Goal: Task Accomplishment & Management: Use online tool/utility

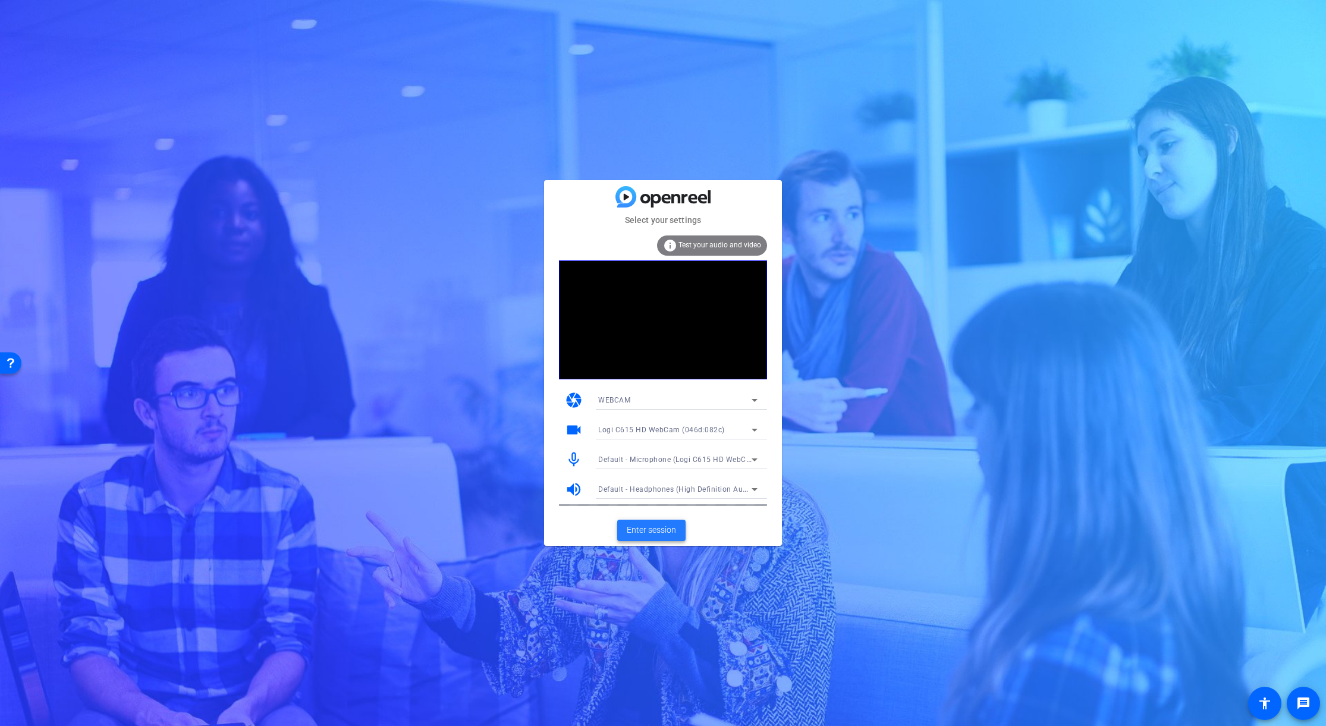
click at [662, 534] on span "Enter session" at bounding box center [651, 530] width 49 height 12
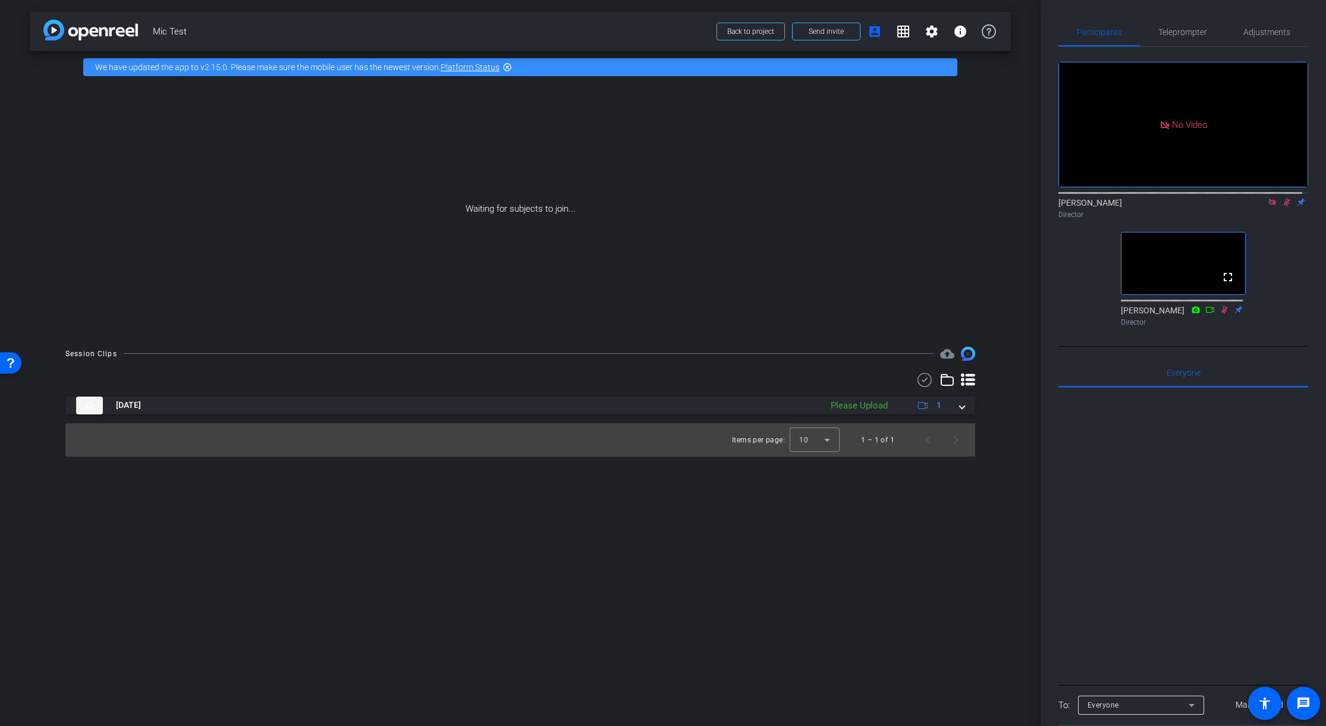
click at [1268, 206] on icon at bounding box center [1273, 202] width 10 height 8
click at [1256, 206] on icon at bounding box center [1259, 202] width 10 height 8
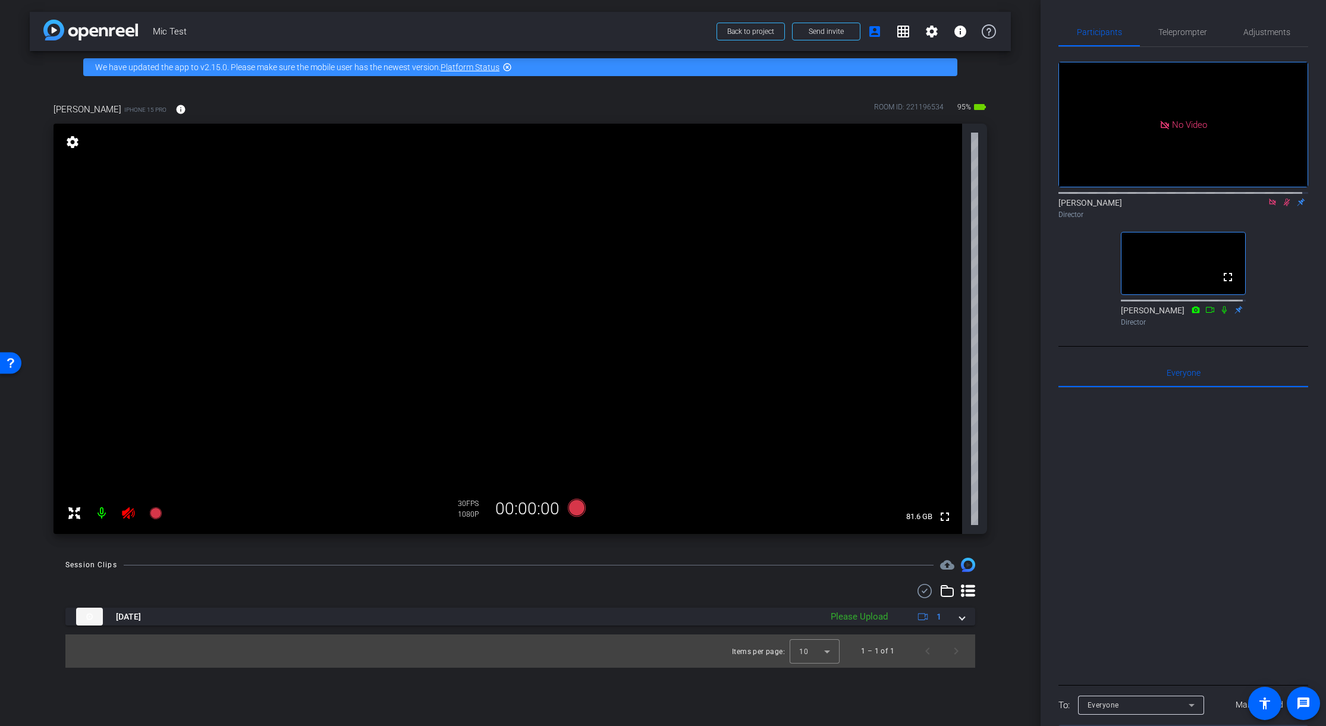
click at [1266, 208] on mat-icon at bounding box center [1273, 202] width 14 height 11
click at [1270, 206] on icon at bounding box center [1273, 203] width 7 height 8
click at [1272, 33] on span "Adjustments" at bounding box center [1267, 32] width 47 height 8
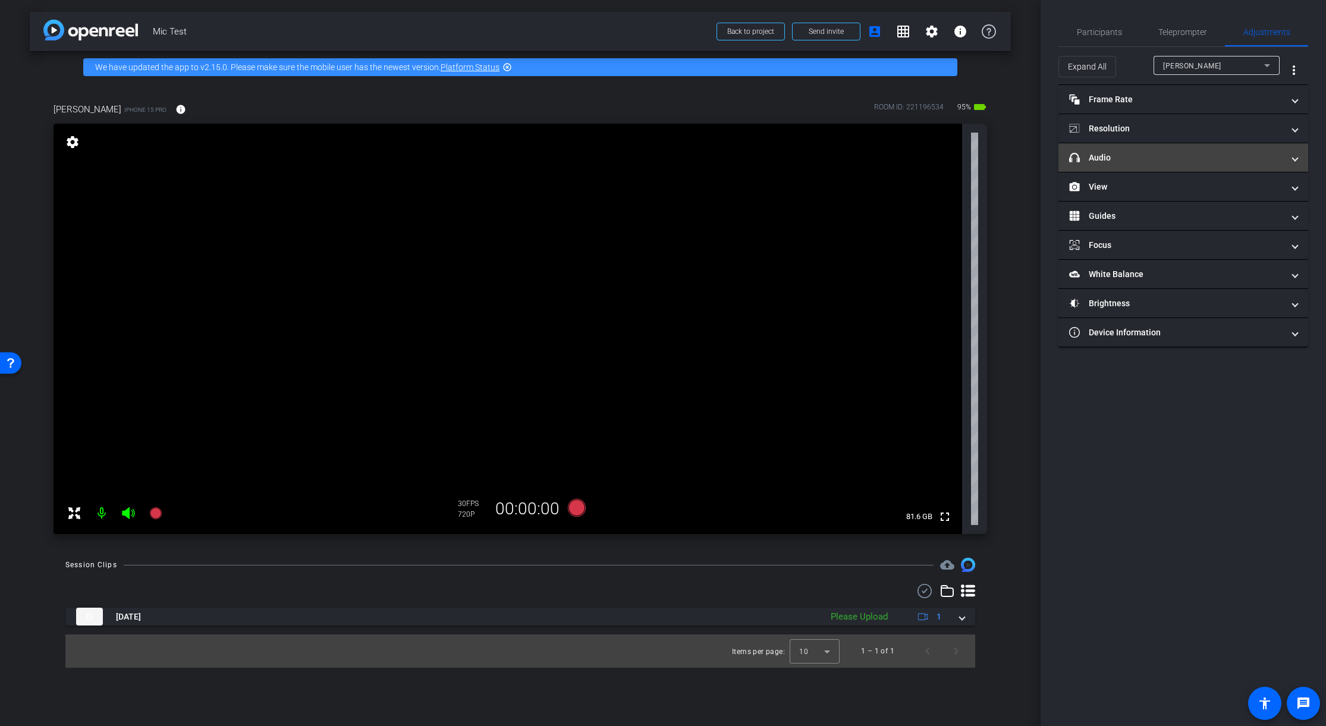
click at [1169, 165] on mat-expansion-panel-header "headphone icon Audio" at bounding box center [1184, 157] width 250 height 29
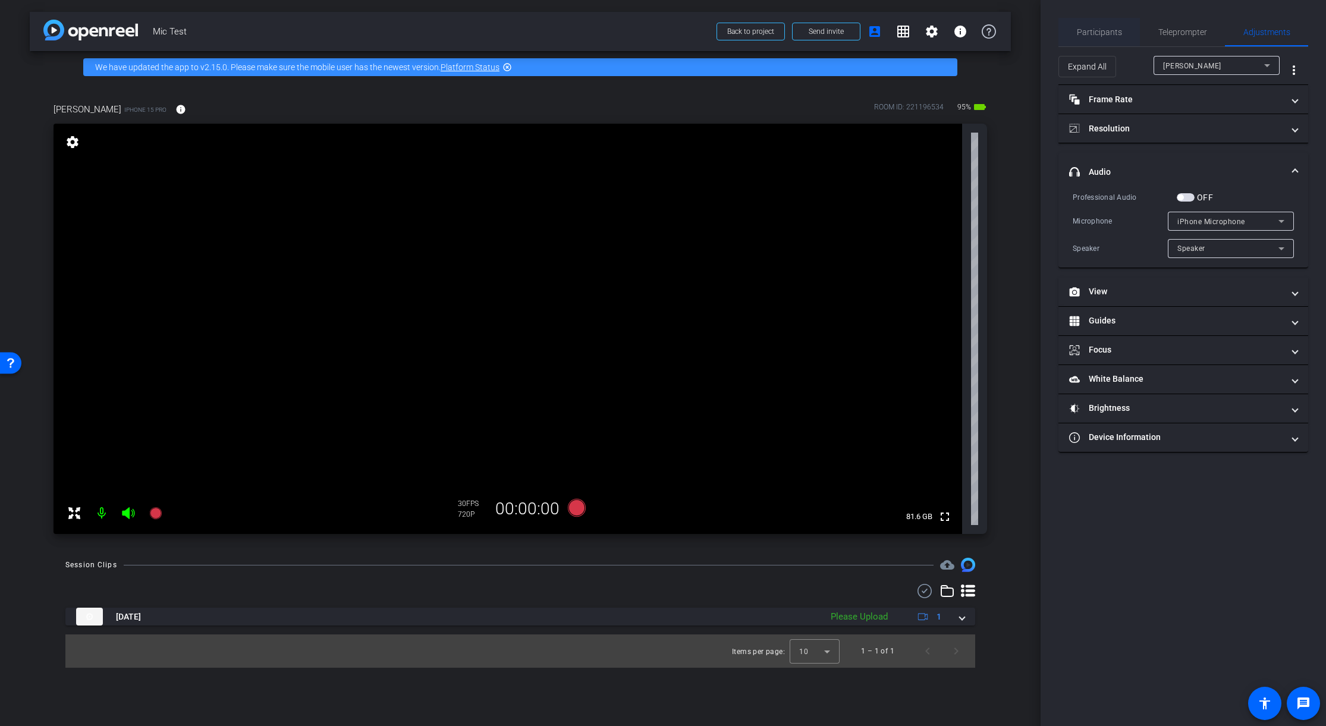
click at [1110, 25] on span "Participants" at bounding box center [1099, 32] width 45 height 29
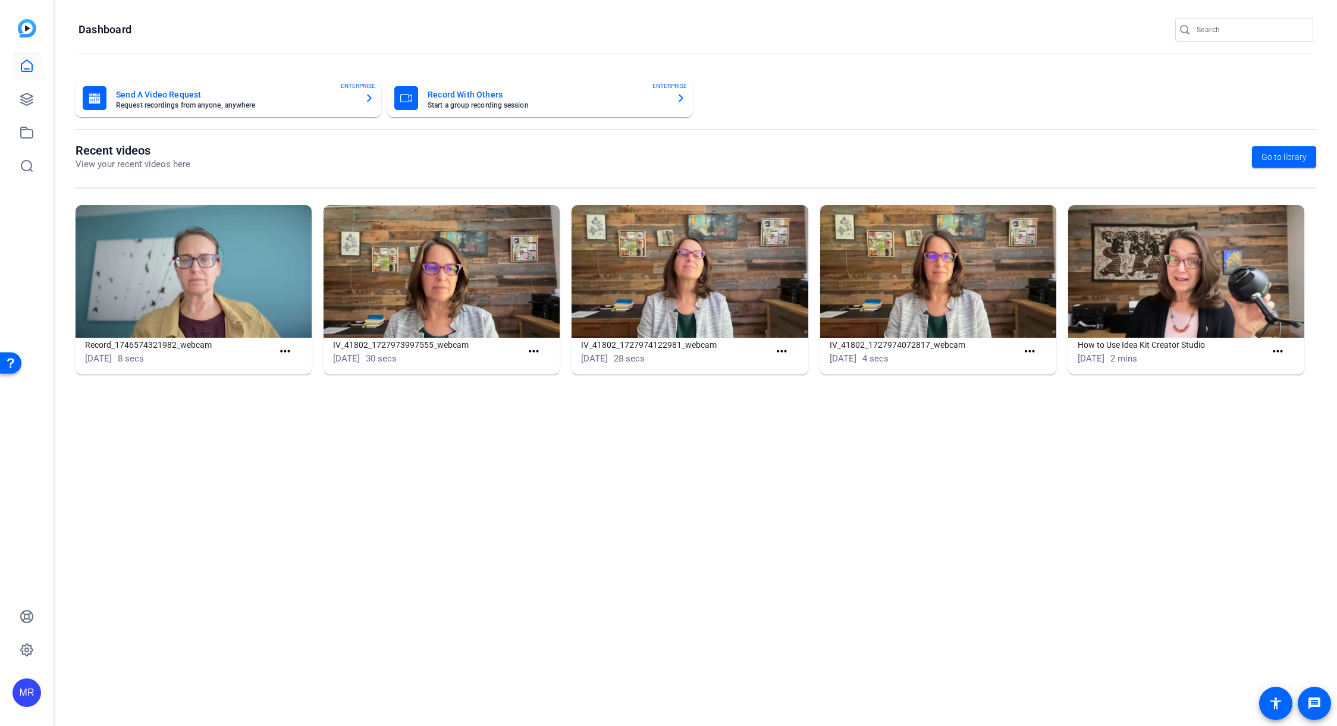
click at [1213, 32] on input "Search" at bounding box center [1250, 30] width 107 height 14
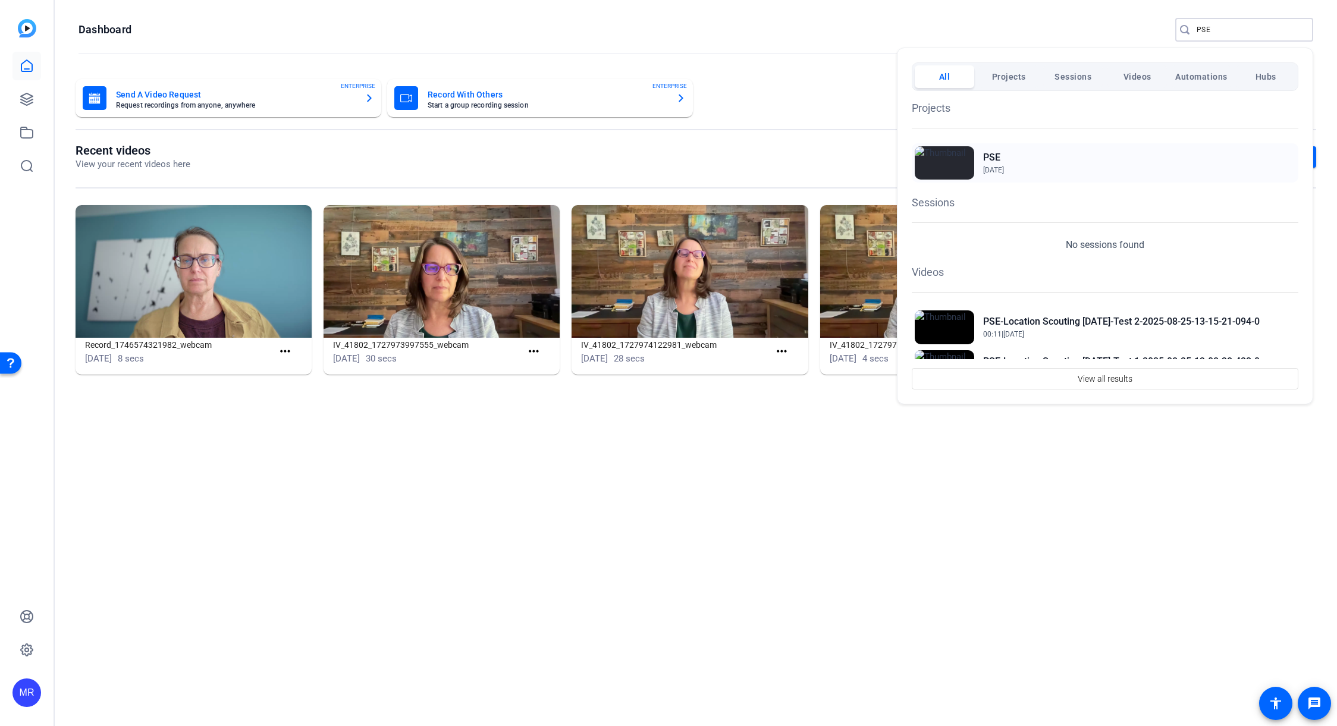
type input "PSE"
click at [0, 0] on h2 "PSE" at bounding box center [0, 0] width 0 height 0
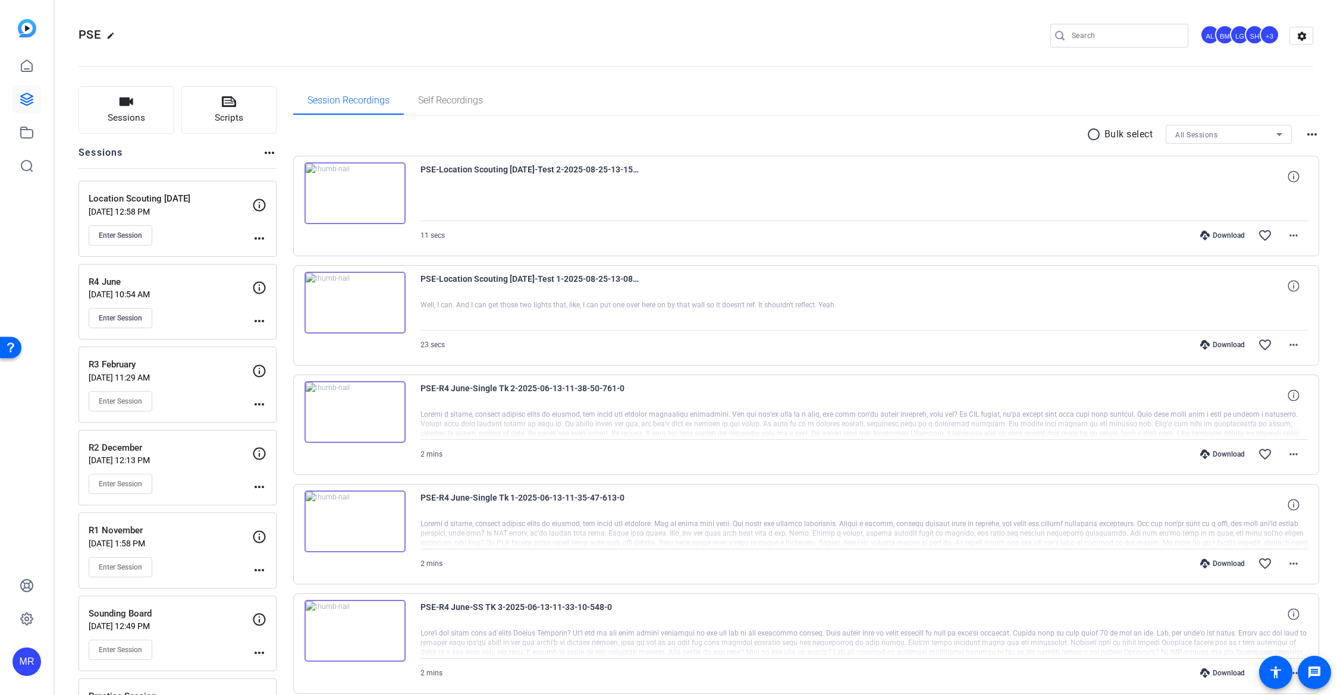
click at [372, 299] on img at bounding box center [355, 303] width 101 height 62
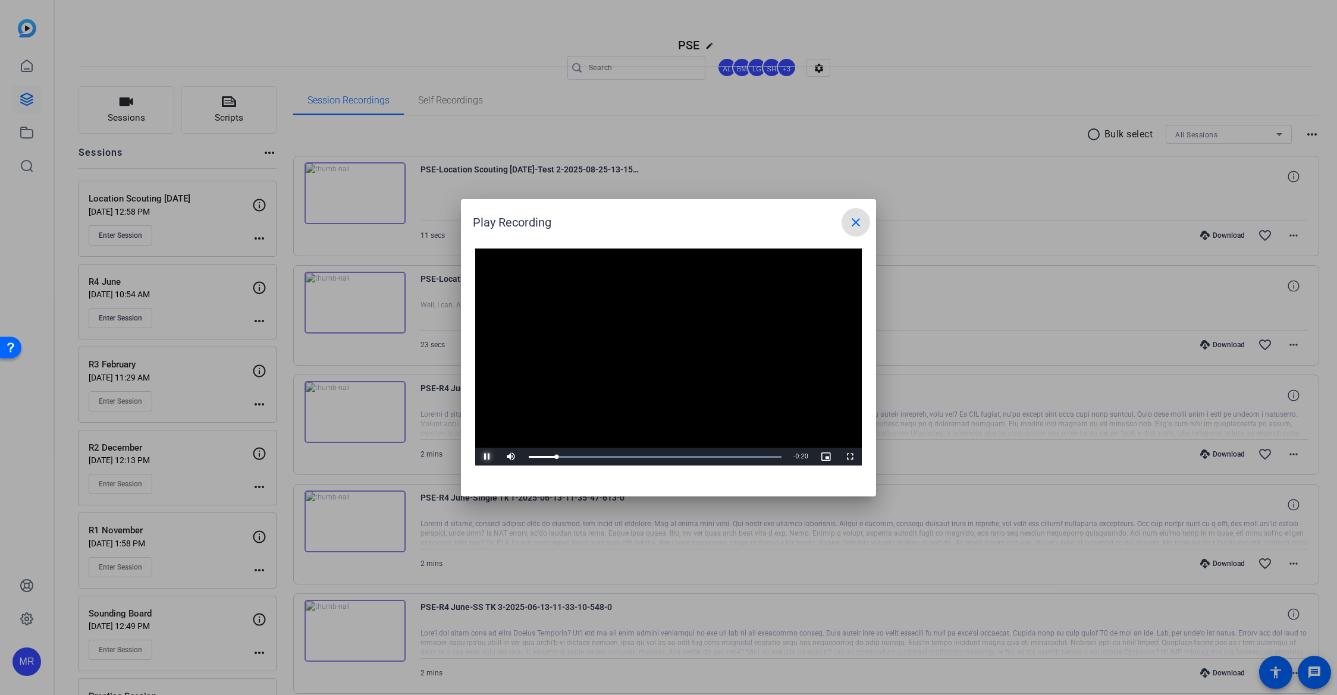
click at [487, 457] on span "Video Player" at bounding box center [487, 457] width 24 height 0
click at [372, 212] on div at bounding box center [668, 347] width 1337 height 695
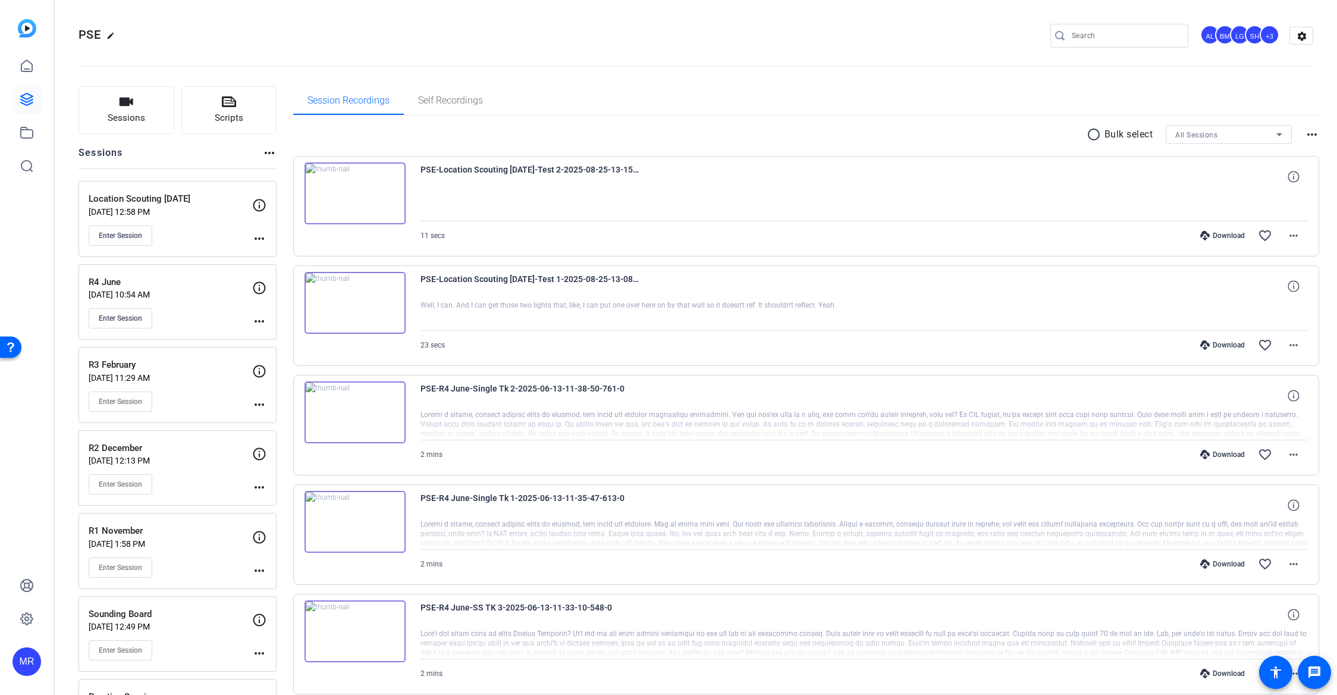
click at [376, 200] on img at bounding box center [355, 193] width 101 height 62
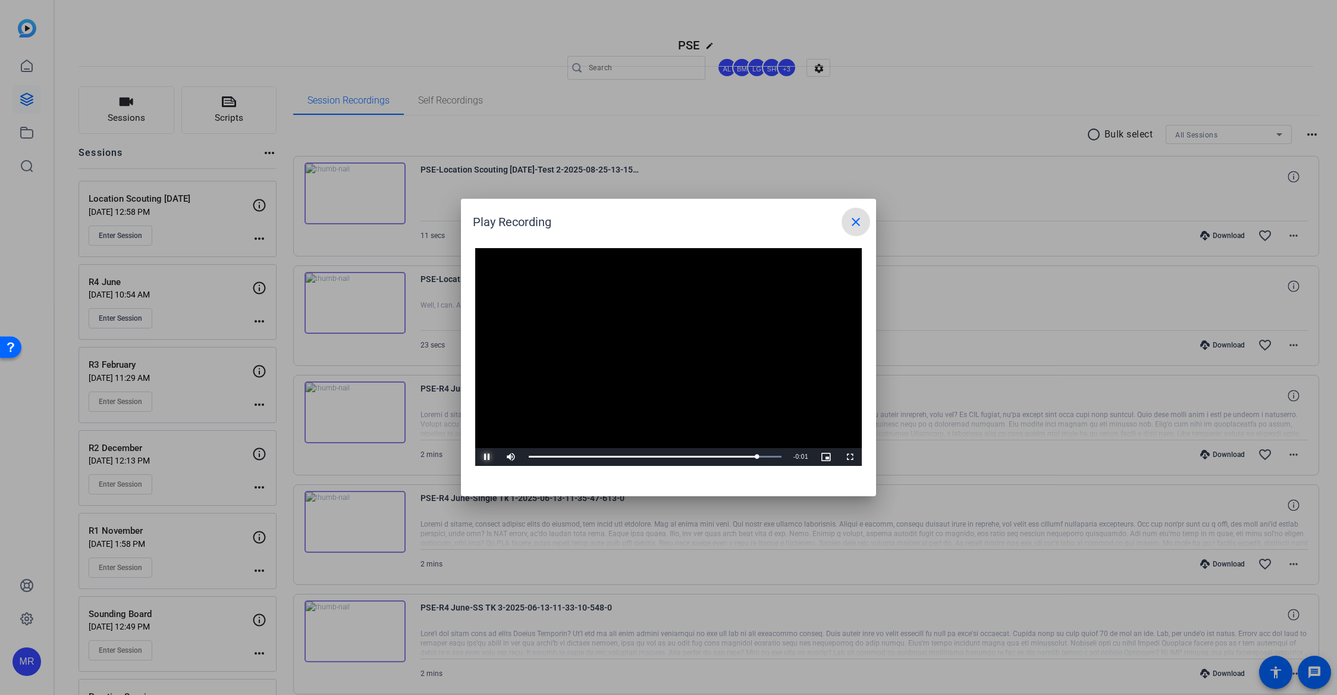
click at [488, 457] on span "Video Player" at bounding box center [487, 457] width 24 height 0
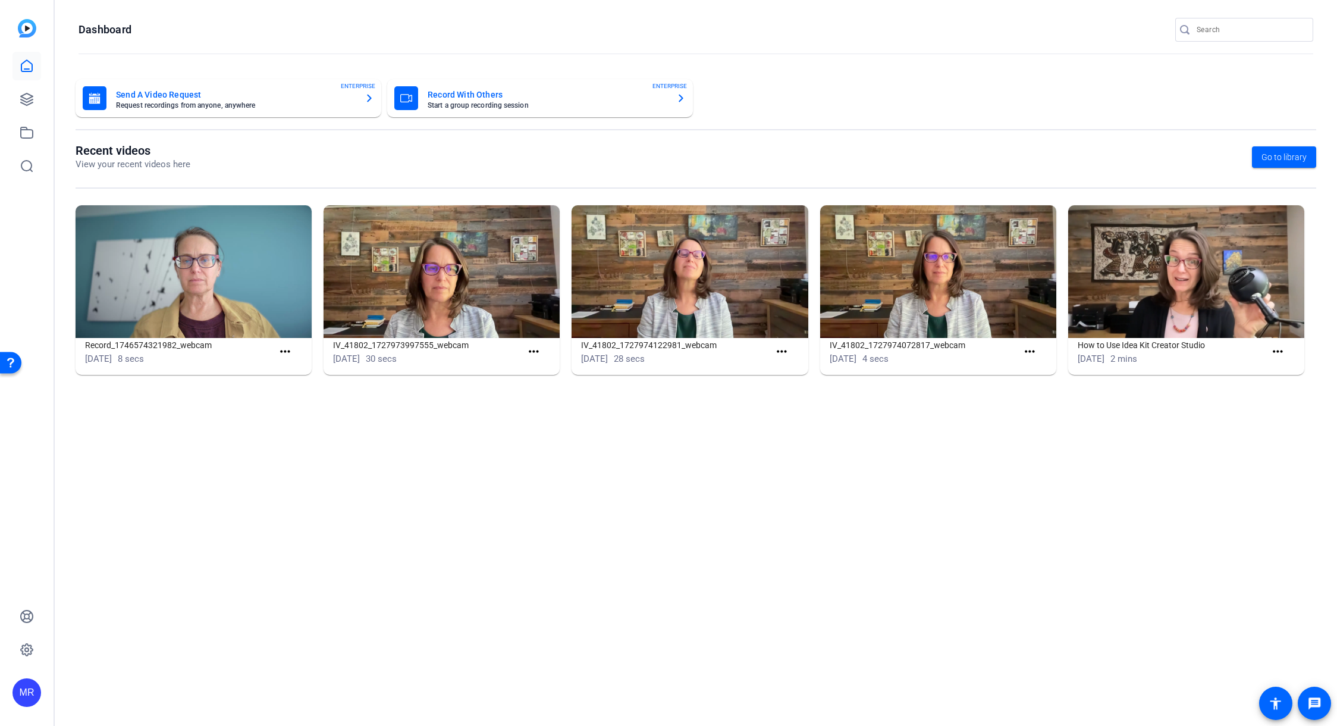
click at [1216, 35] on input "Search" at bounding box center [1250, 30] width 107 height 14
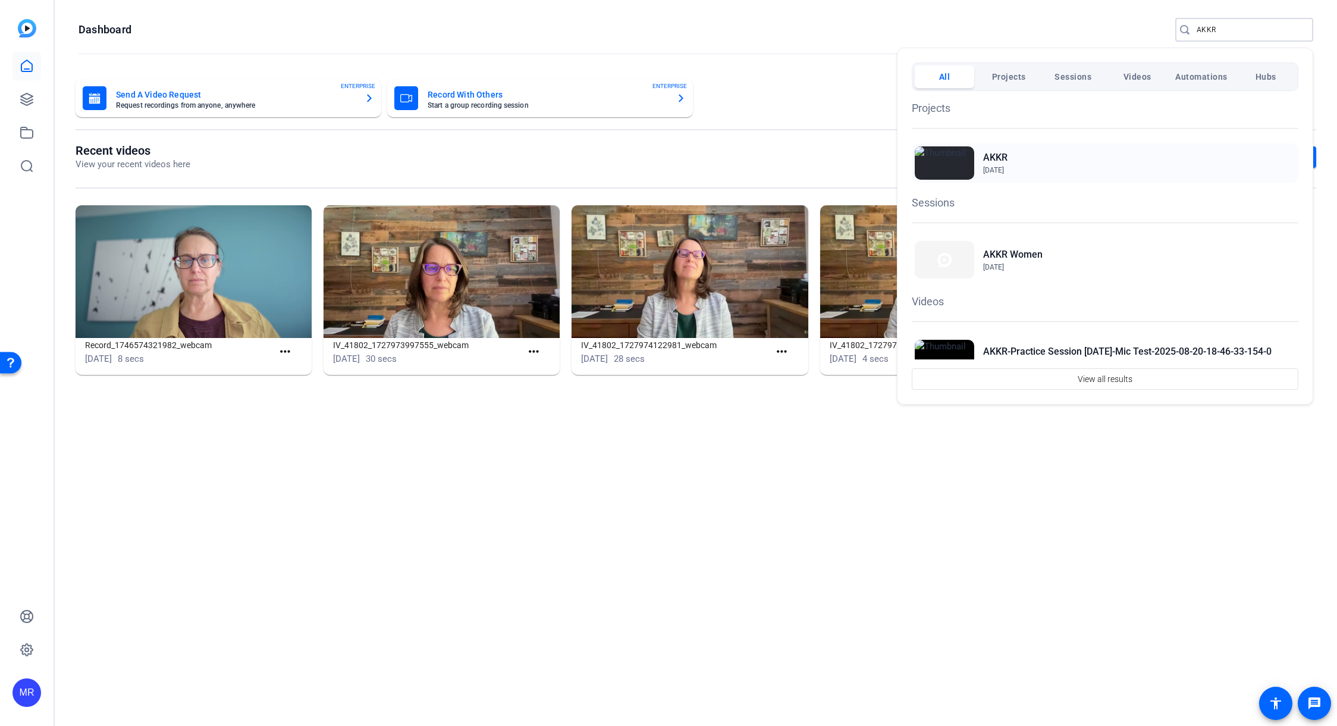
type input "AKKR"
click at [0, 0] on h2 "AKKR" at bounding box center [0, 0] width 0 height 0
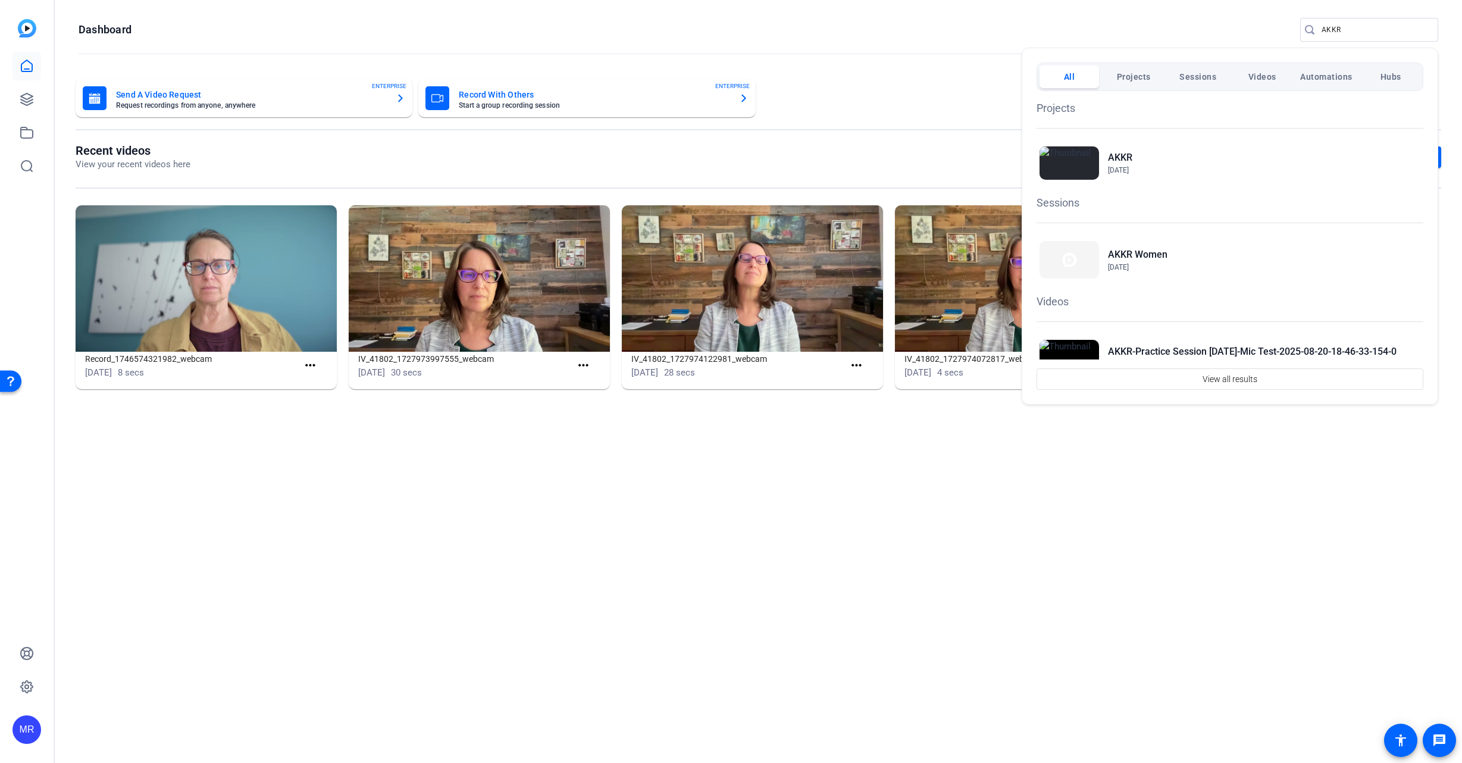
click at [1337, 30] on div at bounding box center [731, 381] width 1462 height 763
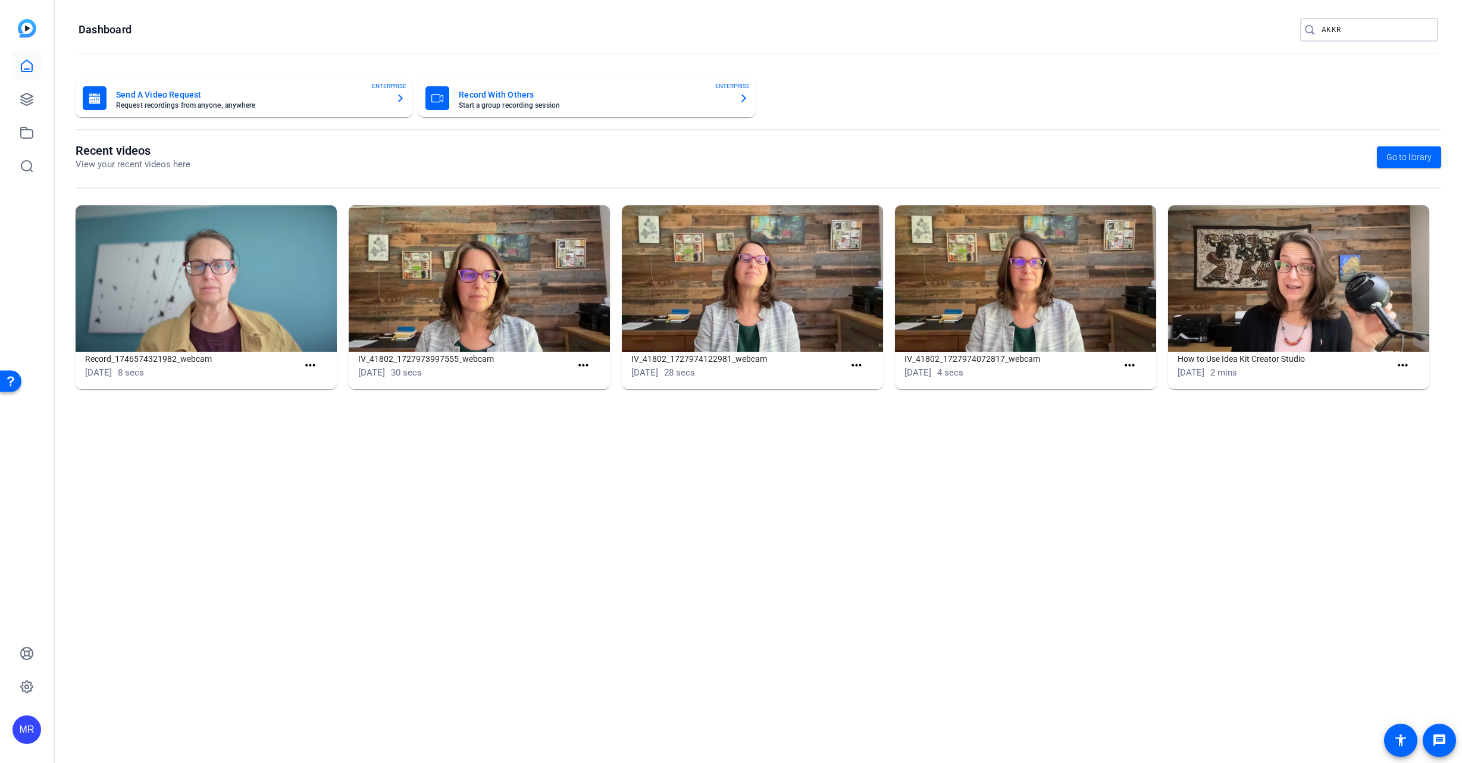
click at [1337, 30] on input "AKKR" at bounding box center [1374, 30] width 107 height 14
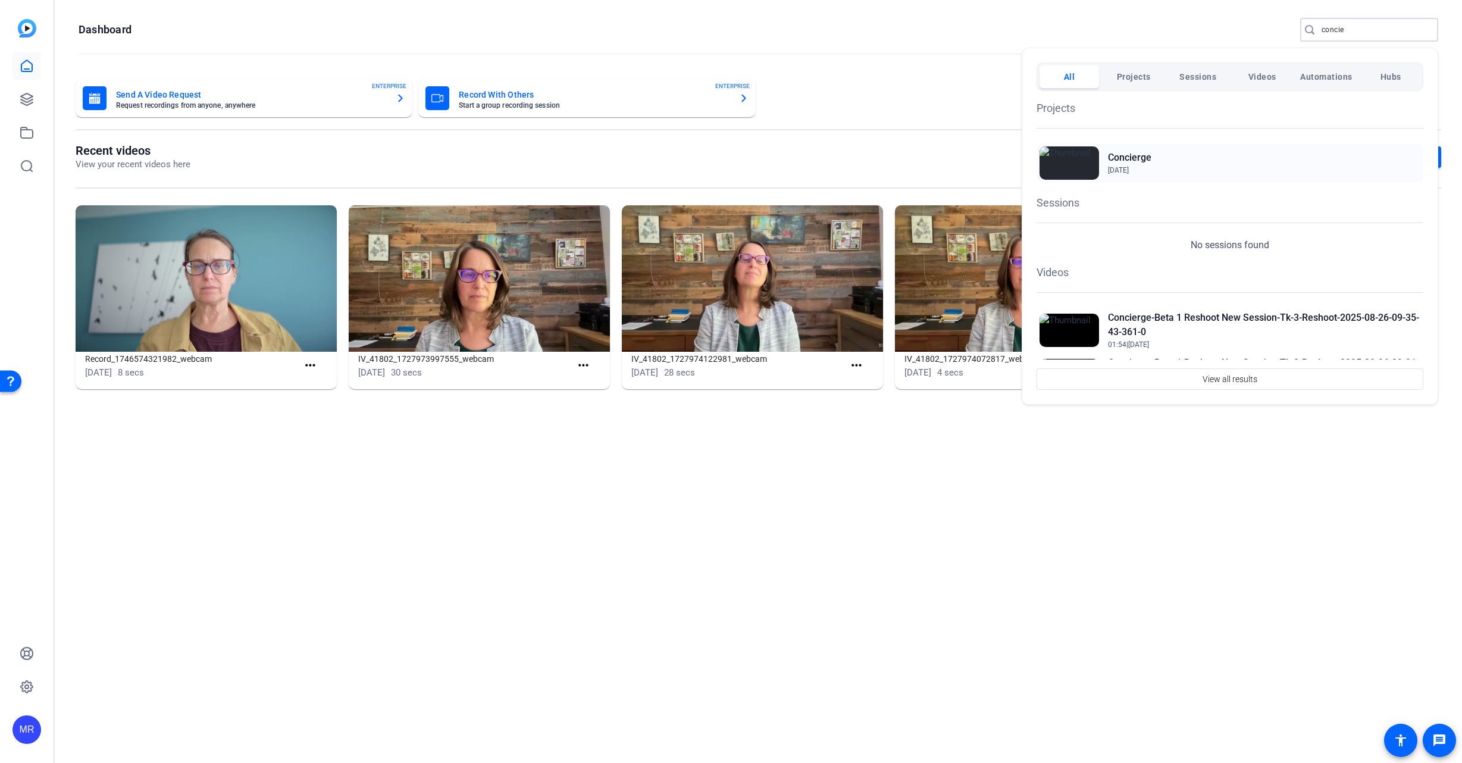
type input "concie"
click at [1131, 157] on h2 "Concierge" at bounding box center [1129, 157] width 43 height 14
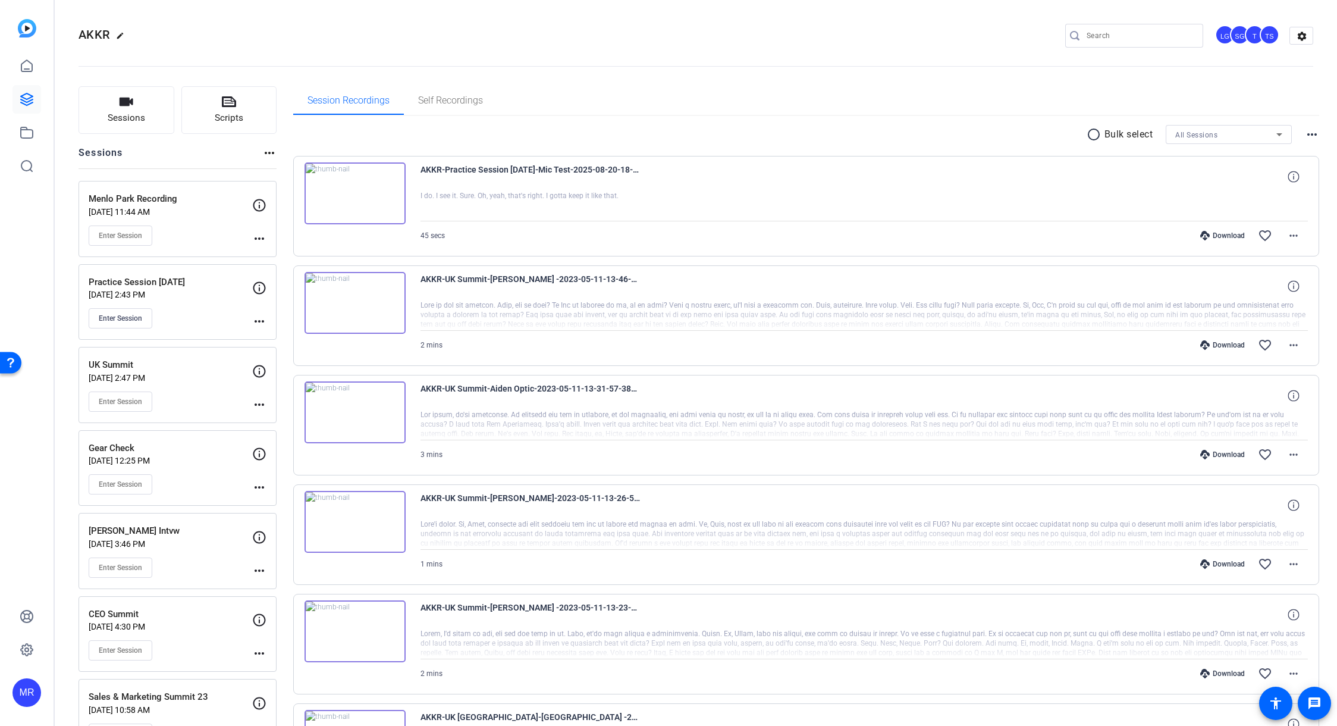
click at [255, 244] on mat-icon "more_horiz" at bounding box center [259, 238] width 14 height 14
click at [274, 252] on span "Edit Session" at bounding box center [289, 256] width 54 height 14
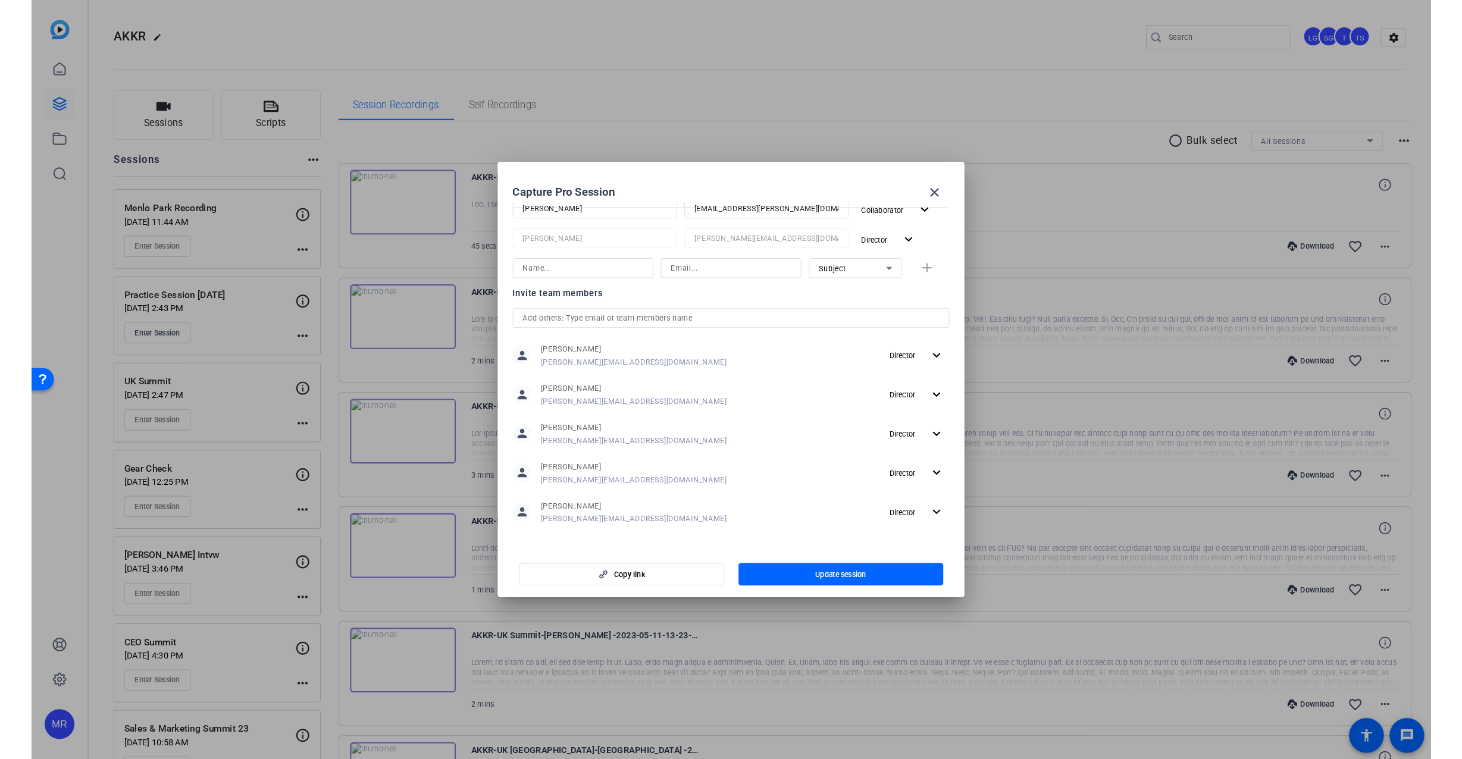
scroll to position [335, 0]
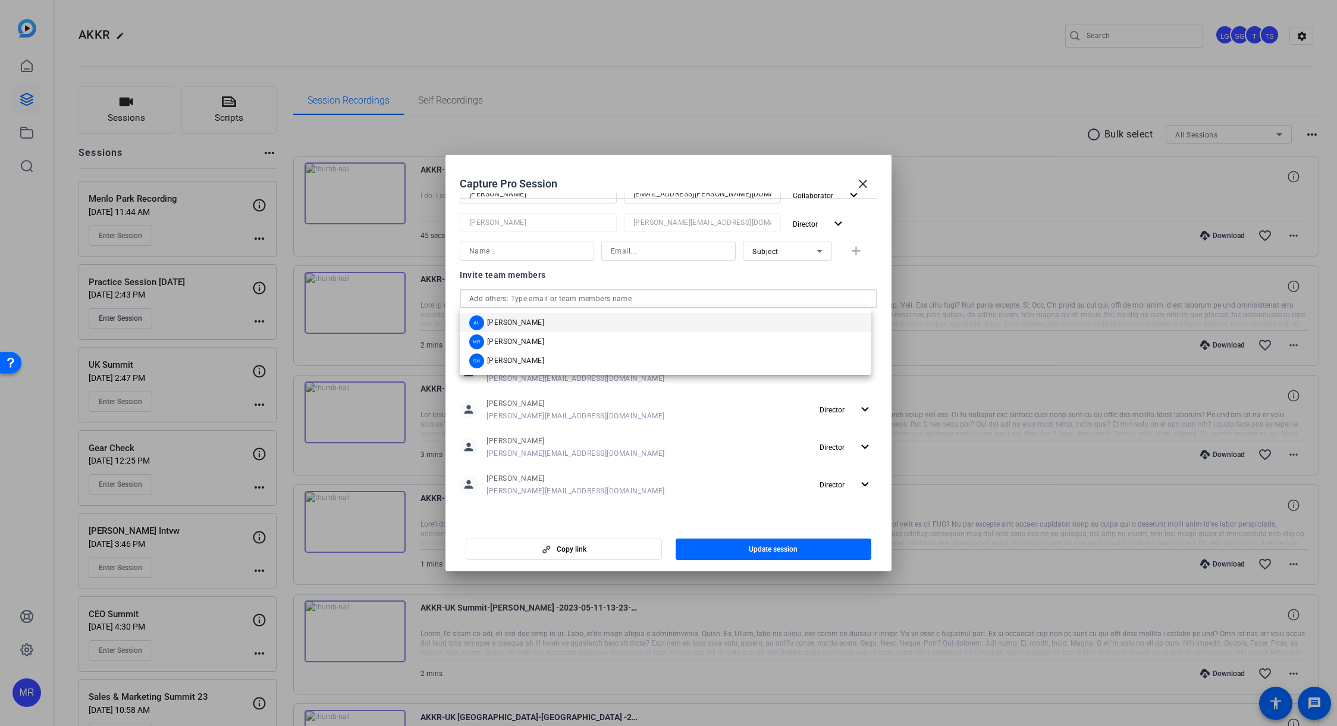
click at [521, 296] on input "text" at bounding box center [668, 298] width 399 height 14
click at [510, 340] on span "[PERSON_NAME]" at bounding box center [515, 342] width 57 height 10
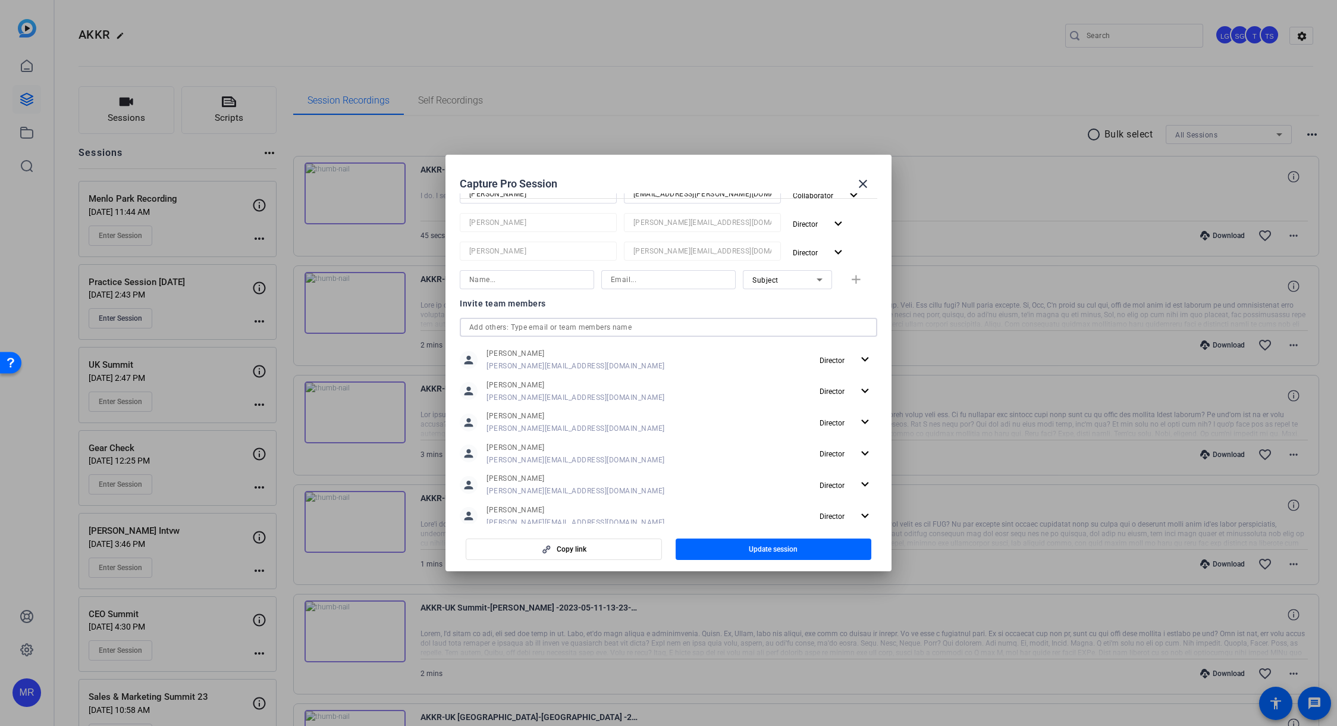
click at [507, 328] on input "text" at bounding box center [668, 327] width 399 height 14
click at [513, 354] on span "Audrey Lee" at bounding box center [515, 351] width 57 height 10
click at [513, 355] on input "text" at bounding box center [668, 356] width 399 height 14
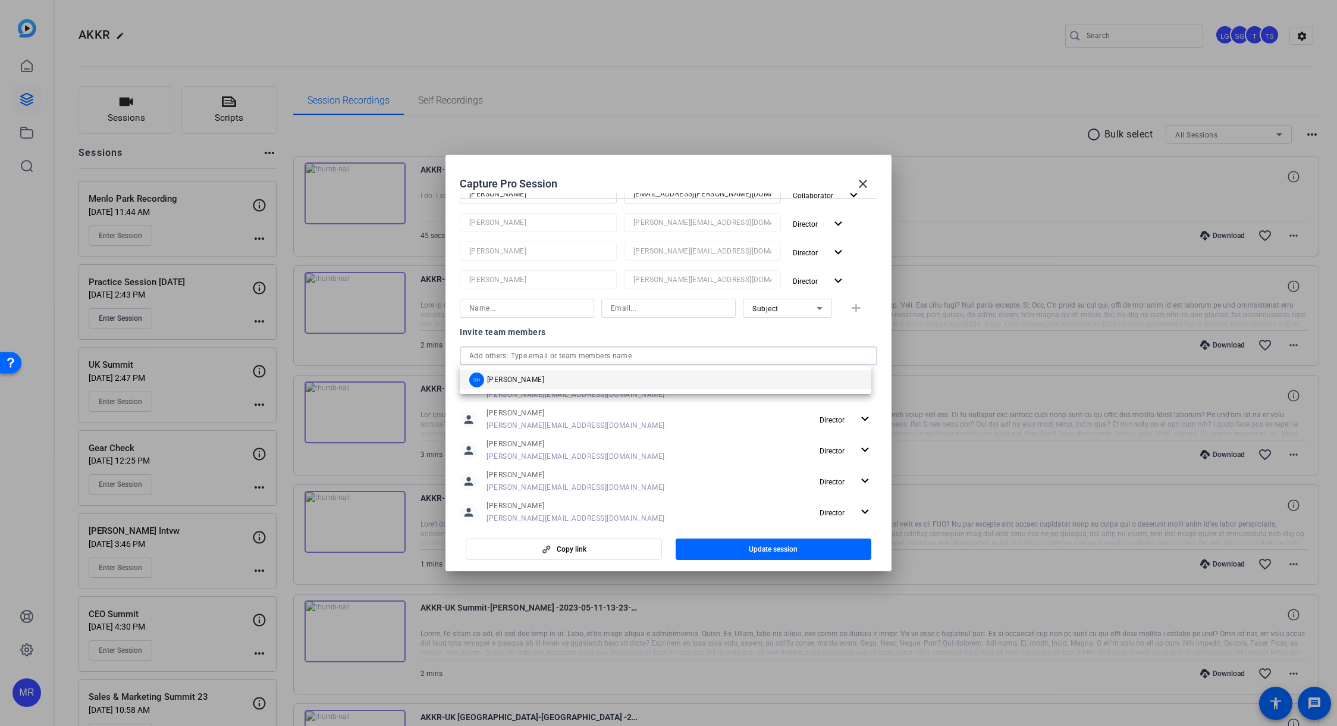
drag, startPoint x: 513, startPoint y: 386, endPoint x: 550, endPoint y: 403, distance: 40.5
click at [519, 389] on div "SH Sam Hale" at bounding box center [666, 379] width 412 height 29
click at [761, 557] on span "button" at bounding box center [774, 549] width 196 height 29
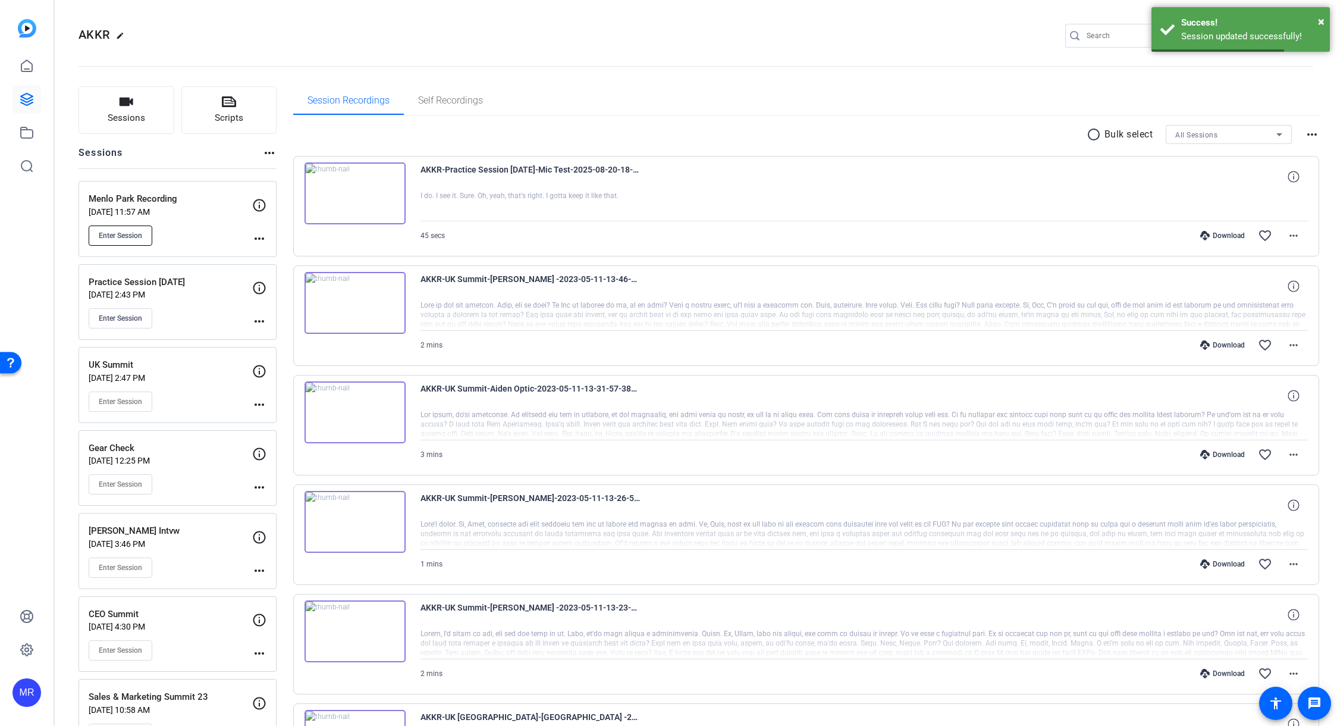
click at [121, 237] on span "Enter Session" at bounding box center [120, 236] width 43 height 10
click at [360, 192] on img at bounding box center [355, 193] width 101 height 62
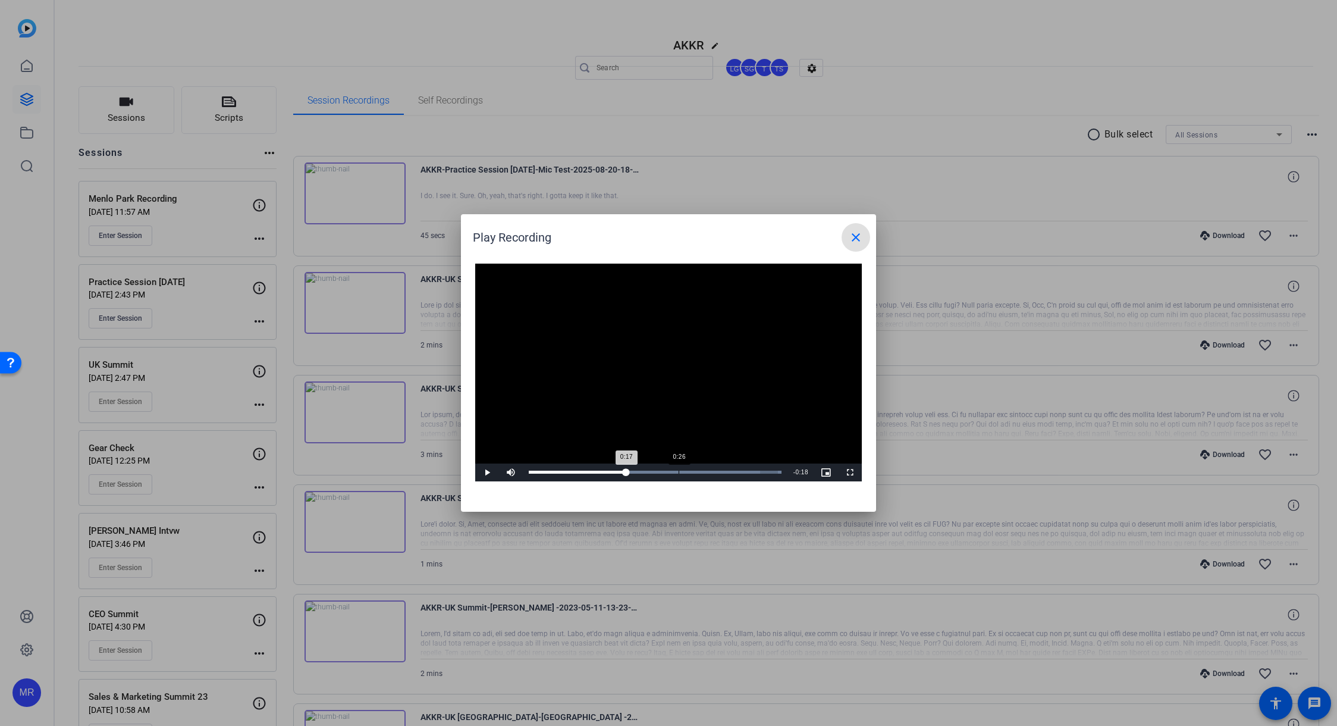
click at [679, 475] on div "Loaded : 100.00% 0:26 0:17" at bounding box center [655, 472] width 265 height 18
click at [718, 472] on div "Loaded : 100.00% 0:33 0:27" at bounding box center [655, 472] width 253 height 3
click at [741, 473] on div "Loaded : 100.00% 0:37 0:37" at bounding box center [655, 472] width 253 height 3
click at [757, 472] on div "Loaded : 100.00% 0:40 0:38" at bounding box center [655, 472] width 253 height 3
click at [862, 240] on mat-icon "close" at bounding box center [856, 237] width 14 height 14
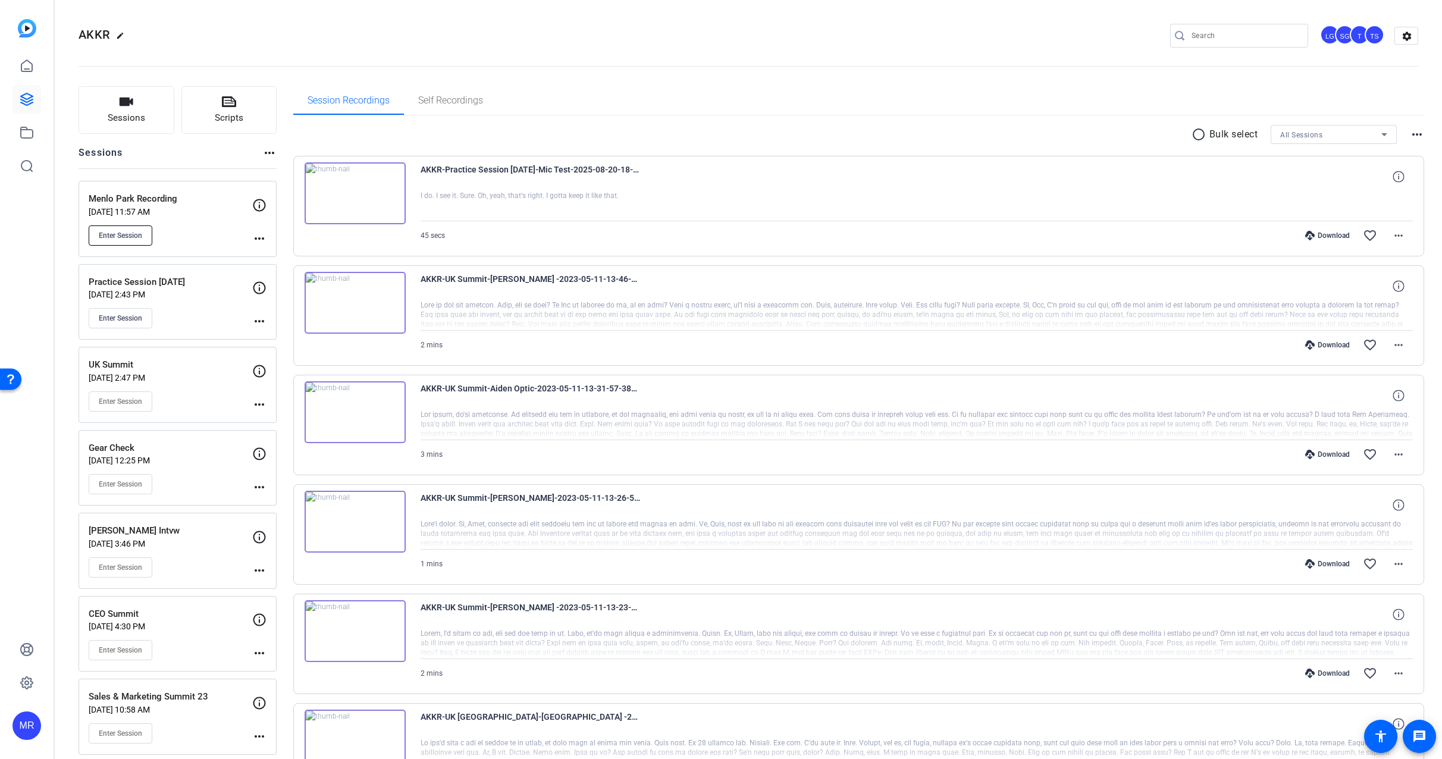
click at [134, 240] on button "Enter Session" at bounding box center [121, 235] width 64 height 20
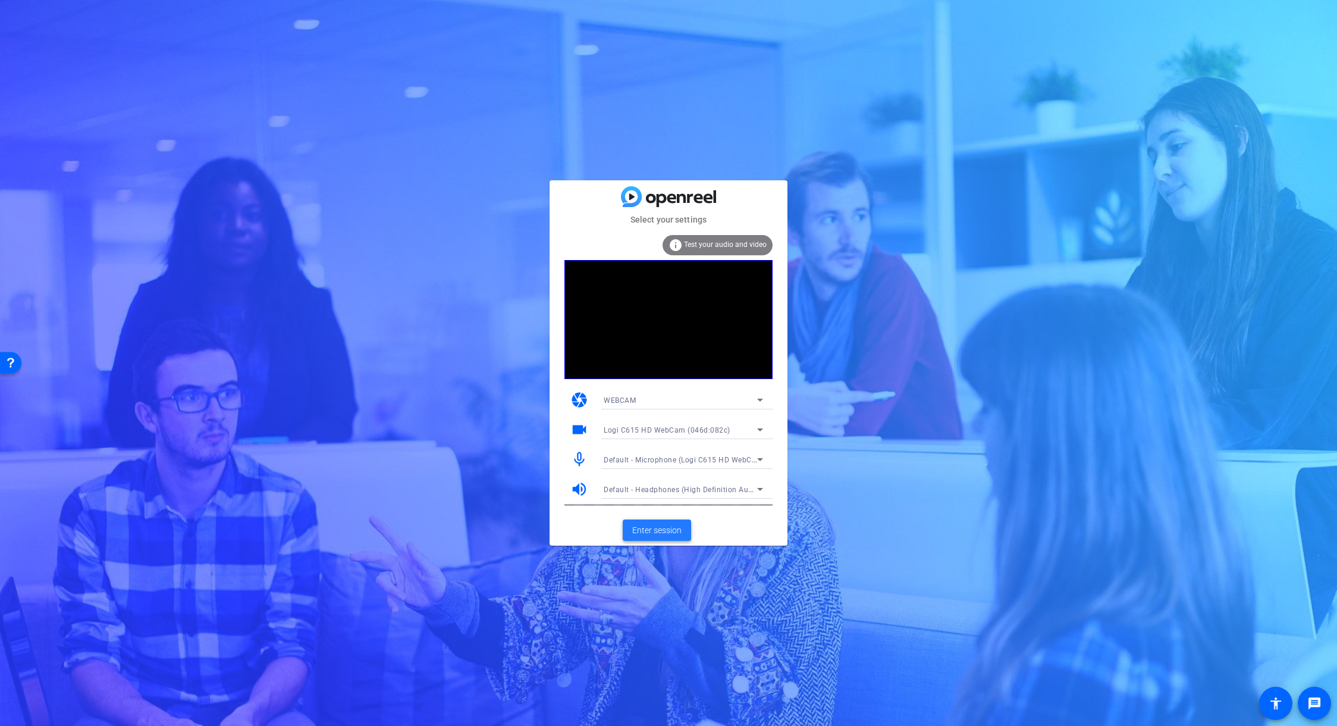
click at [664, 535] on span "Enter session" at bounding box center [656, 530] width 49 height 12
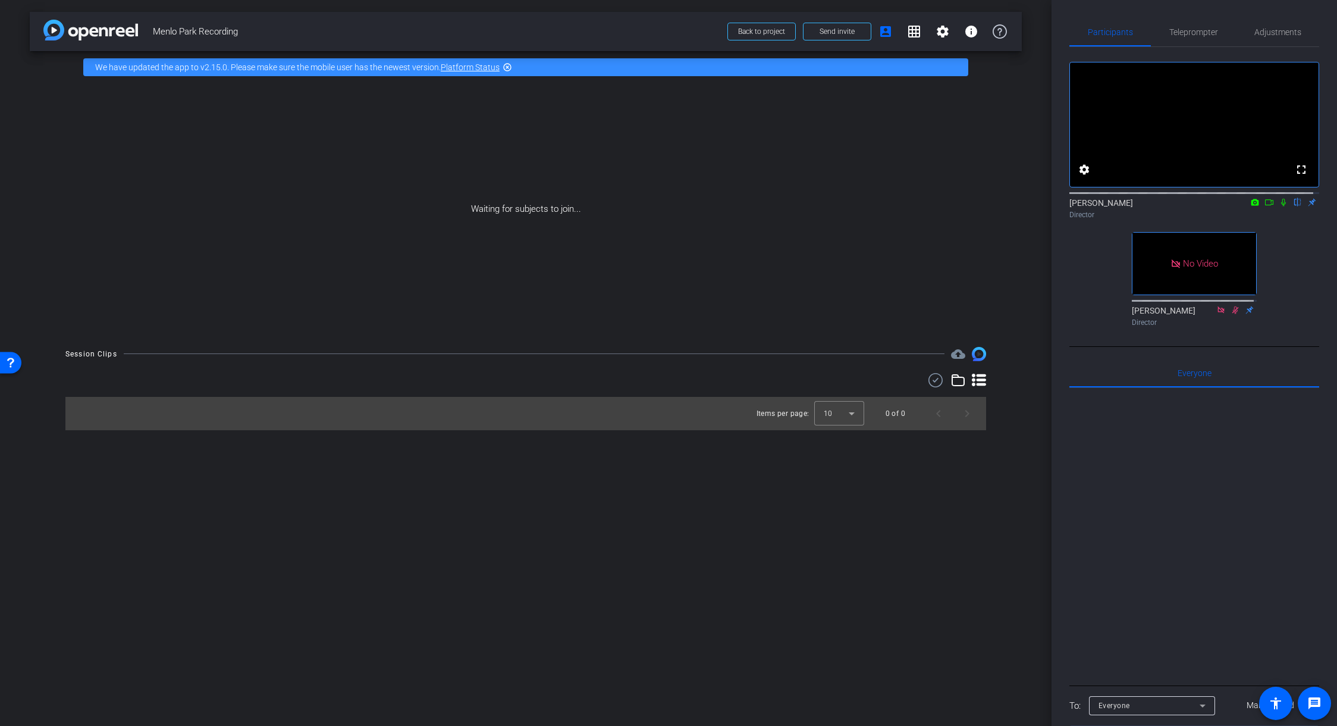
click at [1265, 206] on icon at bounding box center [1270, 202] width 10 height 8
click at [1293, 206] on icon at bounding box center [1298, 202] width 10 height 8
click at [1280, 205] on icon at bounding box center [1283, 202] width 7 height 7
click at [1280, 206] on icon at bounding box center [1284, 202] width 10 height 8
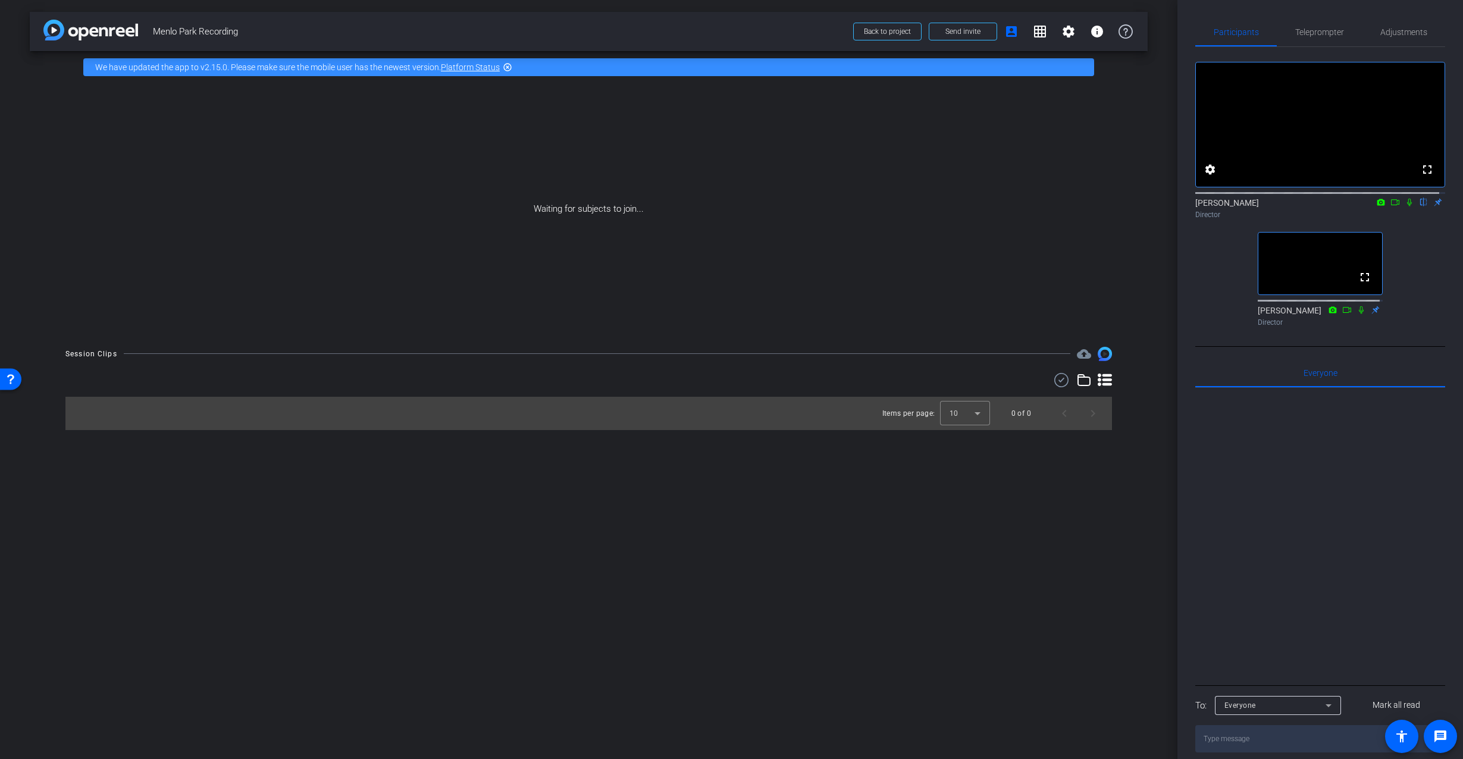
click at [1337, 206] on icon at bounding box center [1409, 203] width 5 height 8
click at [1337, 206] on icon at bounding box center [1409, 202] width 10 height 8
click at [1337, 206] on icon at bounding box center [1409, 203] width 5 height 8
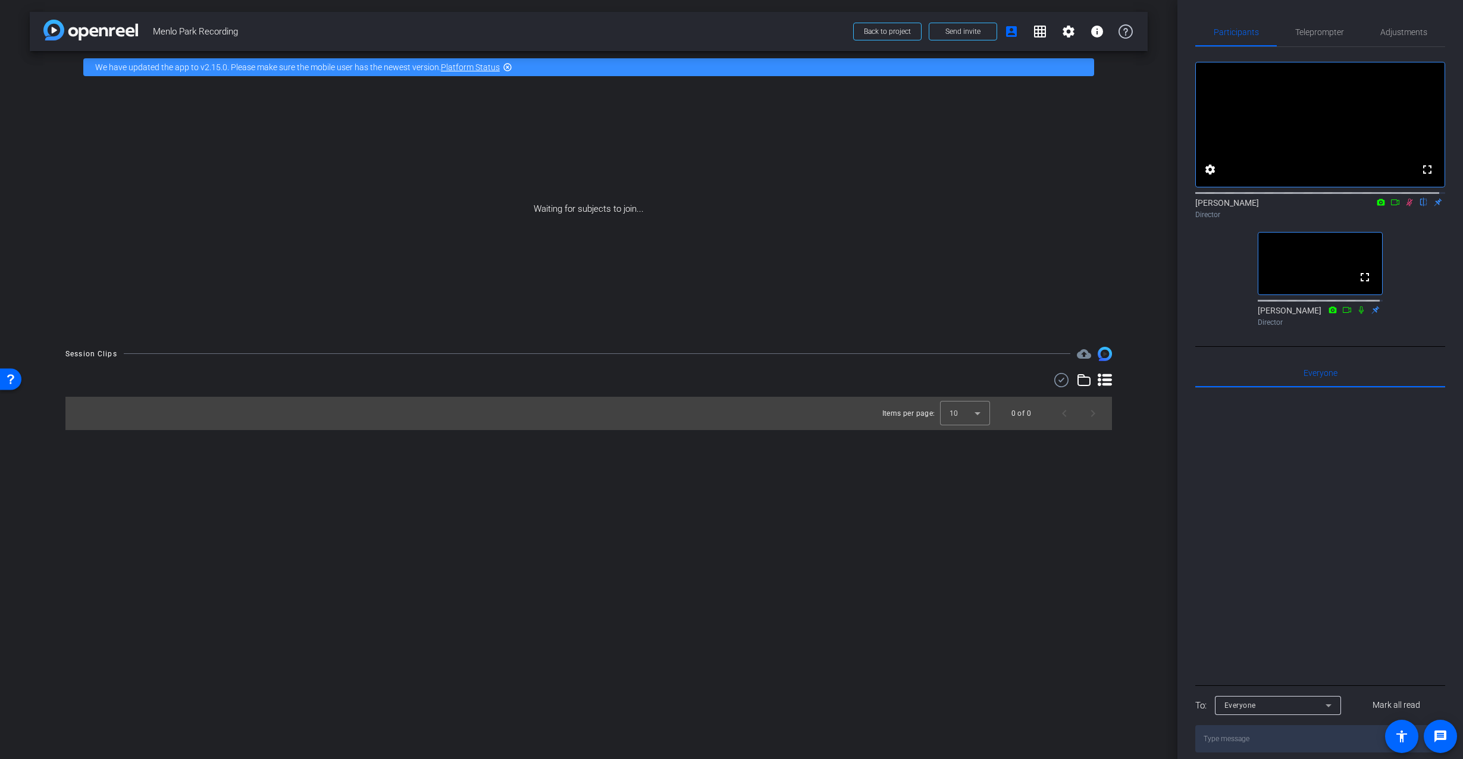
click at [1337, 206] on icon at bounding box center [1409, 203] width 7 height 8
click at [1337, 206] on icon at bounding box center [1409, 202] width 10 height 8
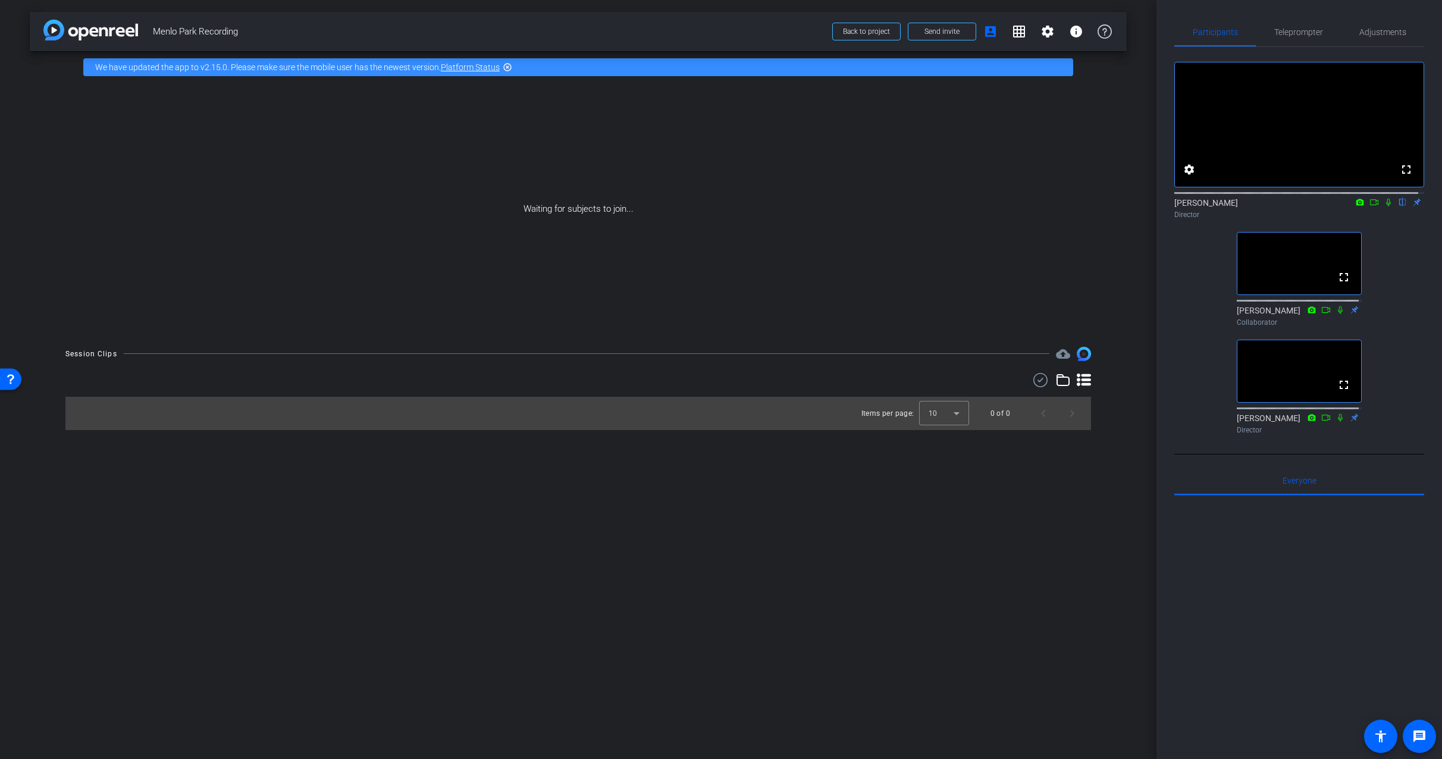
click at [1337, 206] on icon at bounding box center [1389, 202] width 10 height 8
drag, startPoint x: 1202, startPoint y: 228, endPoint x: 1277, endPoint y: 225, distance: 75.0
click at [1175, 220] on div "Director" at bounding box center [1299, 214] width 250 height 11
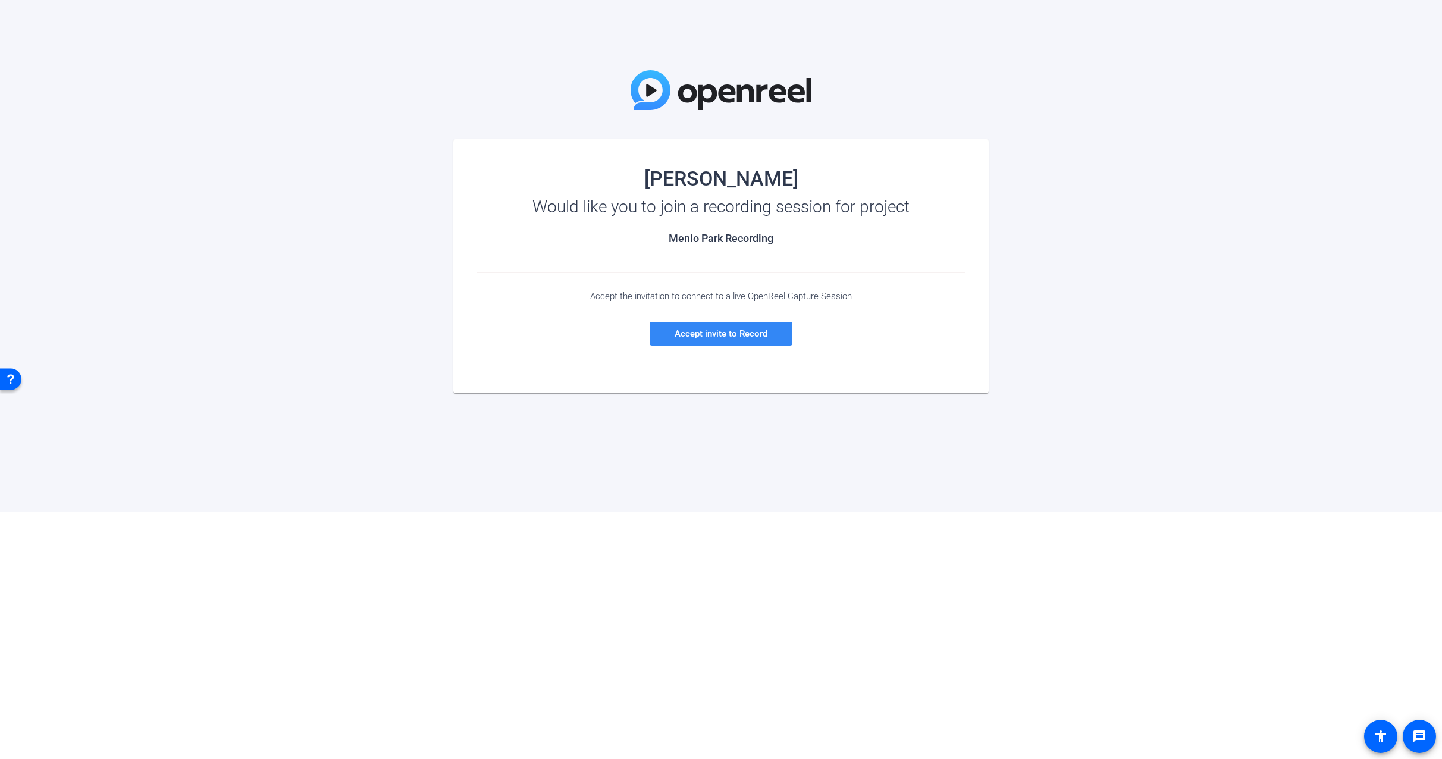
click at [754, 340] on span at bounding box center [721, 333] width 143 height 29
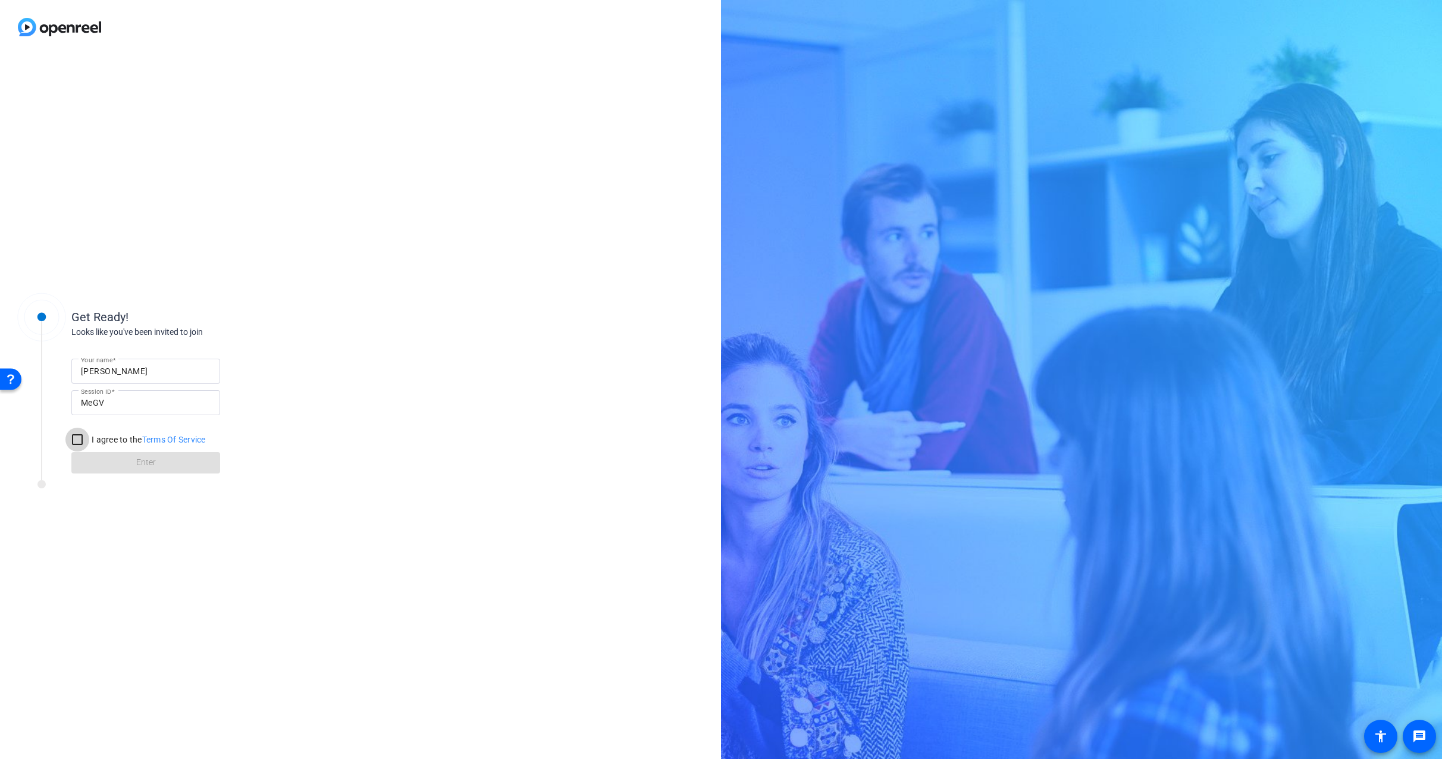
click at [72, 440] on input "I agree to the Terms Of Service" at bounding box center [77, 440] width 24 height 24
checkbox input "true"
click at [128, 463] on span at bounding box center [145, 463] width 149 height 29
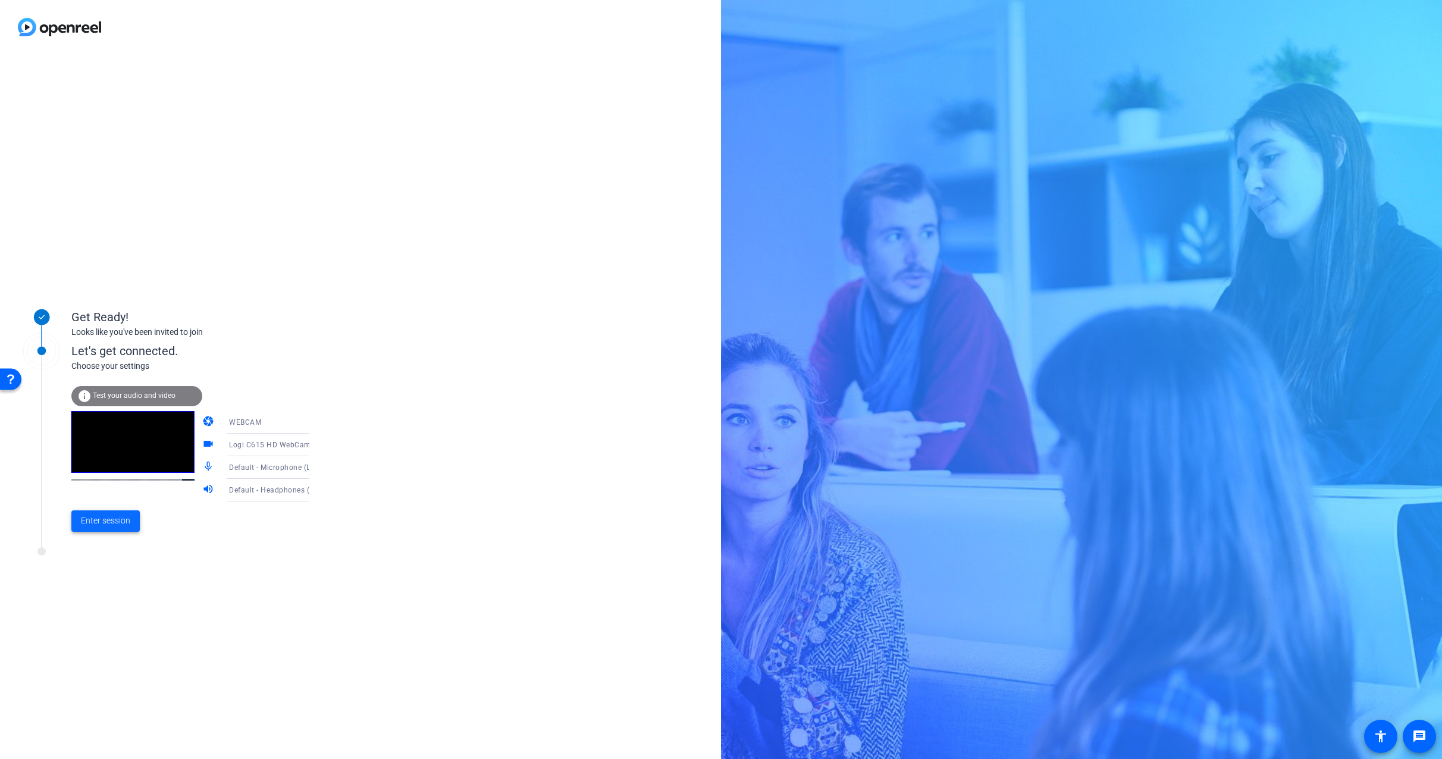
click at [117, 525] on span "Enter session" at bounding box center [105, 521] width 49 height 12
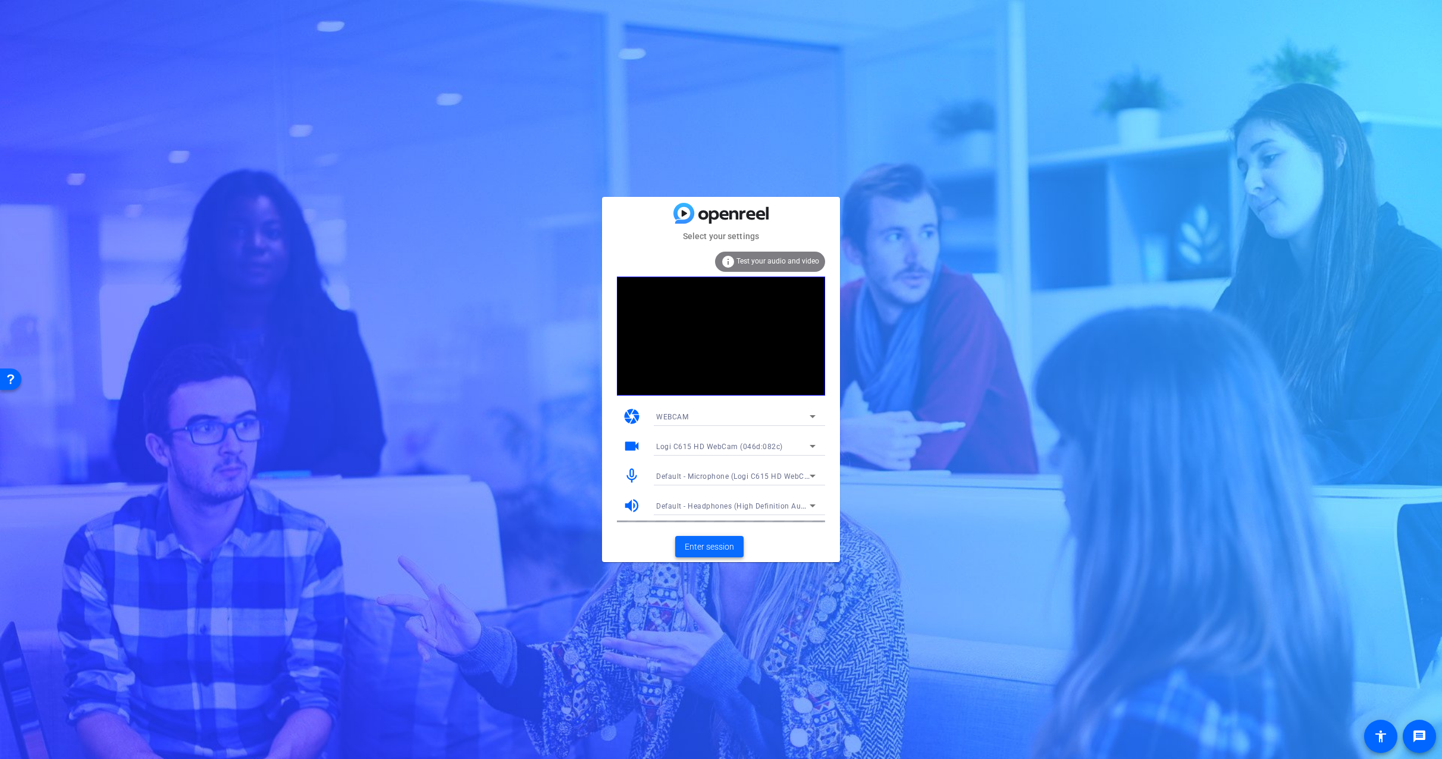
click at [725, 548] on span "Enter session" at bounding box center [709, 547] width 49 height 12
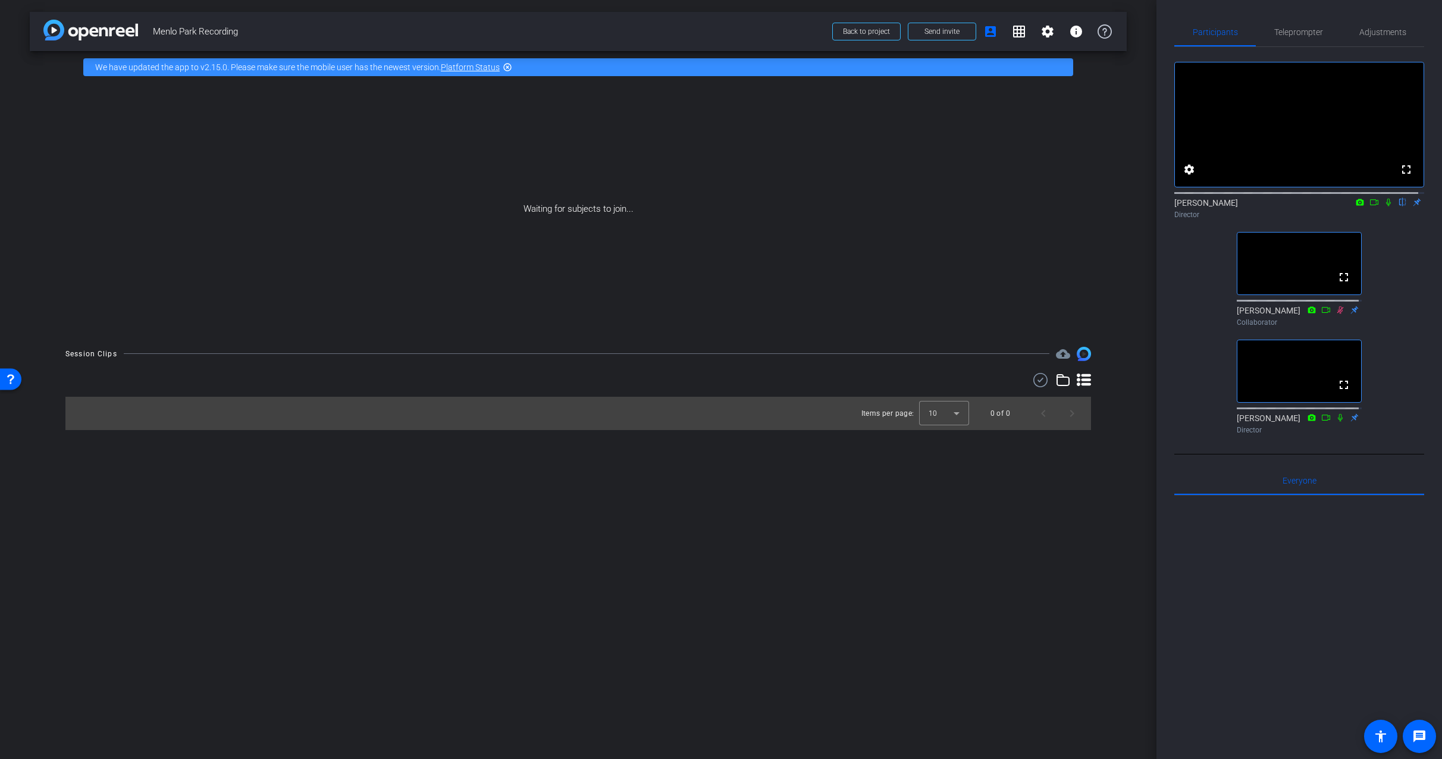
click at [1385, 206] on icon at bounding box center [1389, 202] width 10 height 8
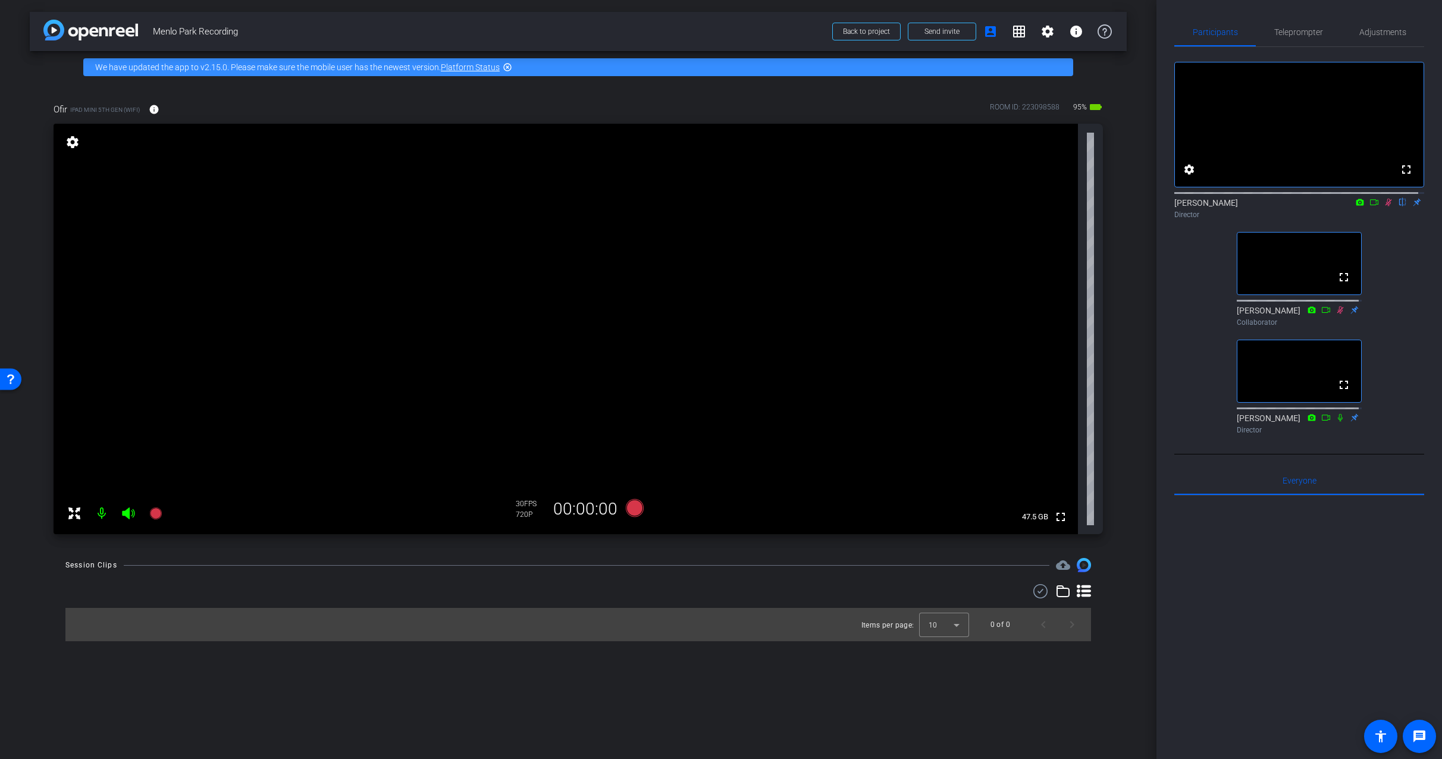
click at [1385, 206] on icon at bounding box center [1388, 203] width 7 height 8
click at [1386, 206] on icon at bounding box center [1388, 203] width 5 height 8
click at [1390, 28] on span "Adjustments" at bounding box center [1382, 32] width 47 height 8
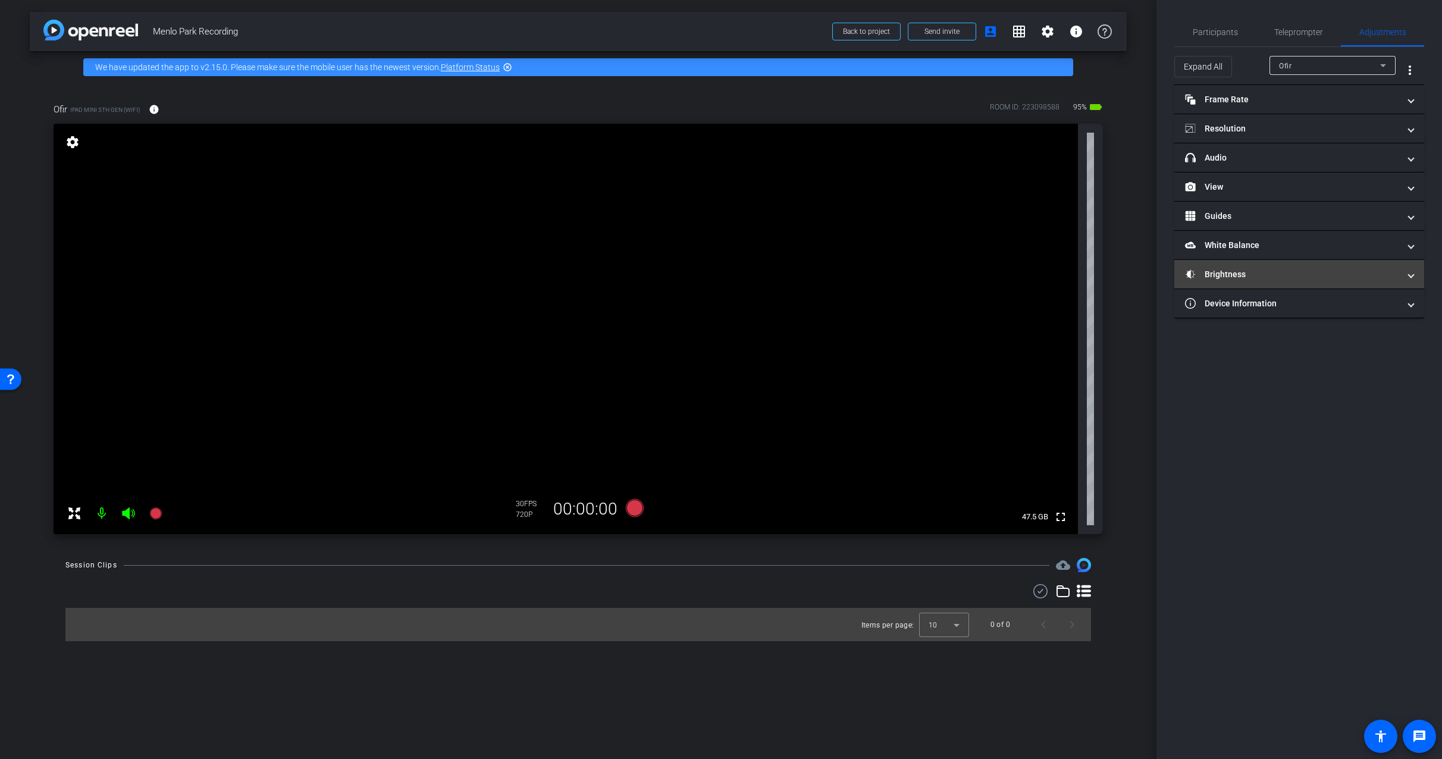
drag, startPoint x: 1255, startPoint y: 275, endPoint x: 1265, endPoint y: 283, distance: 12.4
click at [1255, 275] on mat-panel-title "Brightness" at bounding box center [1292, 274] width 214 height 12
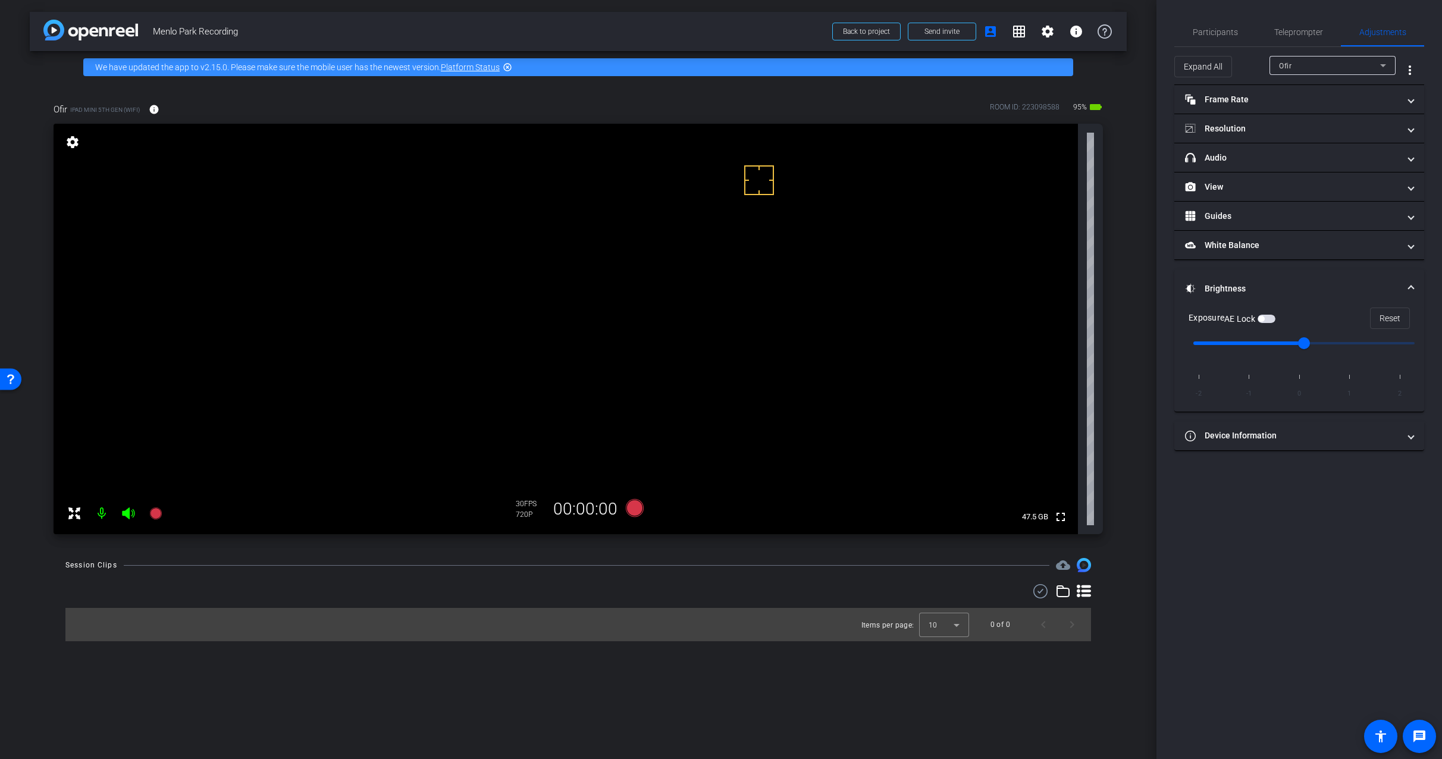
click at [1264, 319] on span "button" at bounding box center [1261, 319] width 6 height 6
click at [1306, 32] on span "Teleprompter" at bounding box center [1298, 32] width 49 height 8
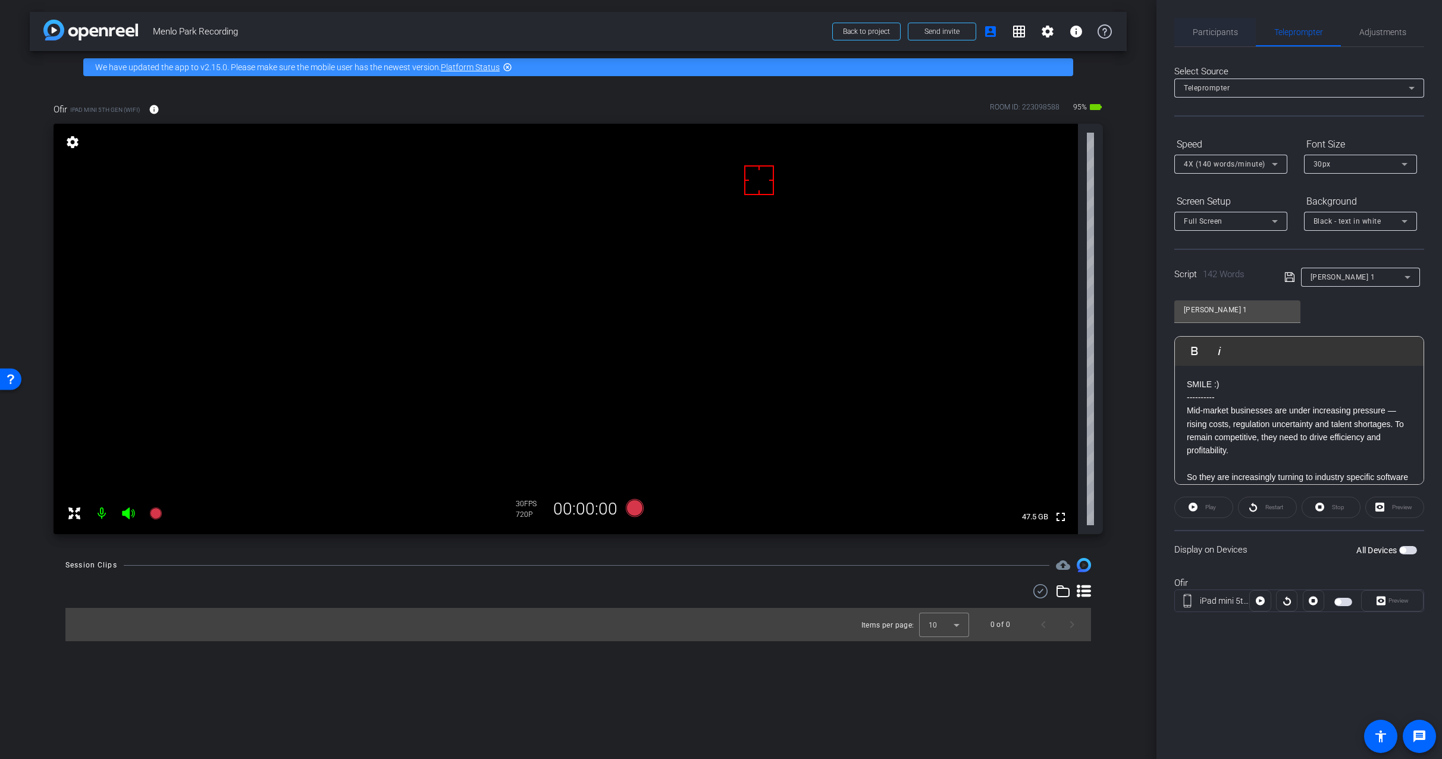
click at [1211, 36] on span "Participants" at bounding box center [1215, 32] width 45 height 8
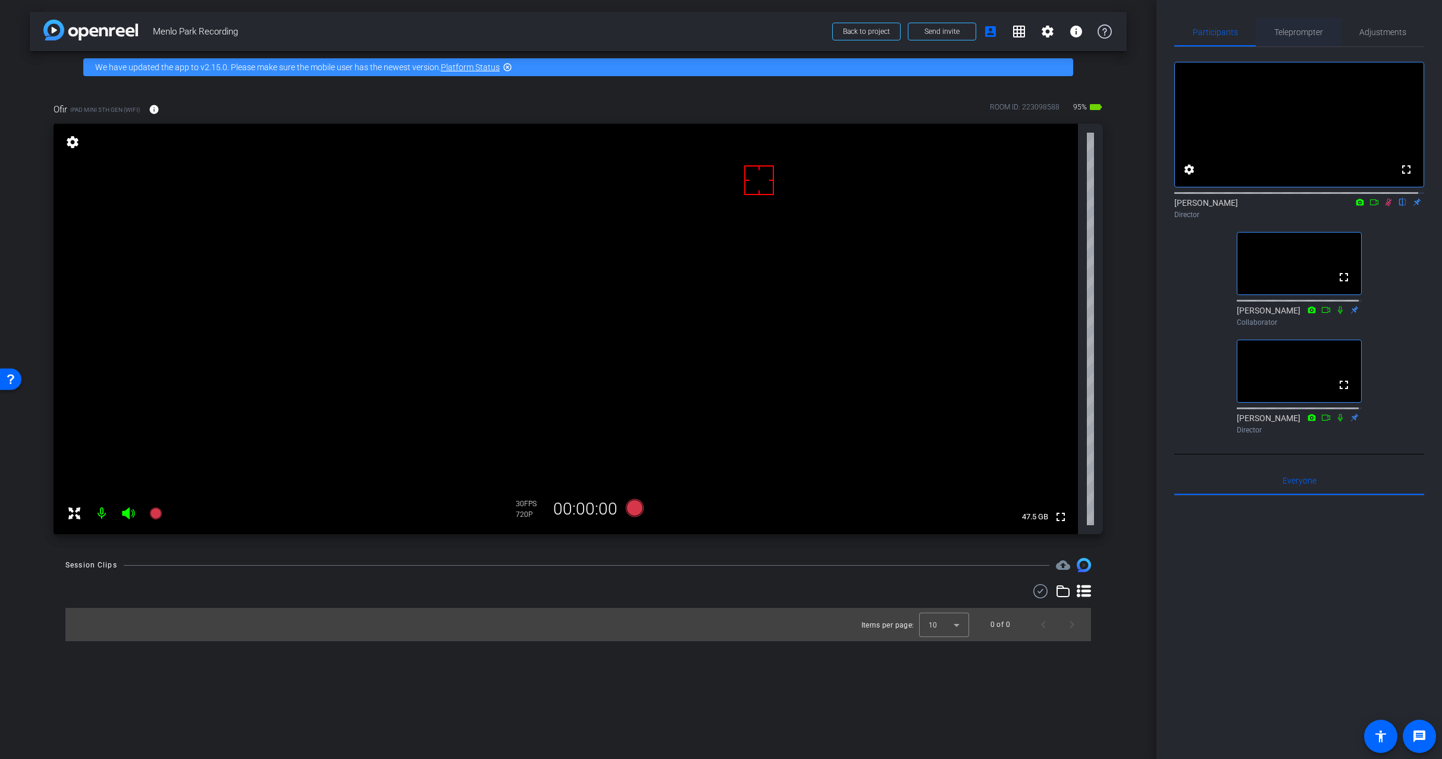
click at [1304, 36] on span "Teleprompter" at bounding box center [1298, 32] width 49 height 8
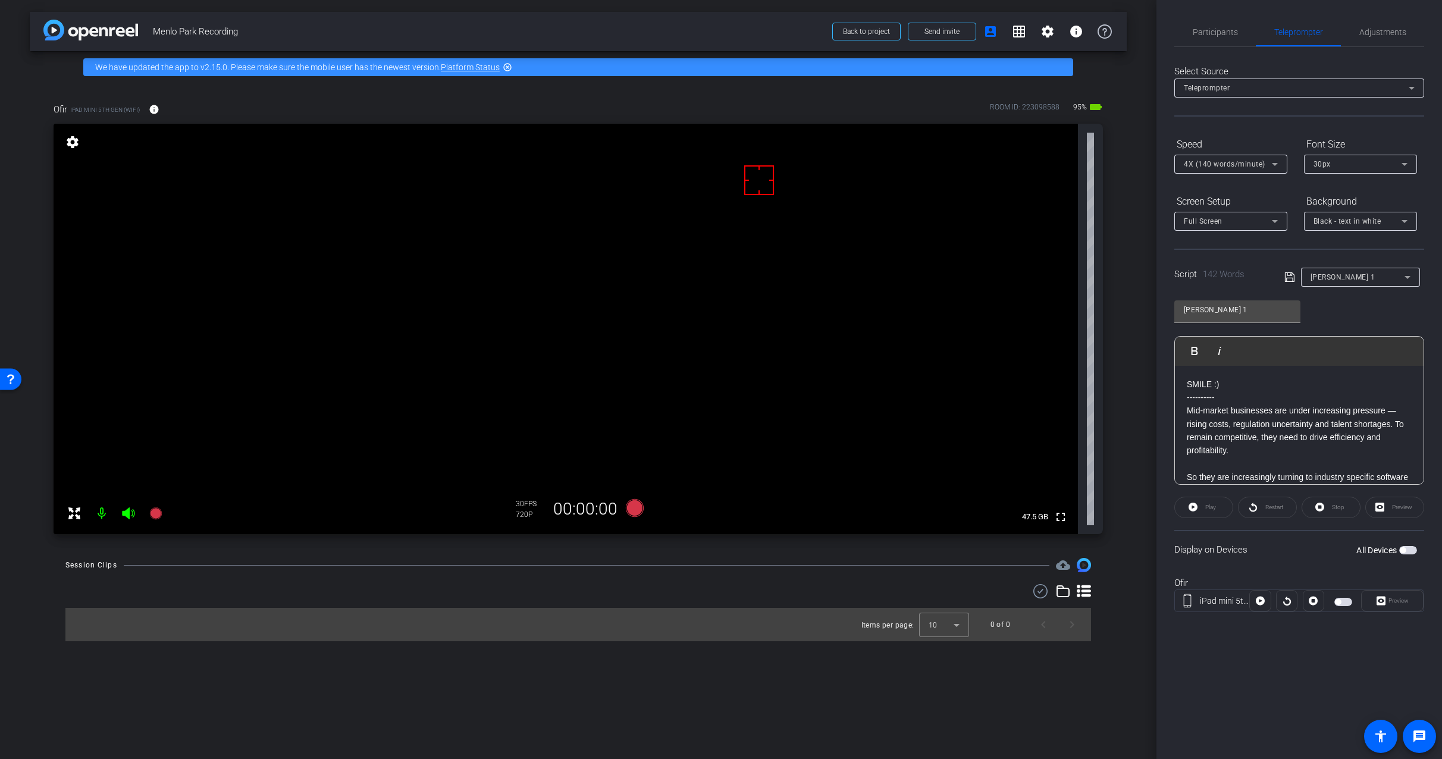
click at [1355, 283] on div "Dean 1" at bounding box center [1357, 276] width 94 height 15
click at [1285, 276] on div at bounding box center [721, 379] width 1442 height 759
click at [1230, 28] on span "Participants" at bounding box center [1215, 32] width 45 height 8
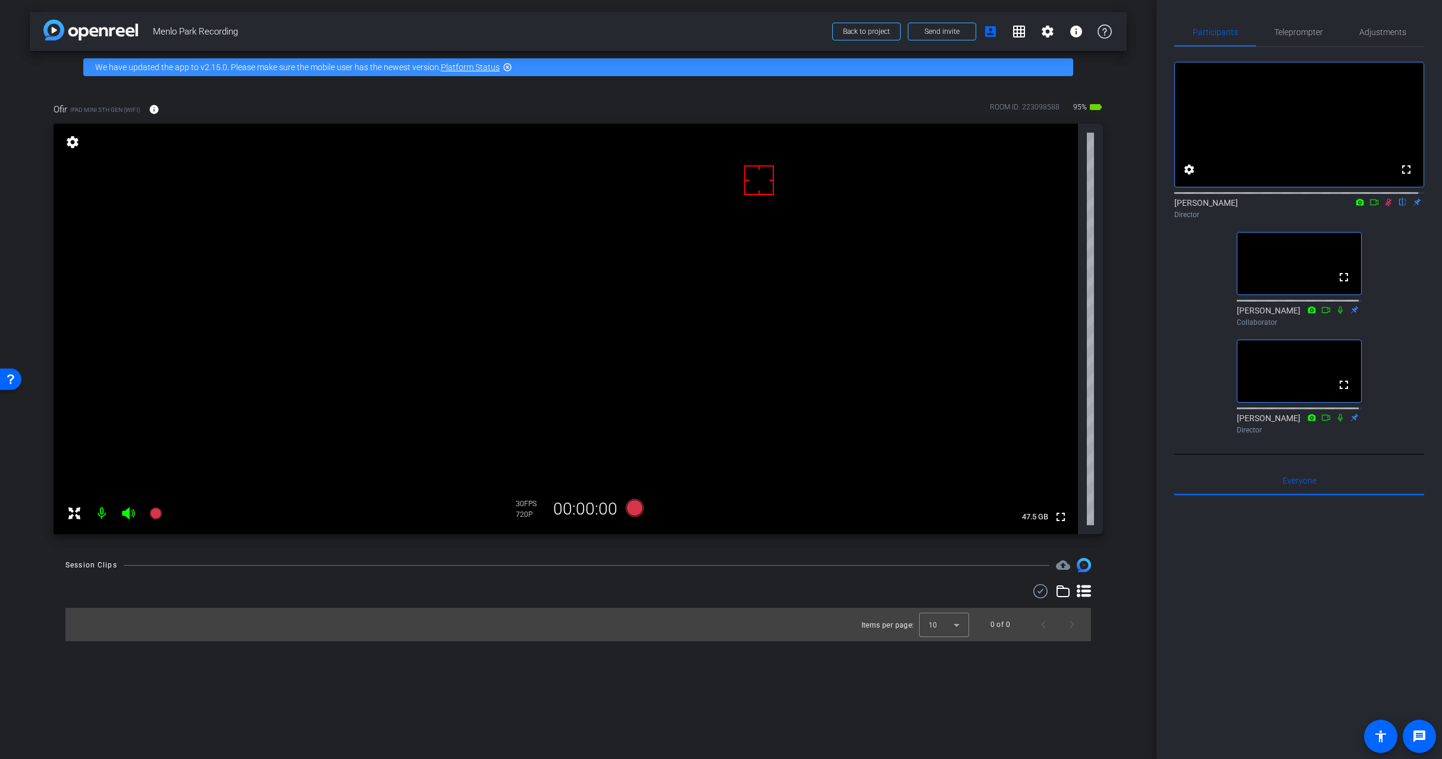
click at [1384, 206] on icon at bounding box center [1389, 202] width 10 height 8
click at [1381, 208] on mat-icon at bounding box center [1388, 202] width 14 height 11
click at [1379, 21] on span "Adjustments" at bounding box center [1382, 32] width 47 height 29
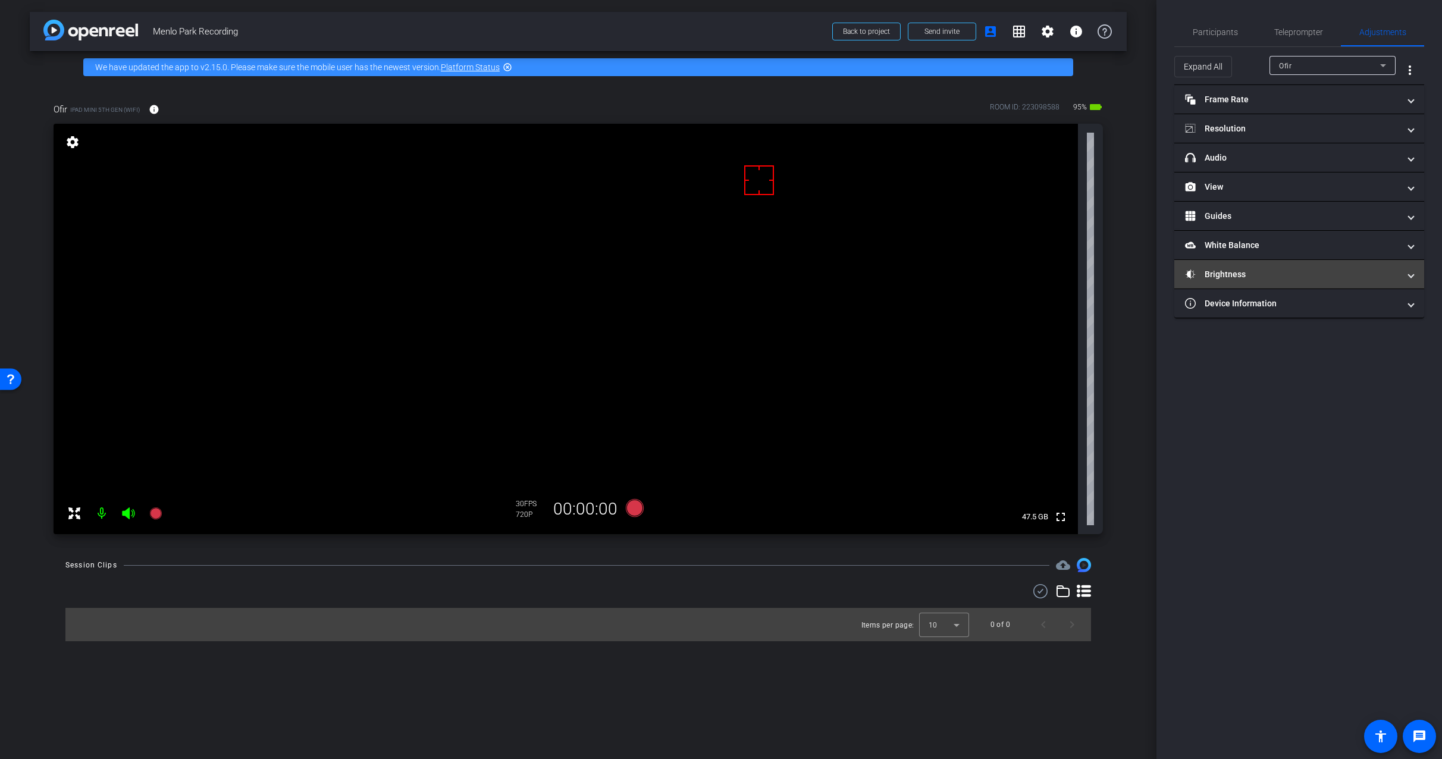
click at [1284, 271] on mat-panel-title "Brightness" at bounding box center [1292, 274] width 214 height 12
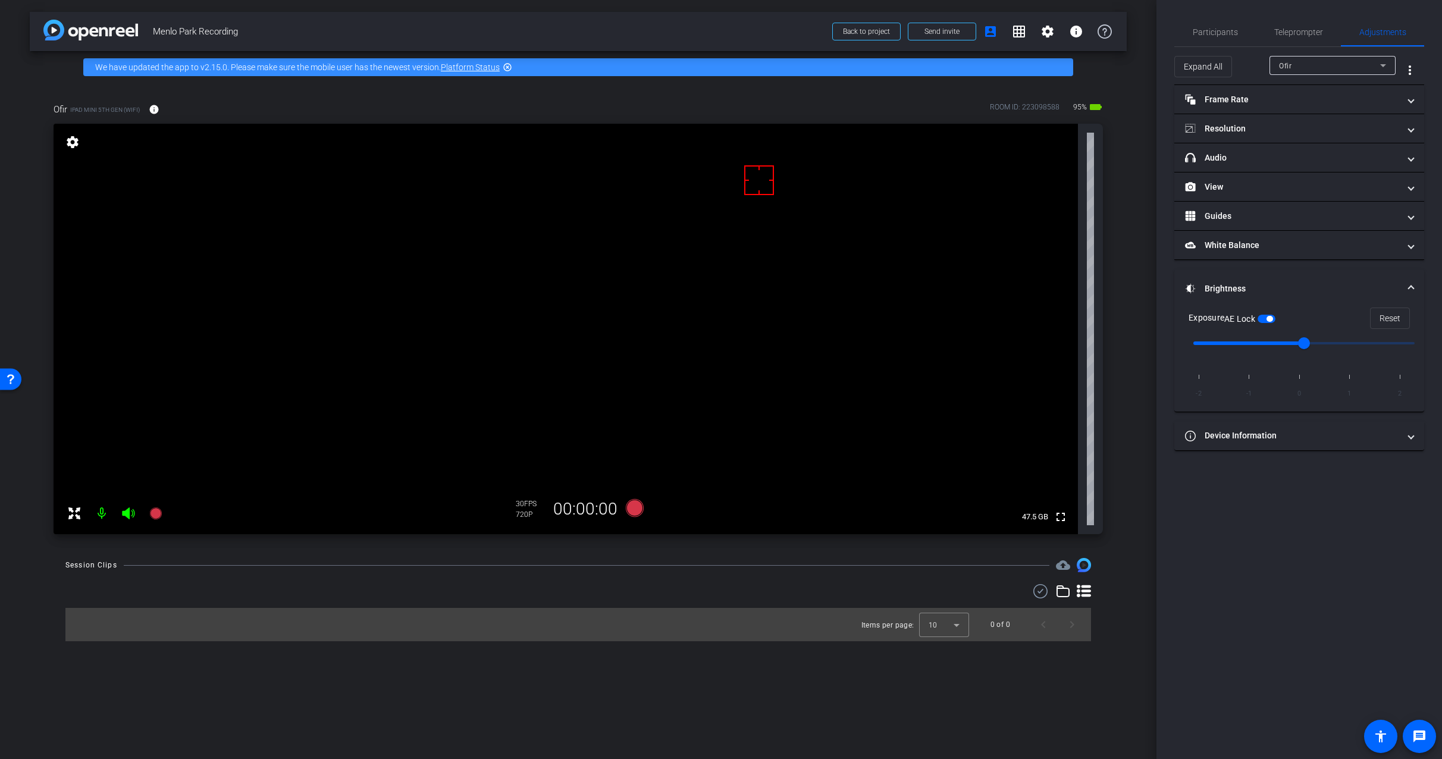
click at [1272, 321] on span "button" at bounding box center [1269, 319] width 6 height 6
drag, startPoint x: 1302, startPoint y: 342, endPoint x: 1267, endPoint y: 346, distance: 35.3
type input "-1"
click at [1267, 346] on input "range" at bounding box center [1304, 343] width 246 height 26
click at [1264, 319] on span "button" at bounding box center [1261, 319] width 6 height 6
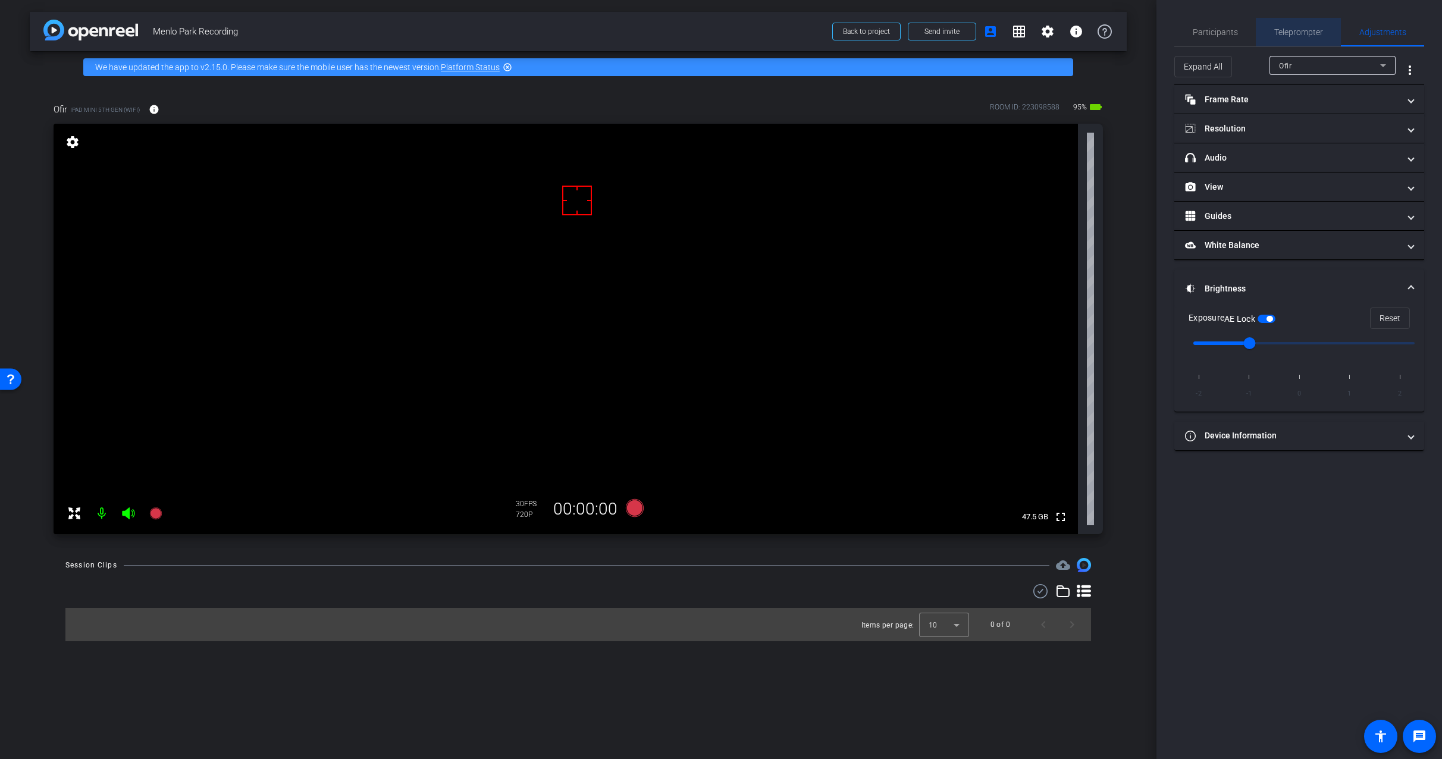
click at [1296, 28] on span "Teleprompter" at bounding box center [1298, 32] width 49 height 8
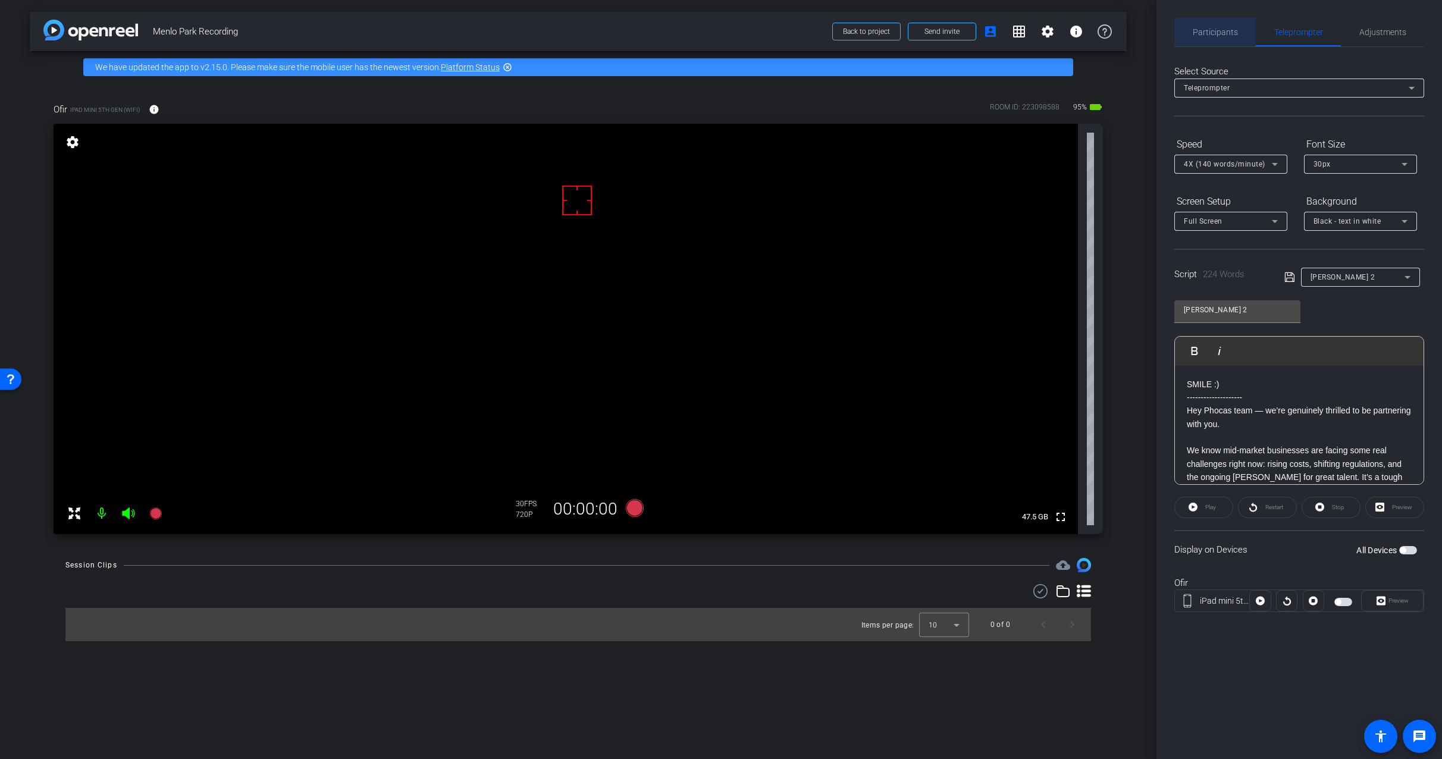
click at [1224, 34] on span "Participants" at bounding box center [1215, 32] width 45 height 8
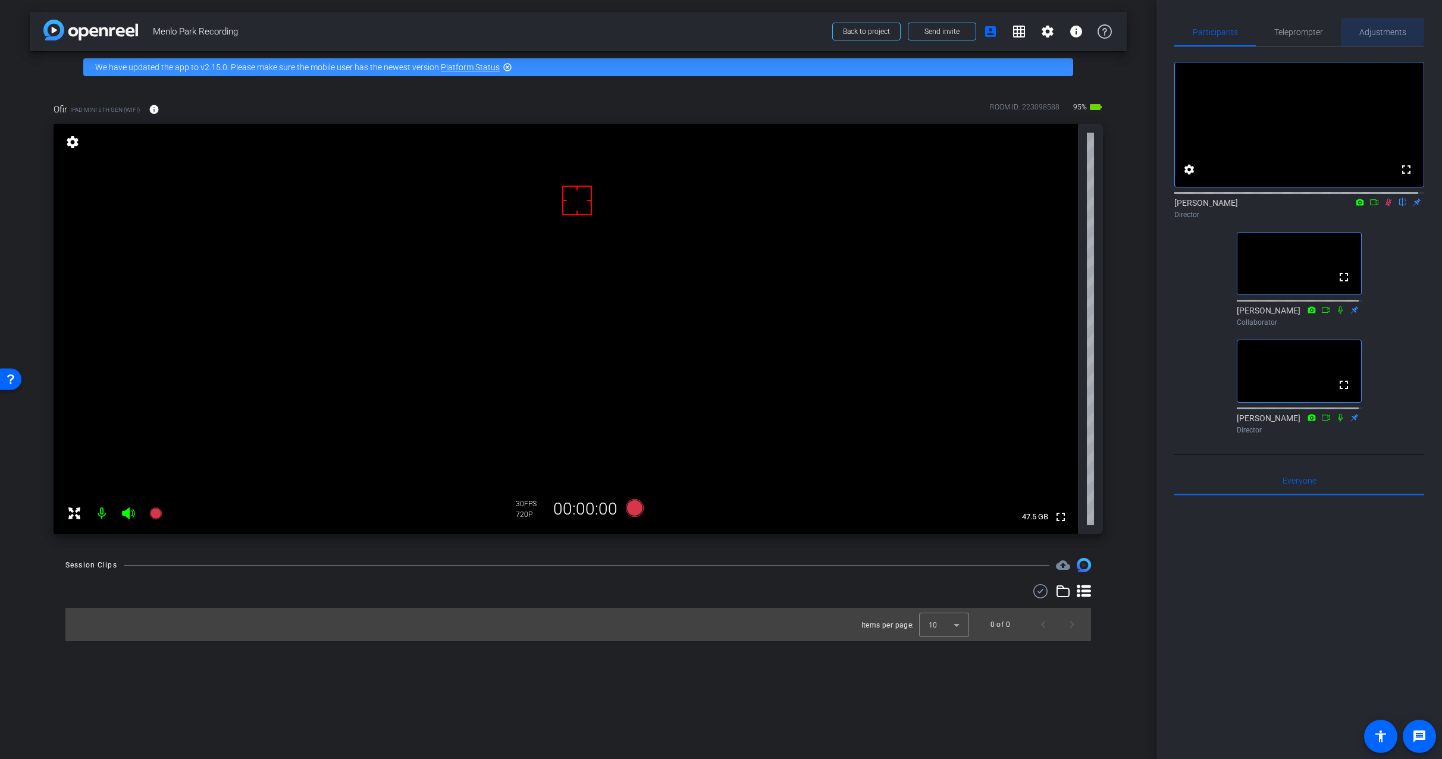
click at [1371, 29] on span "Adjustments" at bounding box center [1382, 32] width 47 height 8
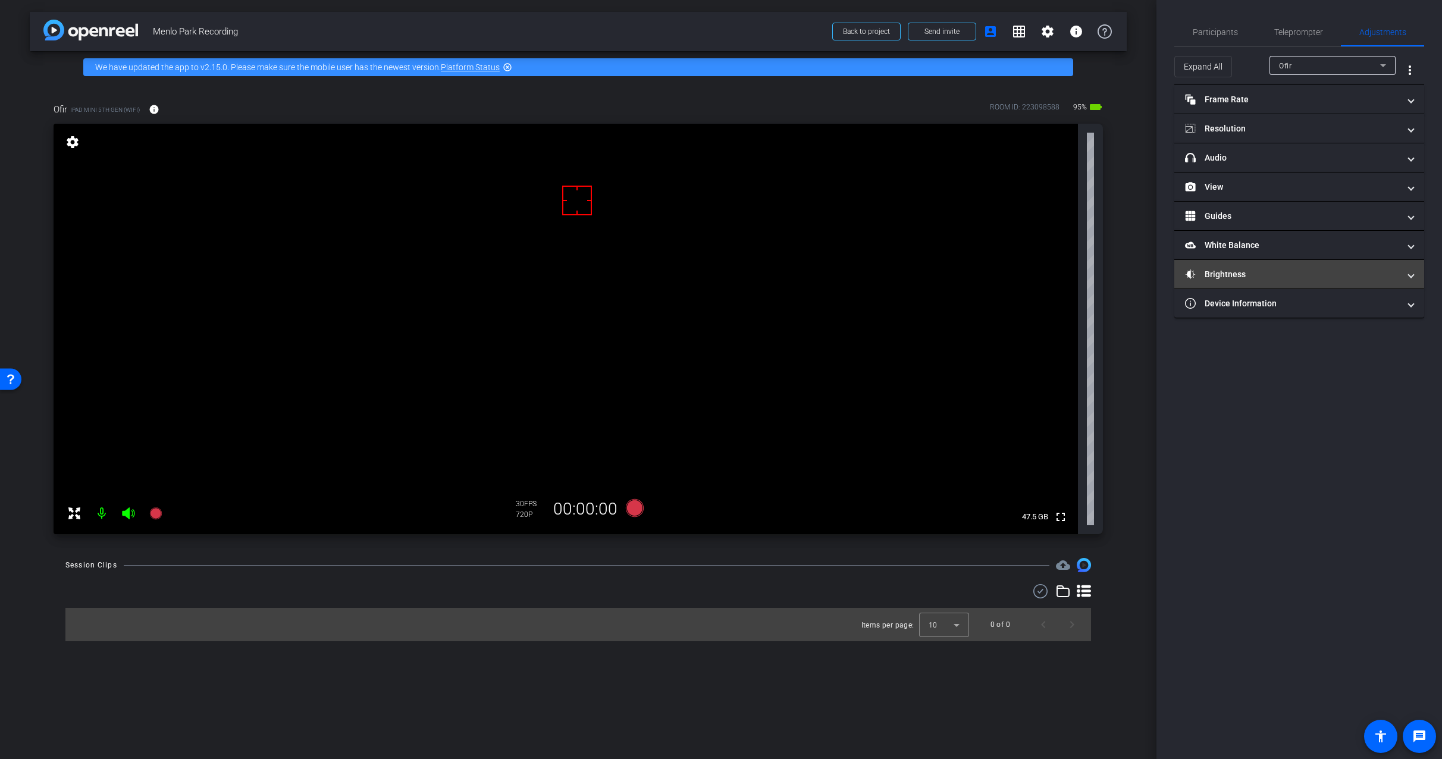
click at [1269, 273] on mat-panel-title "Brightness" at bounding box center [1292, 274] width 214 height 12
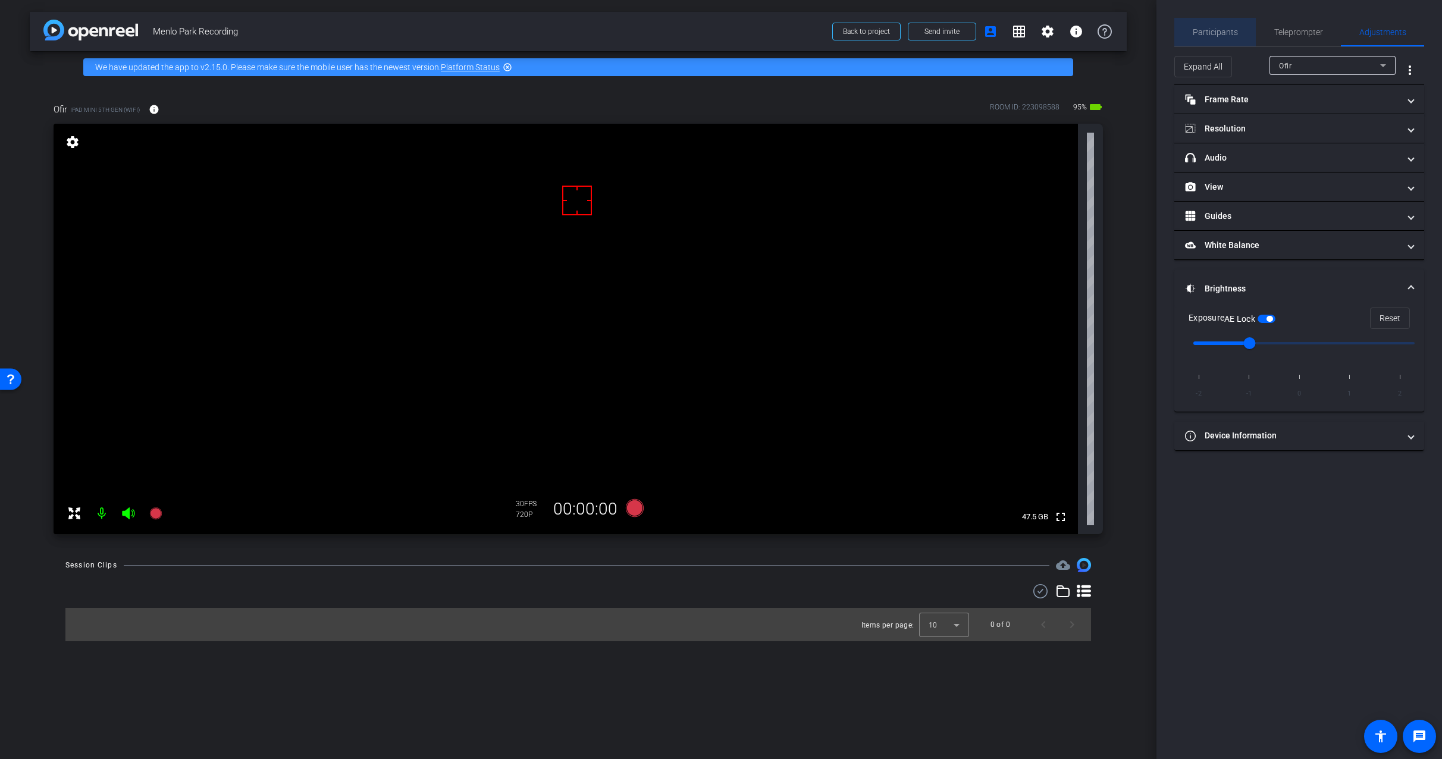
click at [1219, 32] on span "Participants" at bounding box center [1215, 32] width 45 height 8
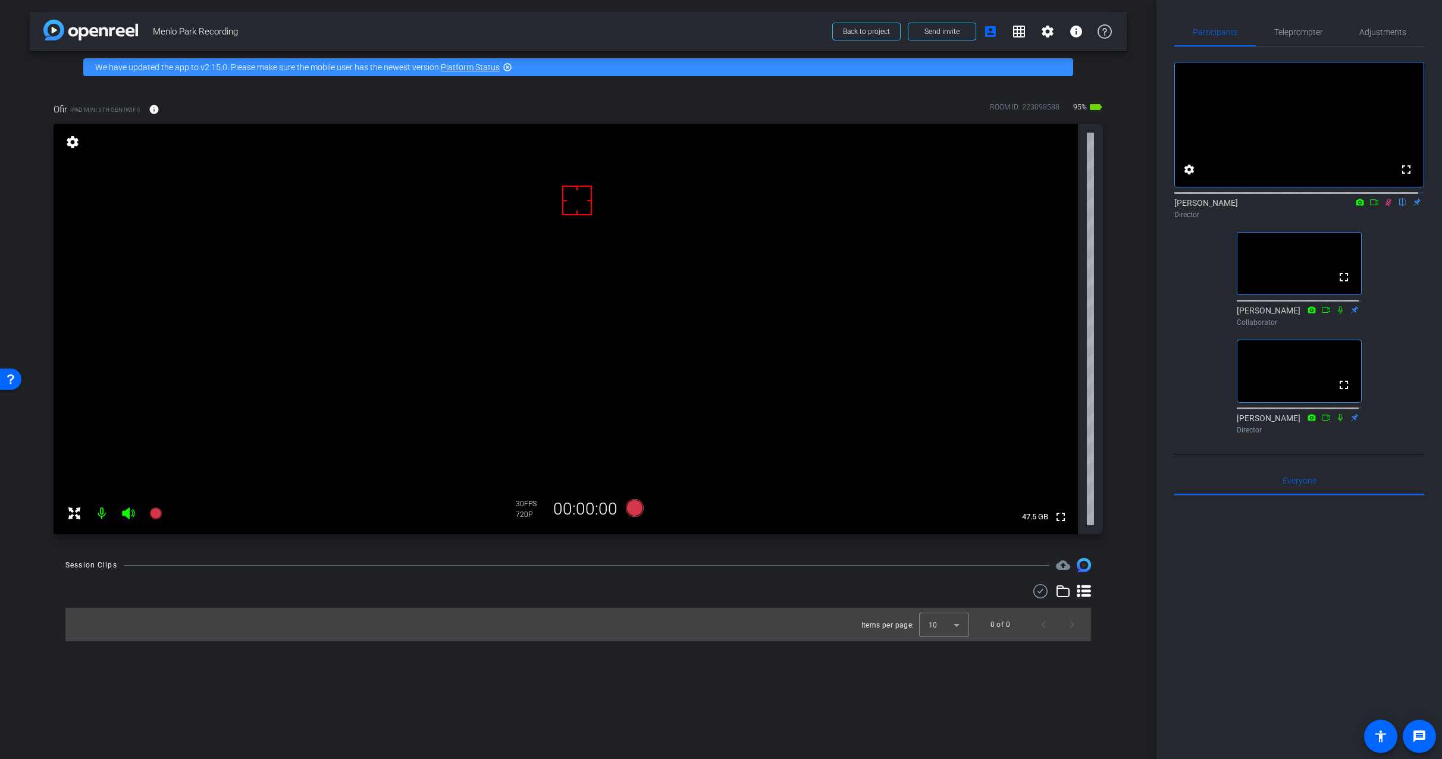
click at [1384, 206] on icon at bounding box center [1389, 202] width 10 height 8
click at [1373, 39] on span "Adjustments" at bounding box center [1382, 32] width 47 height 29
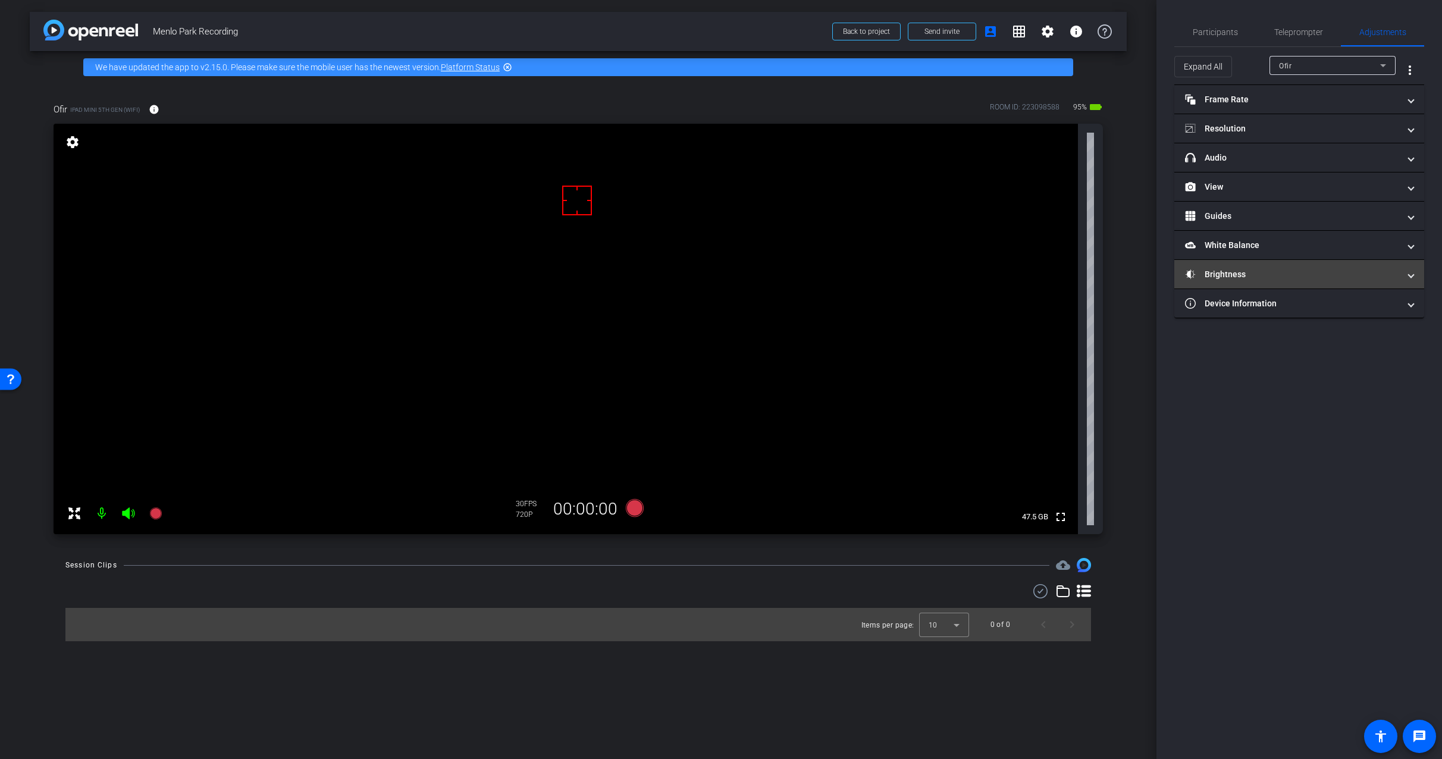
click at [1278, 279] on mat-panel-title "Brightness" at bounding box center [1292, 274] width 214 height 12
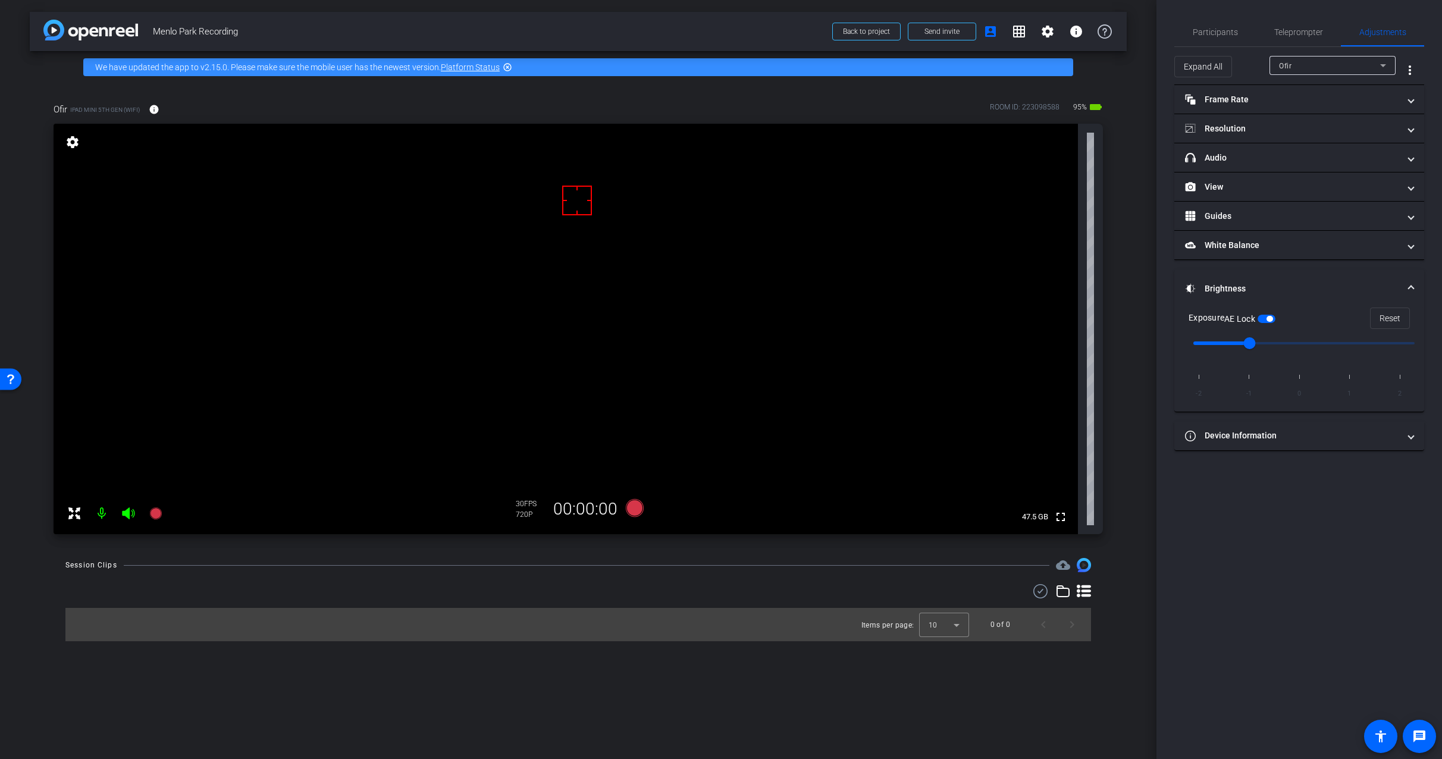
click at [1269, 321] on span "button" at bounding box center [1266, 319] width 18 height 8
click at [1393, 321] on span "Reset" at bounding box center [1389, 318] width 21 height 23
type input "0"
click at [1301, 36] on span "Teleprompter" at bounding box center [1298, 32] width 49 height 8
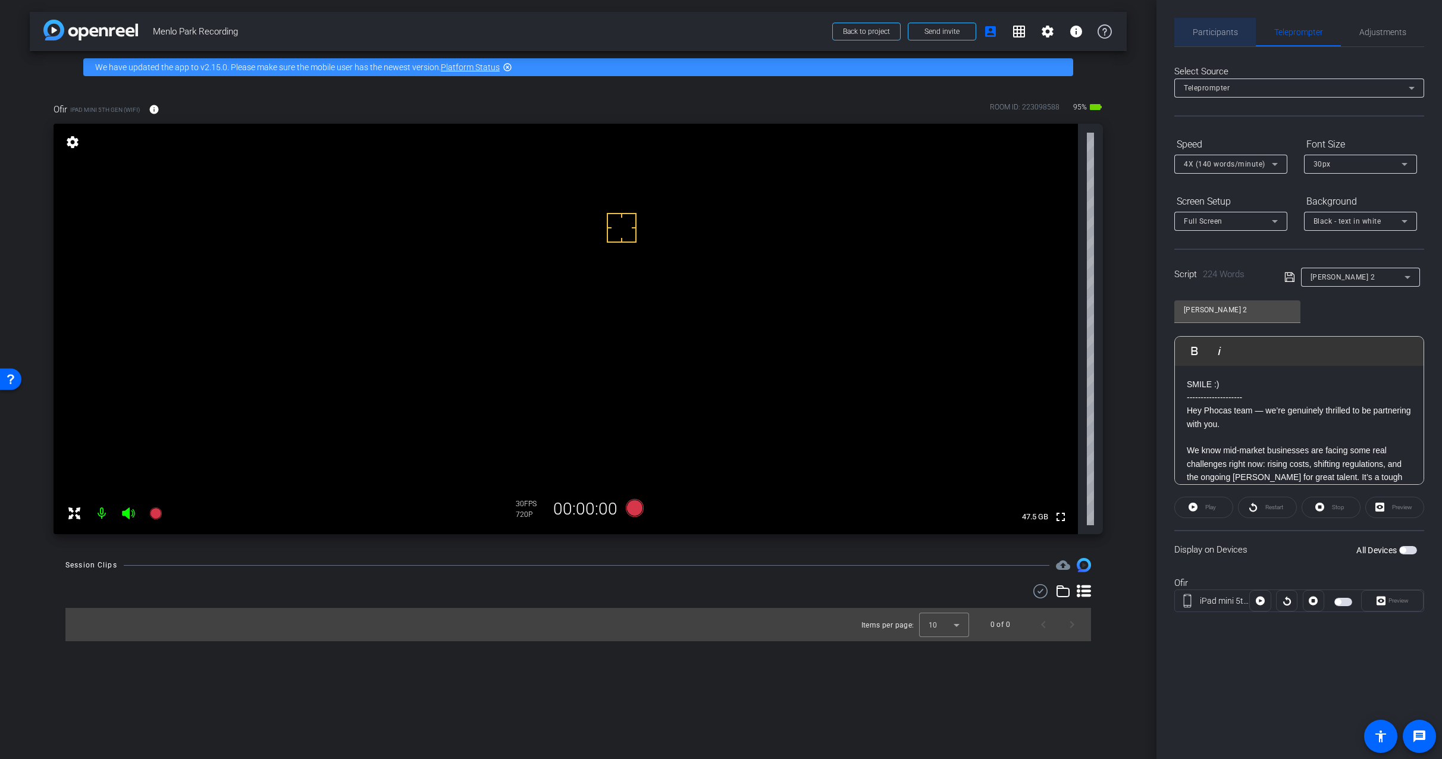
click at [1232, 32] on span "Participants" at bounding box center [1215, 32] width 45 height 8
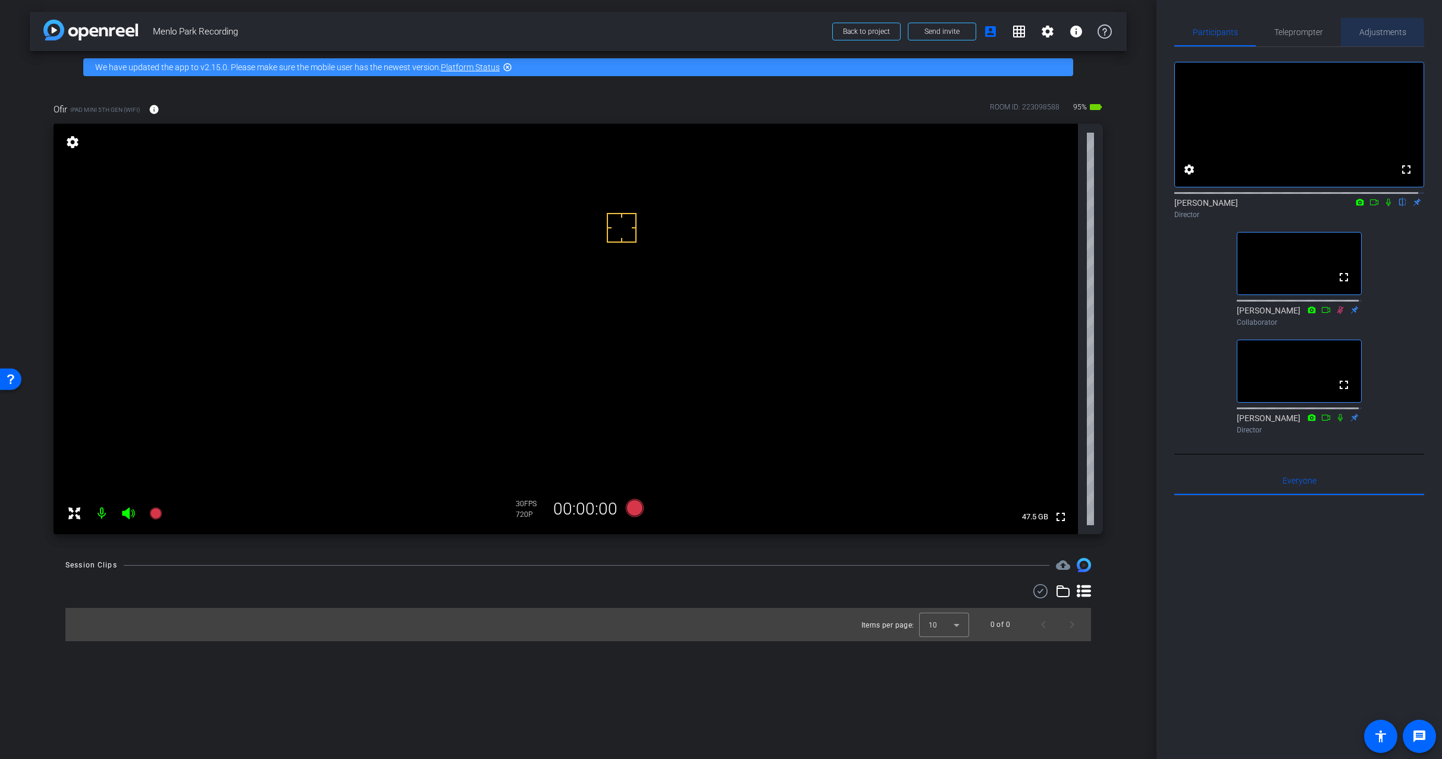
click at [1376, 36] on span "Adjustments" at bounding box center [1382, 32] width 47 height 8
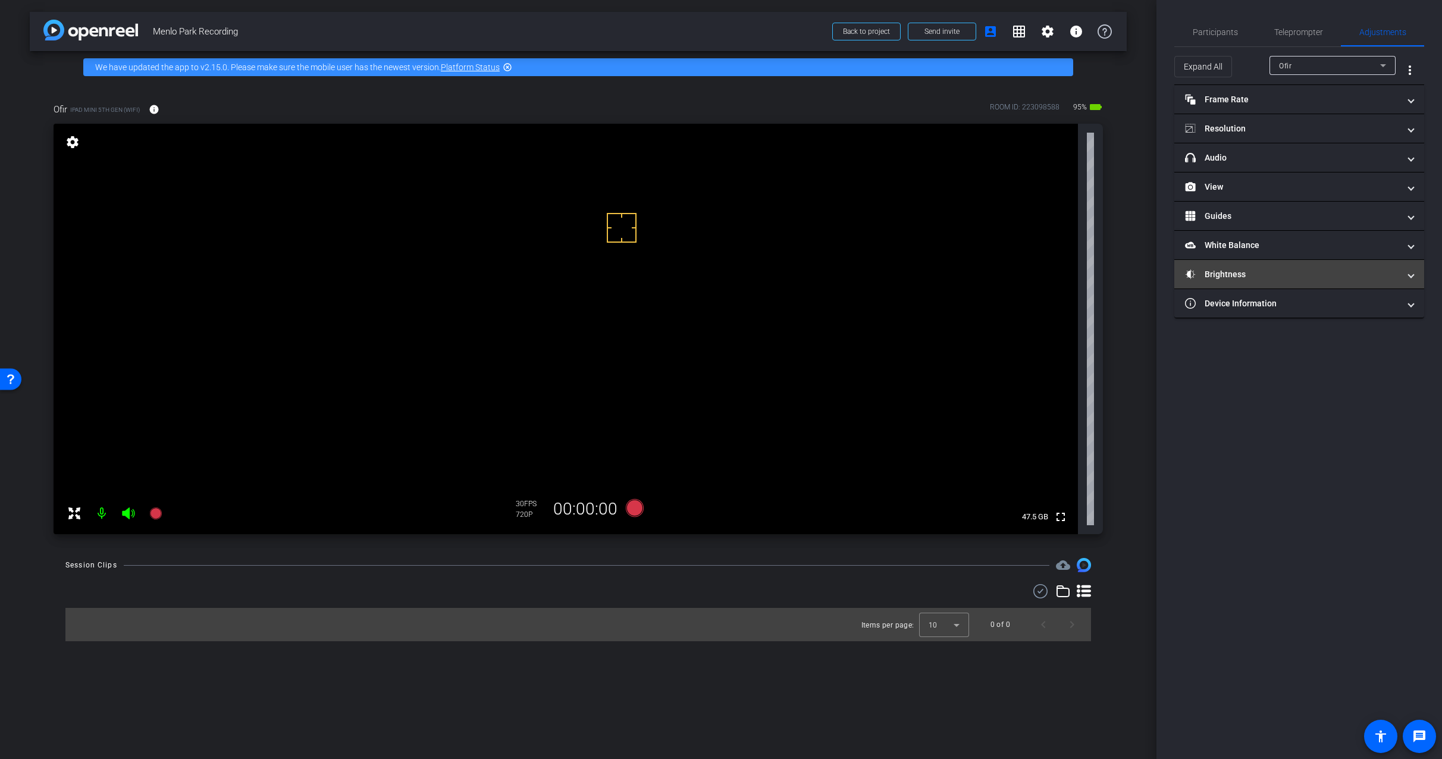
click at [1251, 274] on mat-panel-title "Brightness" at bounding box center [1292, 274] width 214 height 12
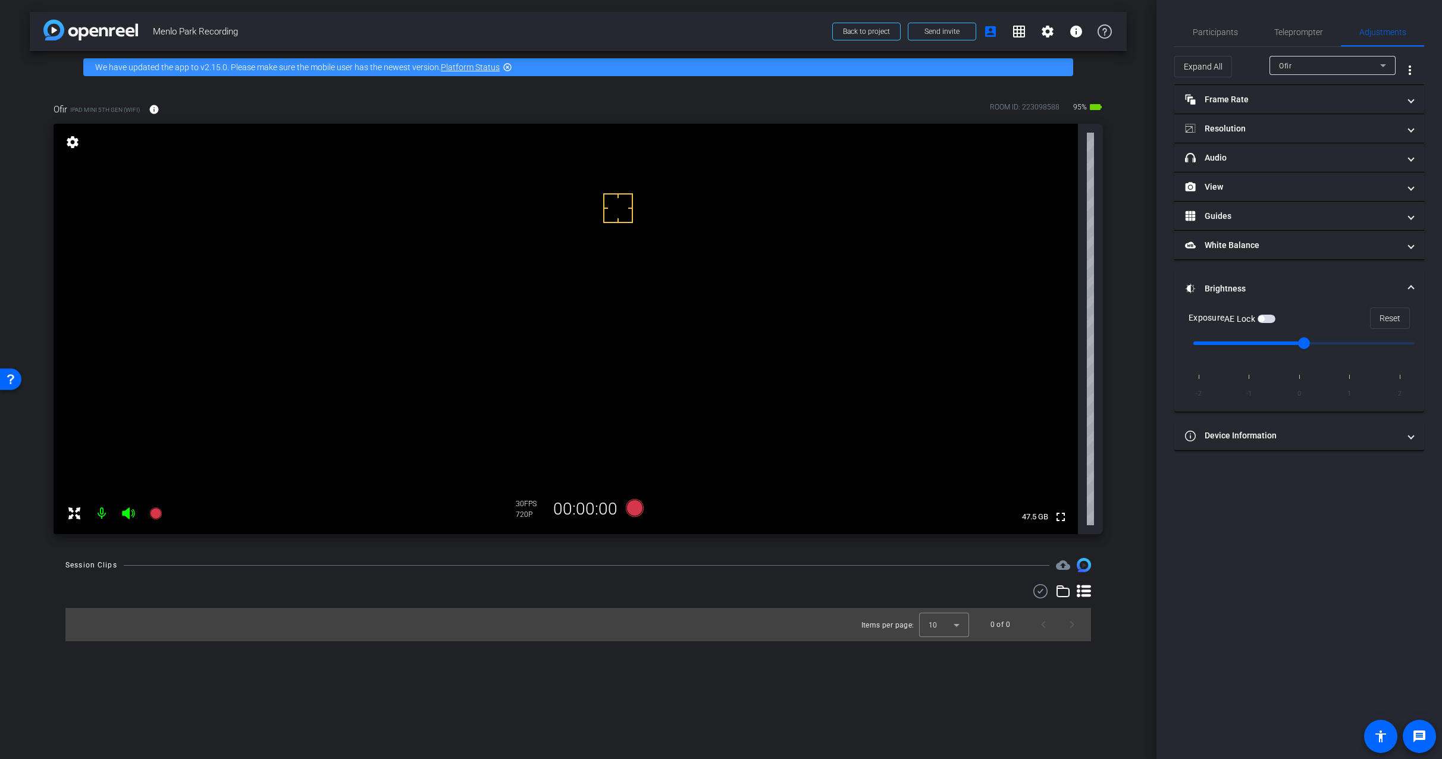
click at [1262, 318] on span "button" at bounding box center [1261, 319] width 6 height 6
click at [1202, 29] on span "Participants" at bounding box center [1215, 32] width 45 height 8
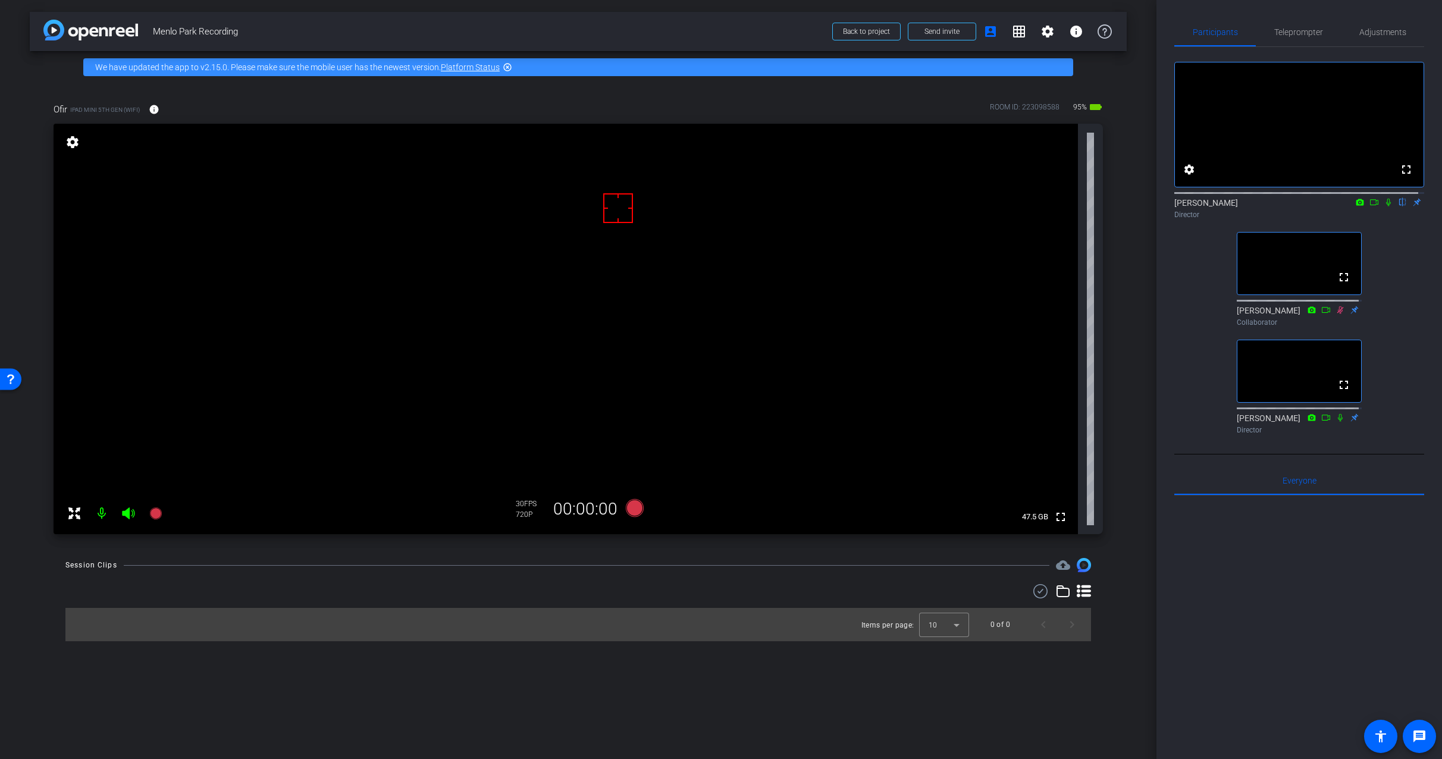
click at [1384, 206] on icon at bounding box center [1389, 202] width 10 height 8
click at [1389, 29] on span "Adjustments" at bounding box center [1382, 32] width 47 height 8
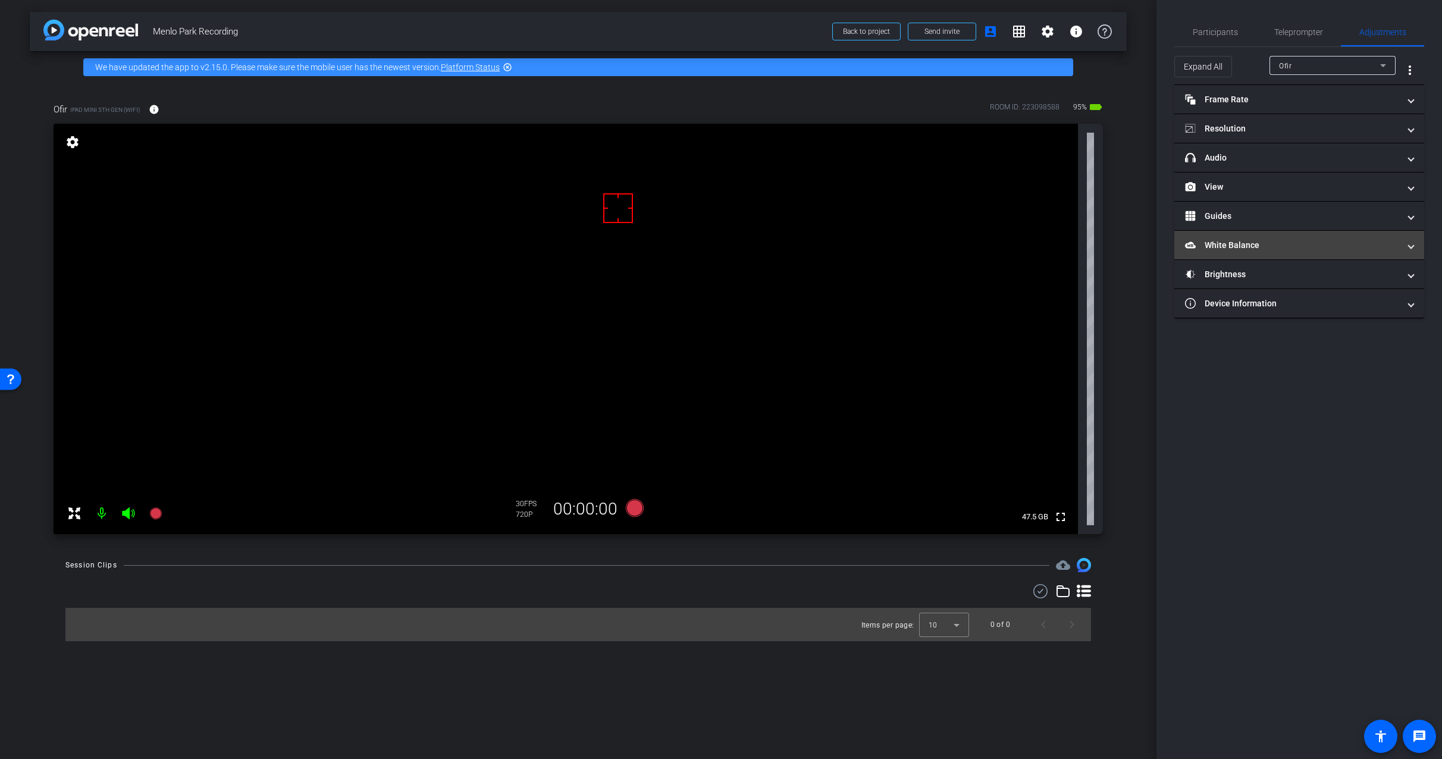
click at [1260, 246] on mat-panel-title "White Balance White Balance" at bounding box center [1292, 245] width 214 height 12
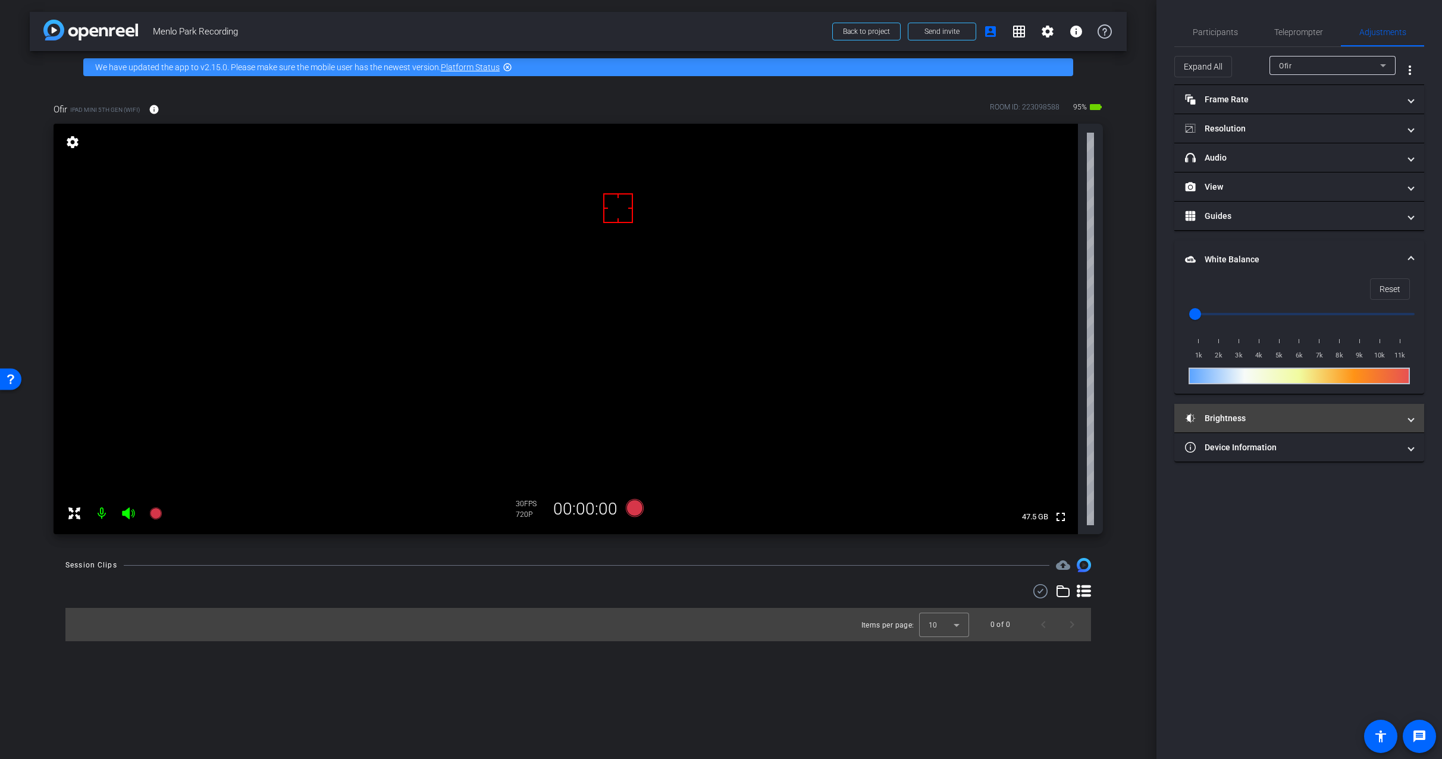
click at [1258, 418] on mat-panel-title "Brightness" at bounding box center [1292, 418] width 214 height 12
click at [1235, 312] on input "range" at bounding box center [1304, 314] width 246 height 26
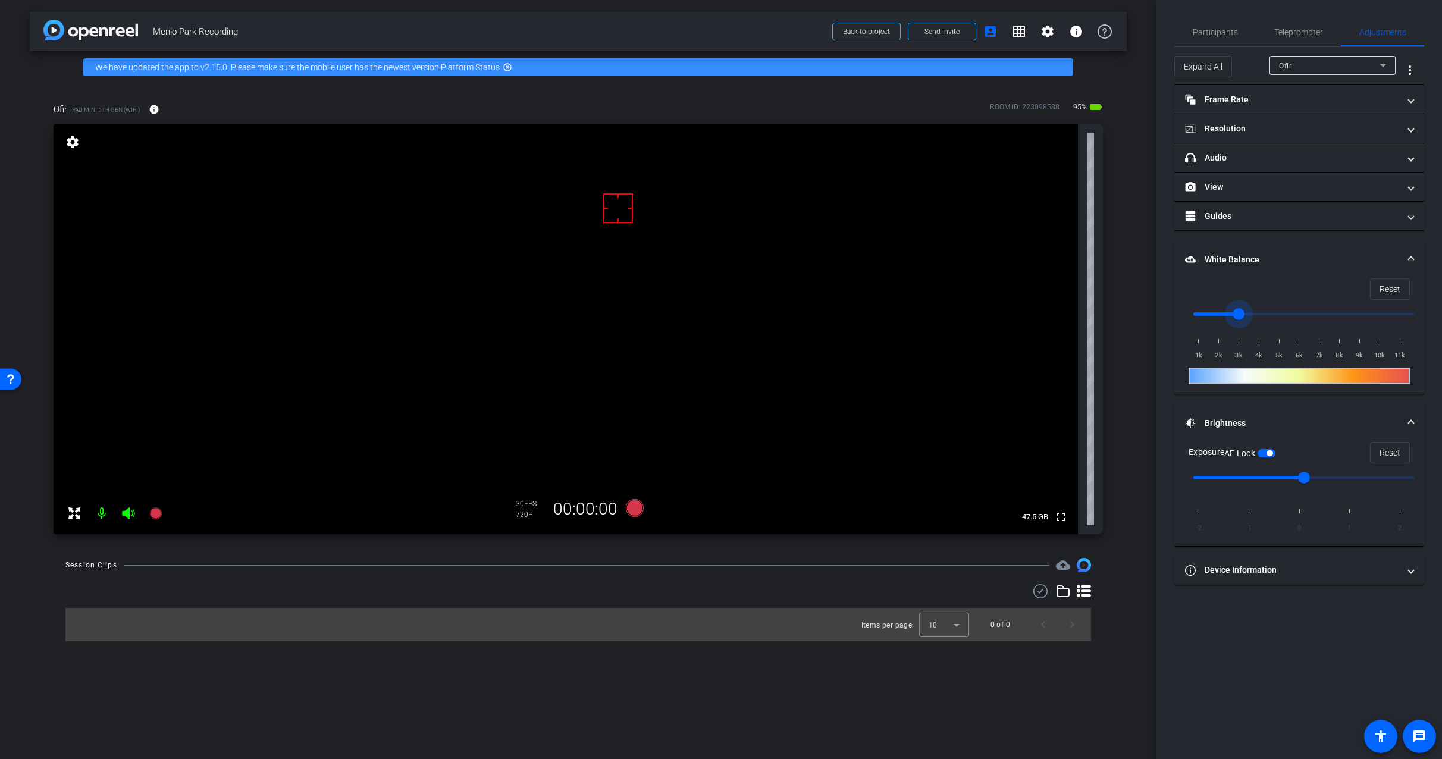
click at [1279, 315] on input "range" at bounding box center [1304, 314] width 246 height 26
click at [1301, 316] on input "range" at bounding box center [1304, 314] width 246 height 26
click at [1278, 311] on input "range" at bounding box center [1304, 314] width 246 height 26
click at [1260, 311] on input "range" at bounding box center [1304, 314] width 246 height 26
click at [1378, 293] on span at bounding box center [1390, 289] width 39 height 29
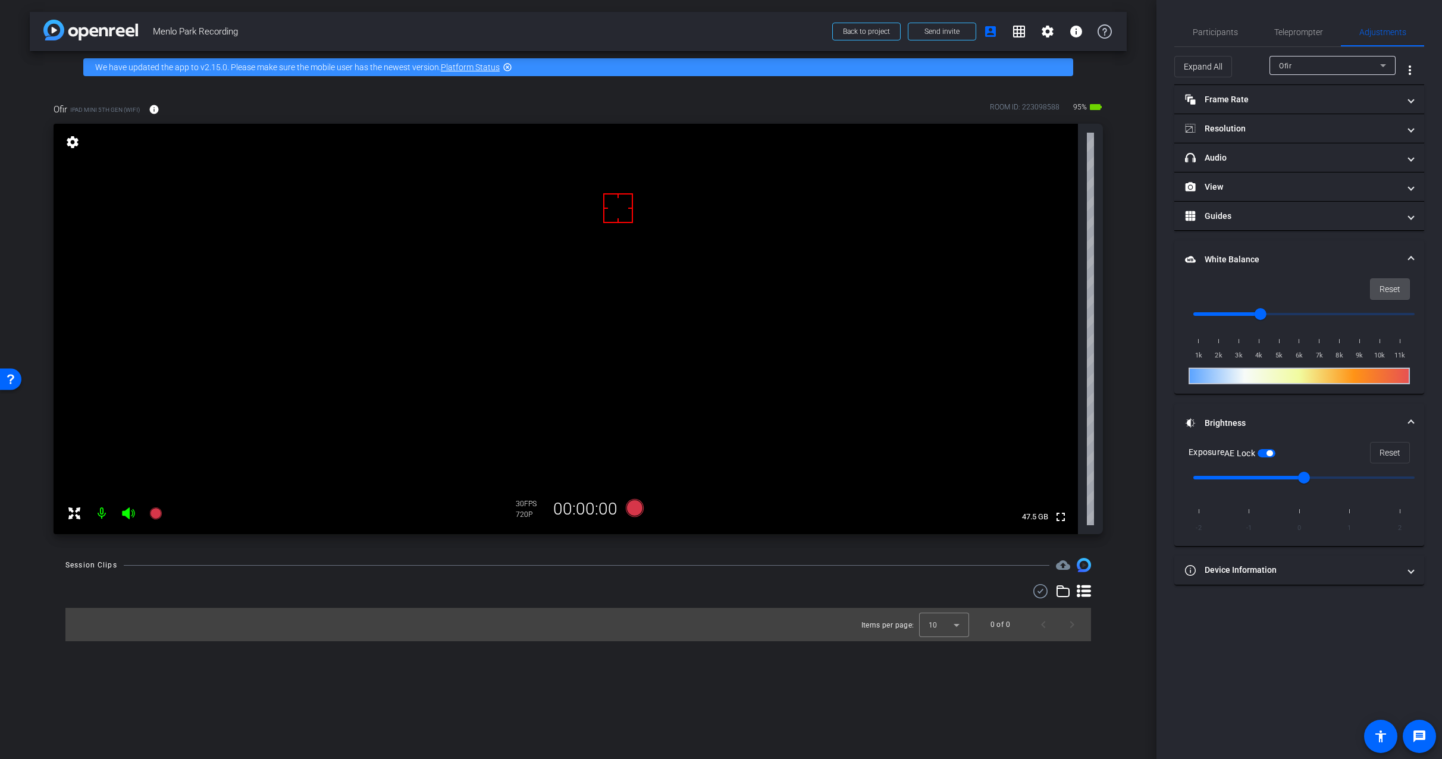
type input "1000"
click at [1306, 28] on span "Teleprompter" at bounding box center [1298, 32] width 49 height 8
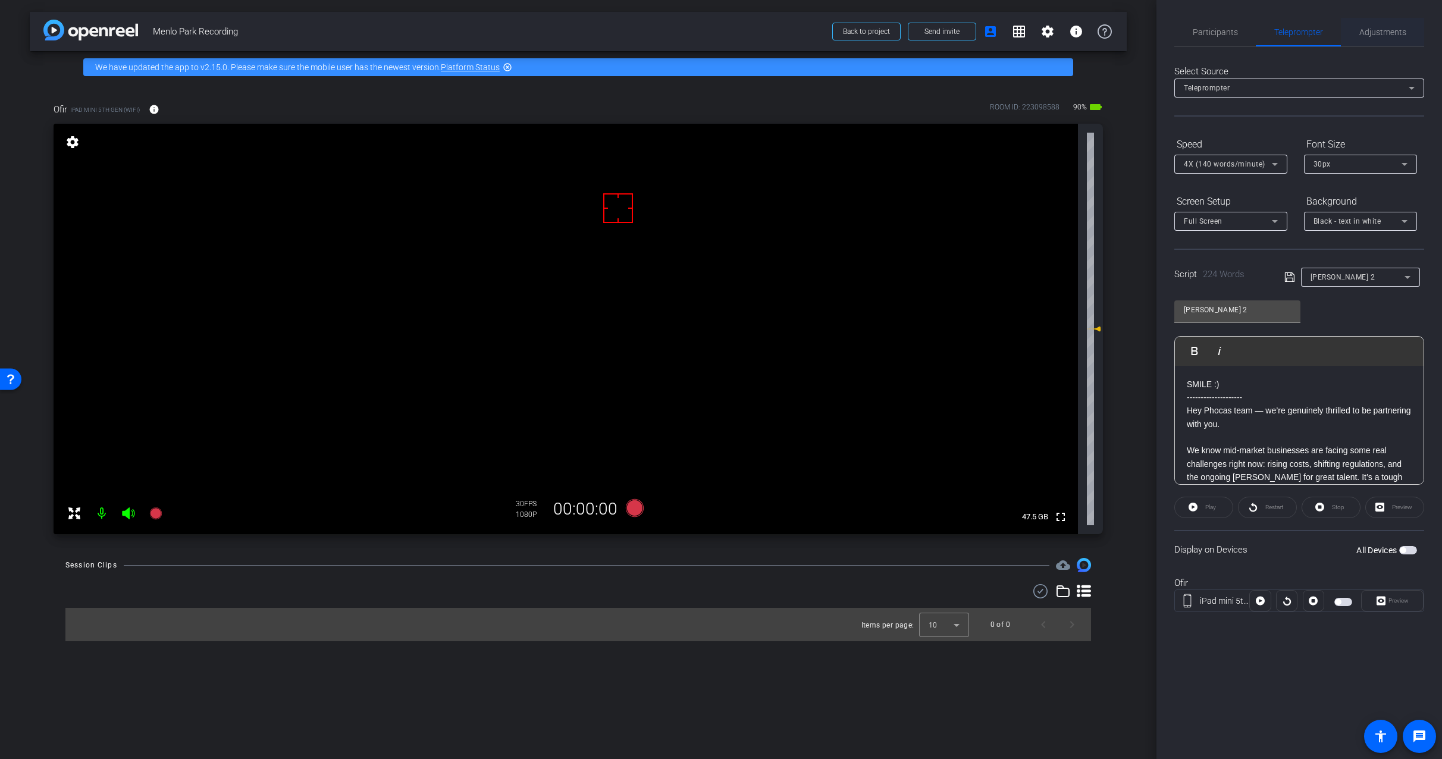
click at [1396, 29] on span "Adjustments" at bounding box center [1382, 32] width 47 height 8
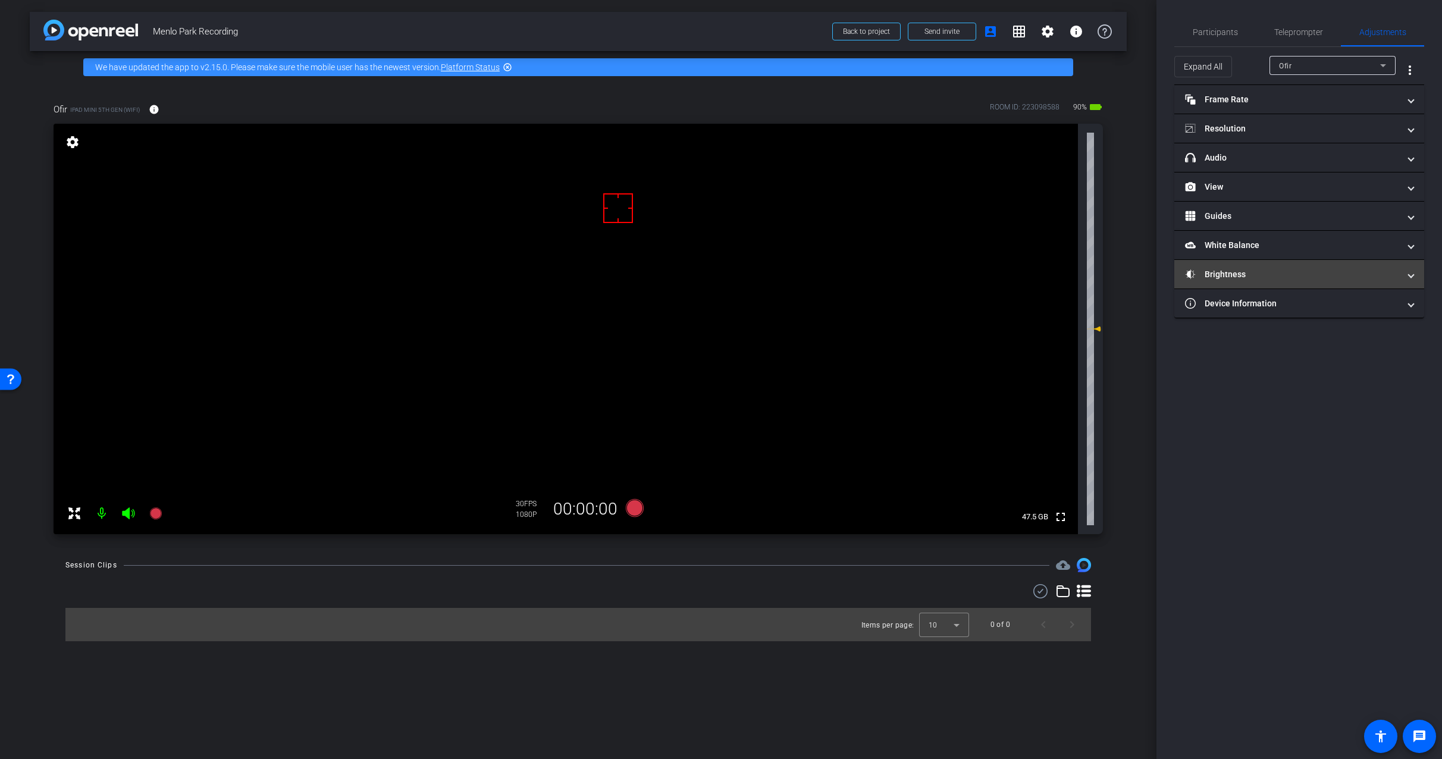
click at [1319, 277] on mat-panel-title "Brightness" at bounding box center [1292, 274] width 214 height 12
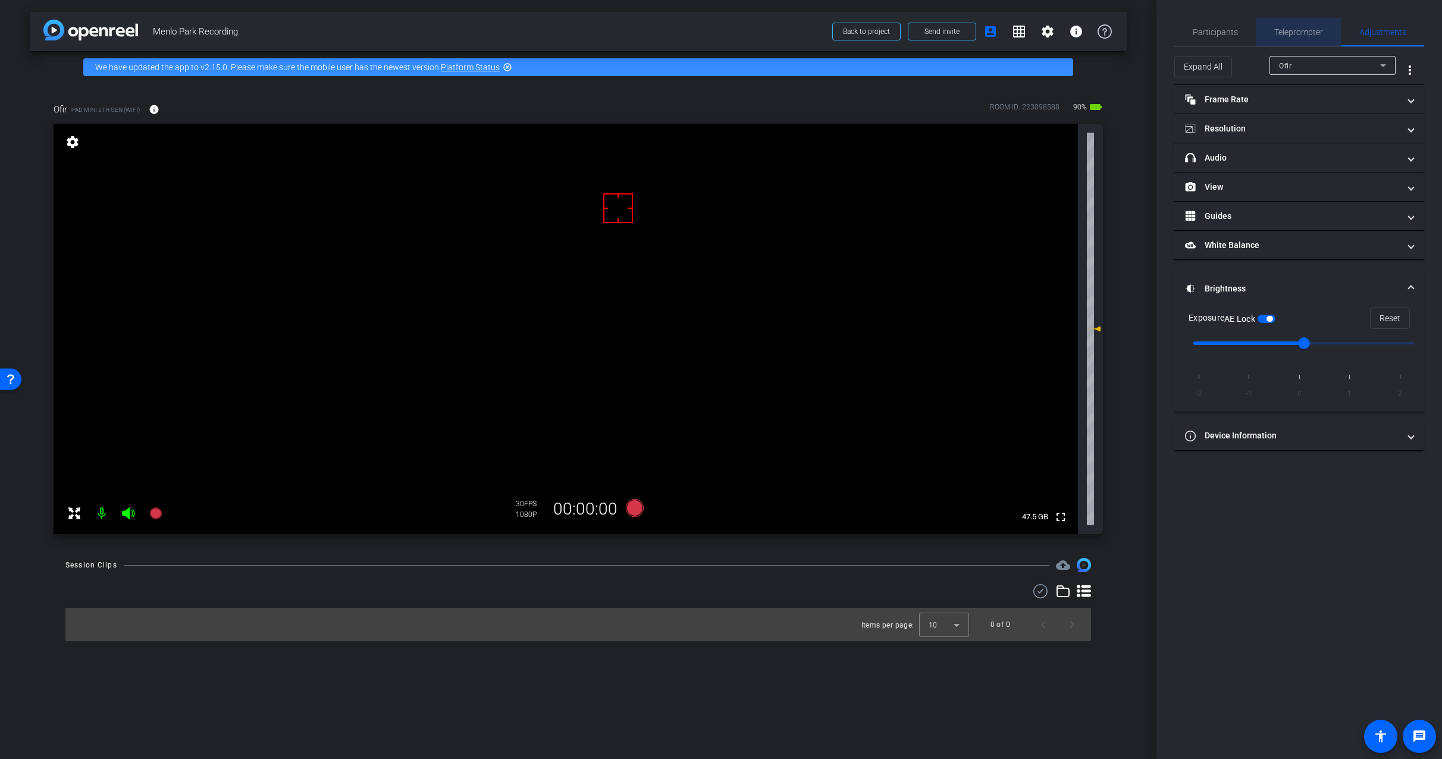
click at [1297, 31] on span "Teleprompter" at bounding box center [1298, 32] width 49 height 8
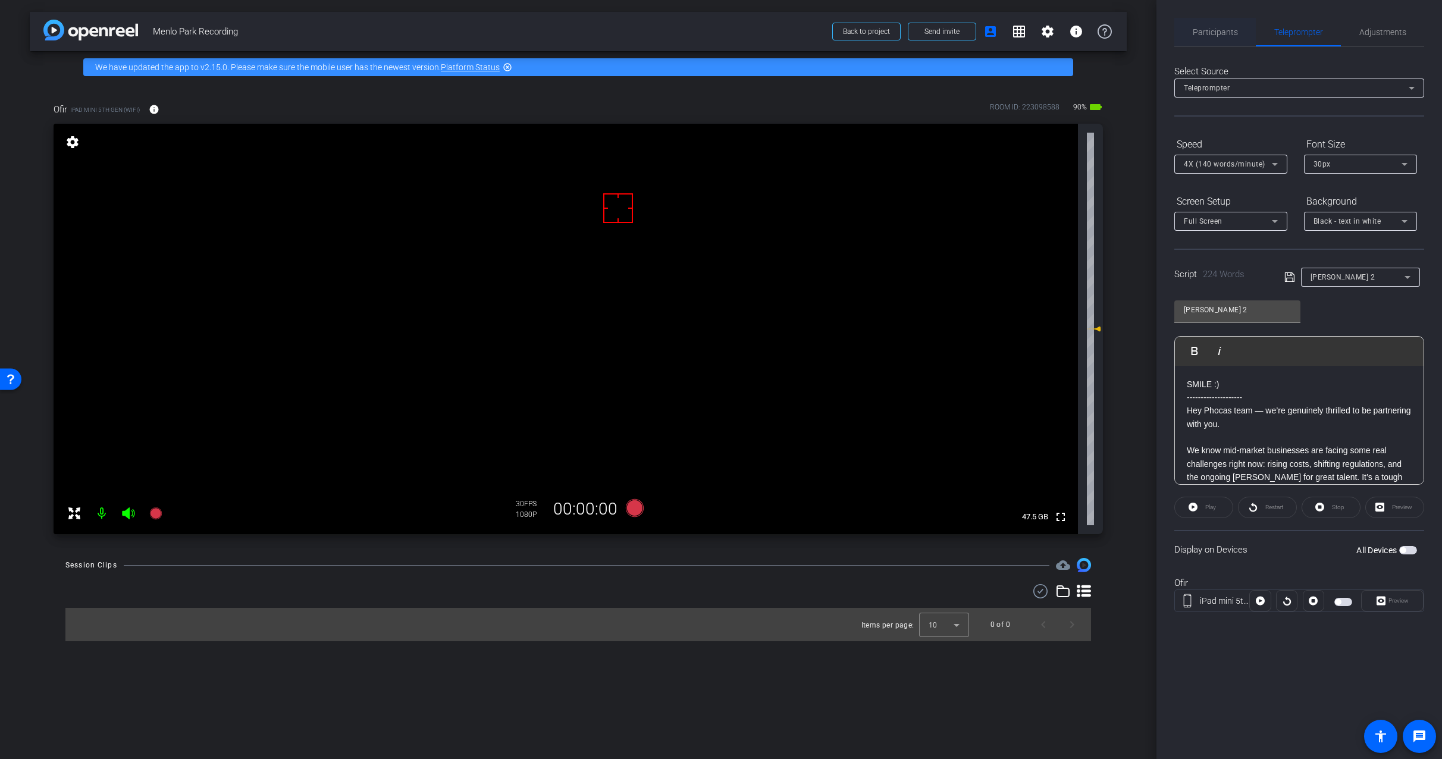
click at [1229, 30] on span "Participants" at bounding box center [1215, 32] width 45 height 8
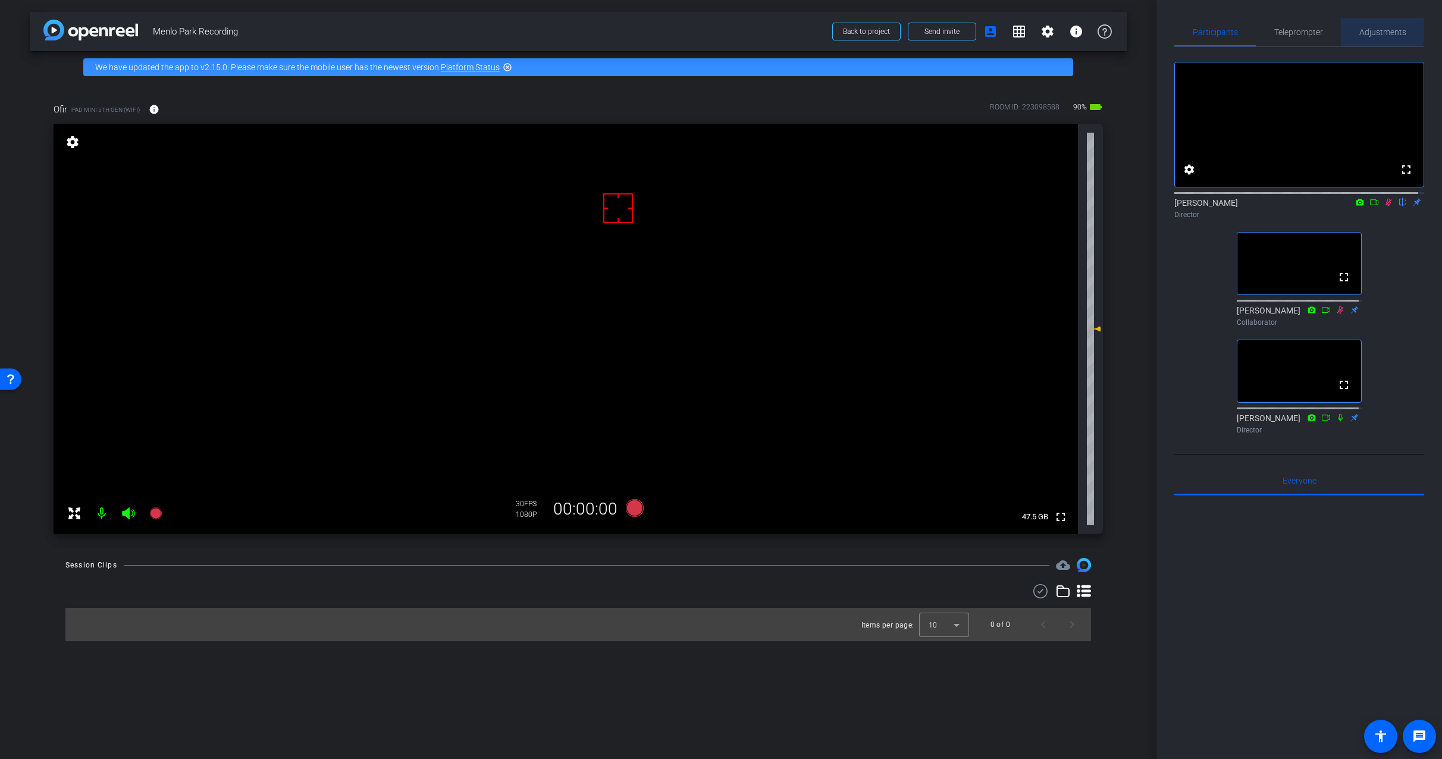
click at [1362, 28] on span "Adjustments" at bounding box center [1382, 32] width 47 height 8
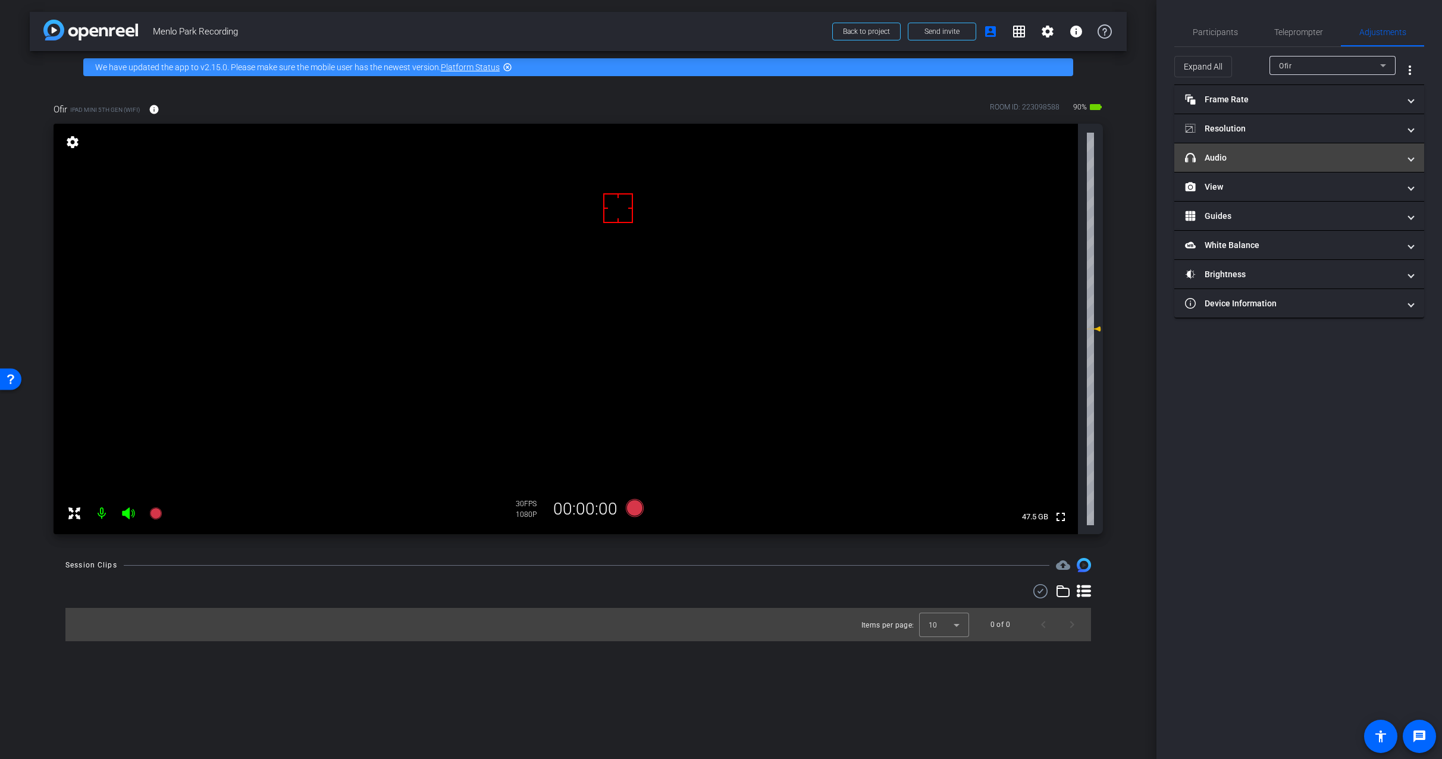
click at [1272, 153] on mat-panel-title "headphone icon Audio" at bounding box center [1292, 158] width 214 height 12
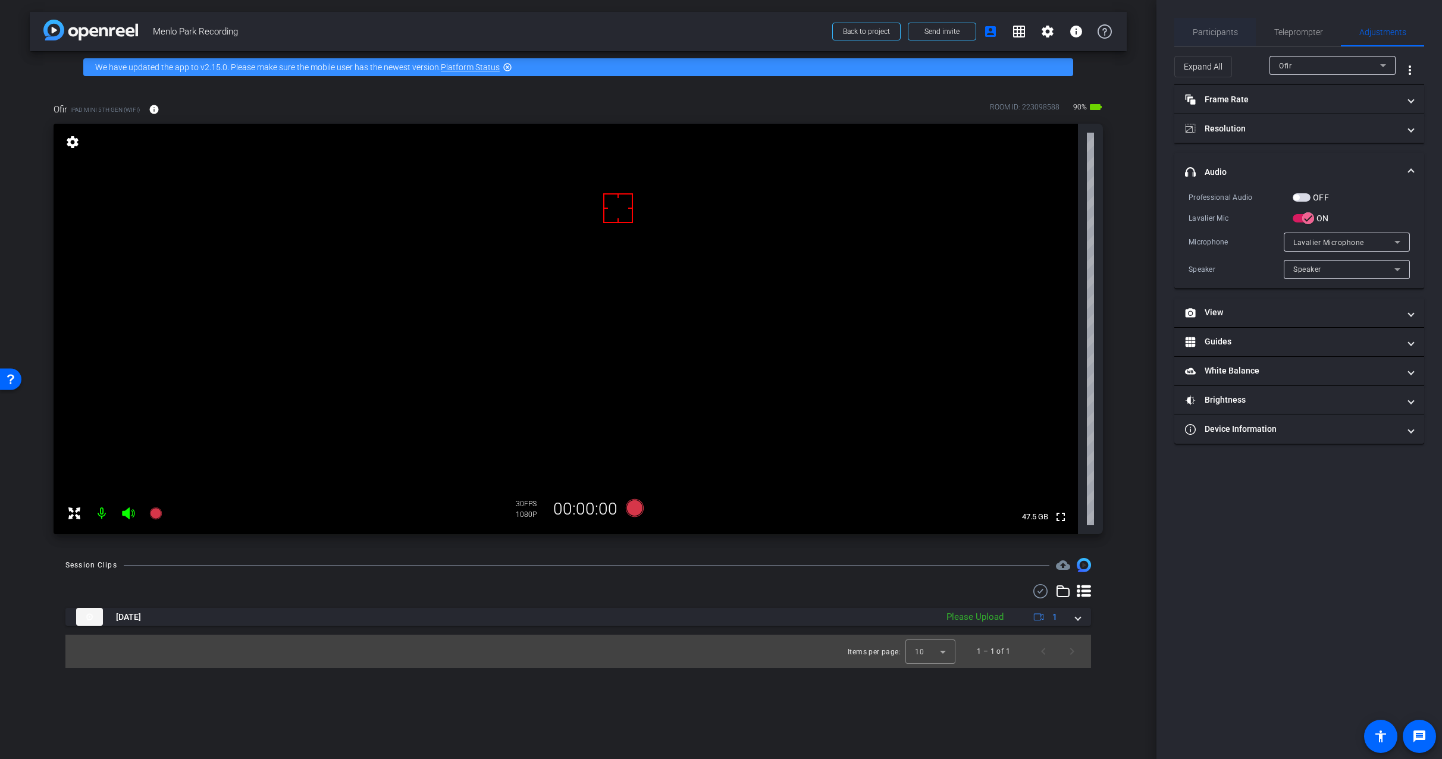
click at [1246, 32] on div "Participants" at bounding box center [1214, 32] width 81 height 29
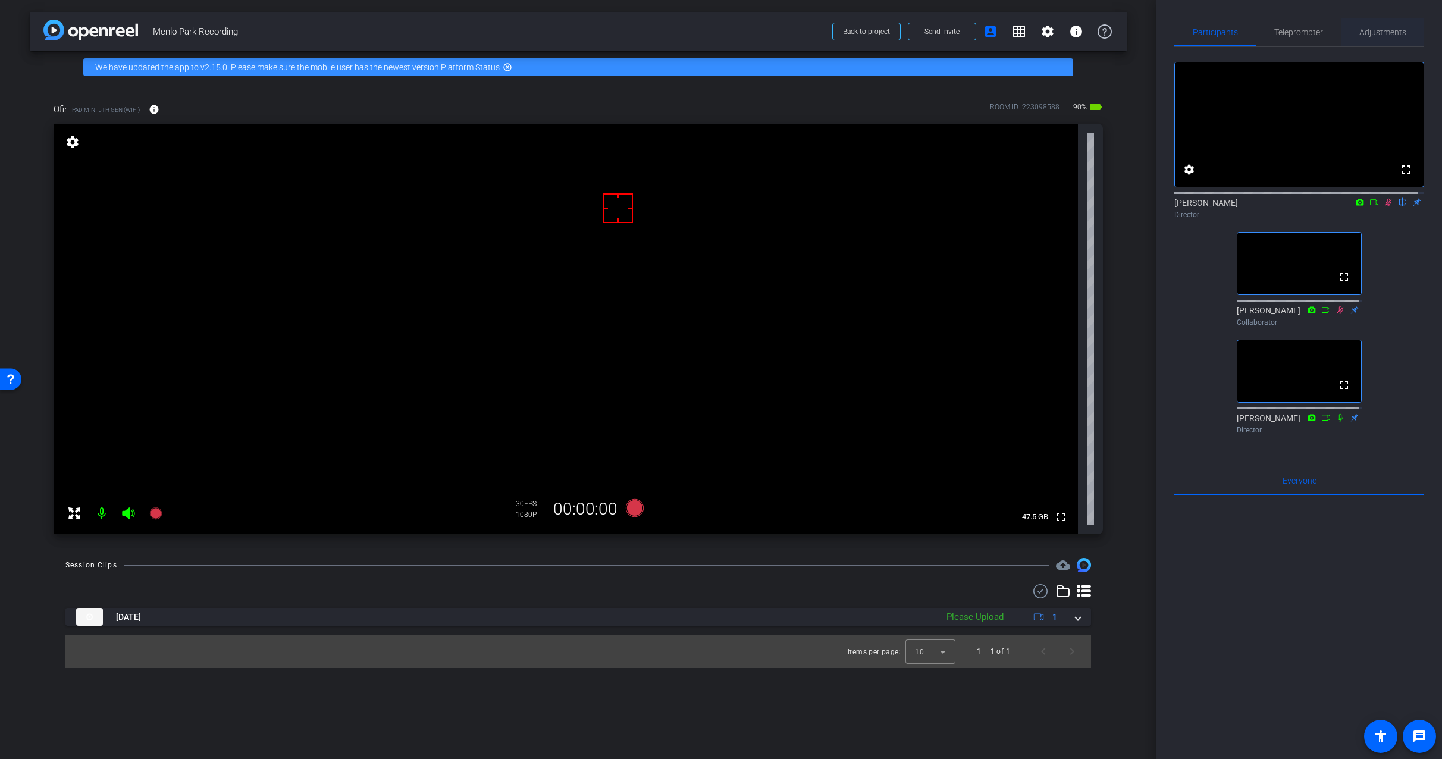
click at [1381, 37] on span "Adjustments" at bounding box center [1382, 32] width 47 height 29
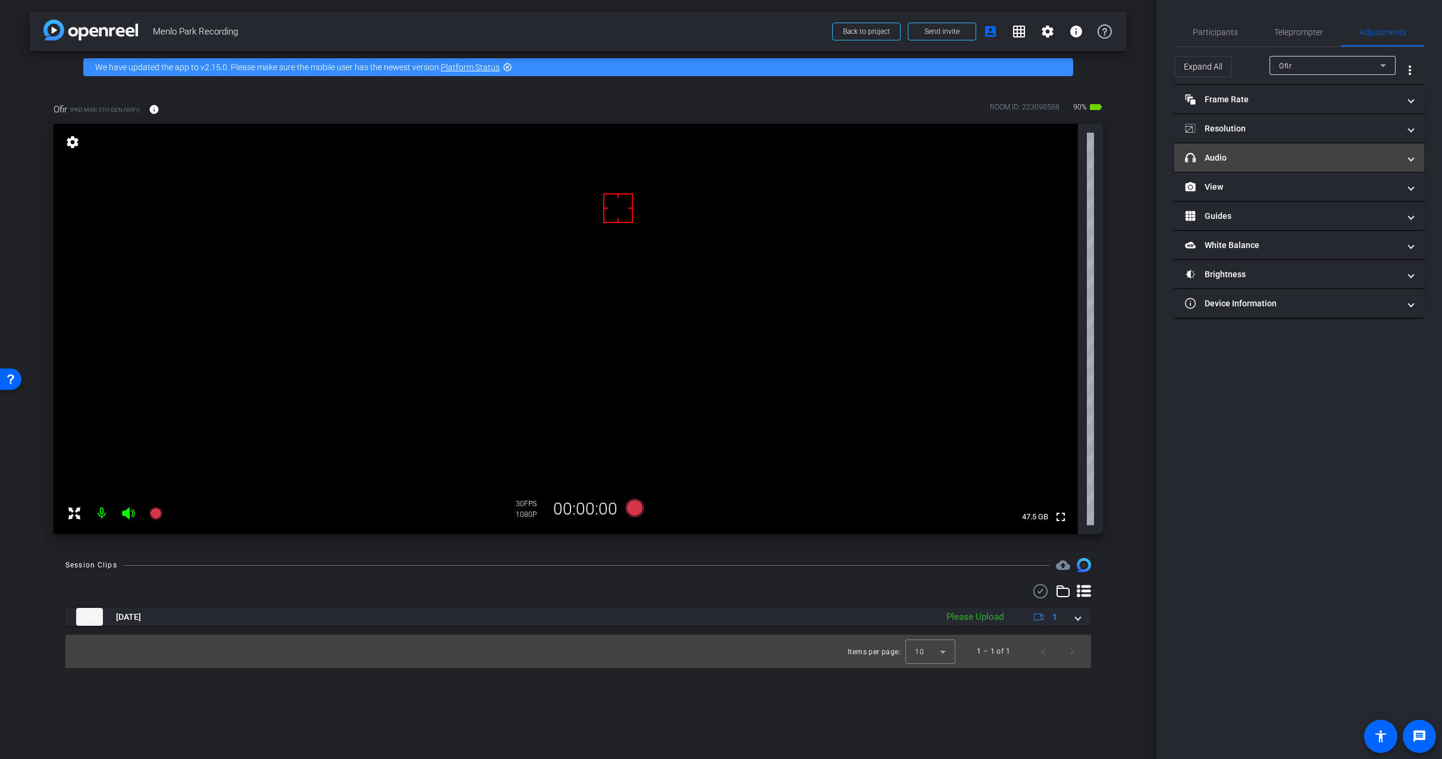
click at [1356, 156] on mat-panel-title "headphone icon Audio" at bounding box center [1292, 158] width 214 height 12
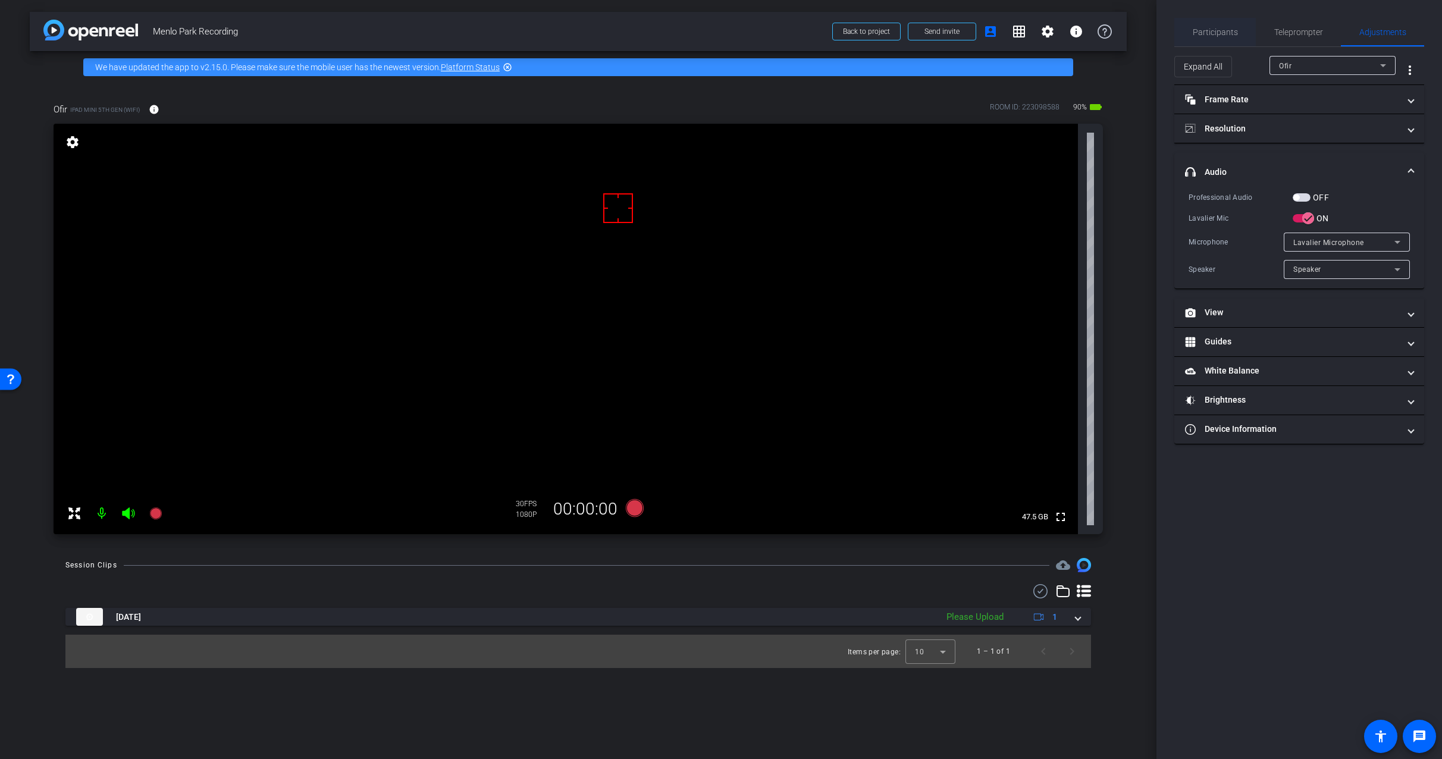
click at [1216, 29] on span "Participants" at bounding box center [1215, 32] width 45 height 8
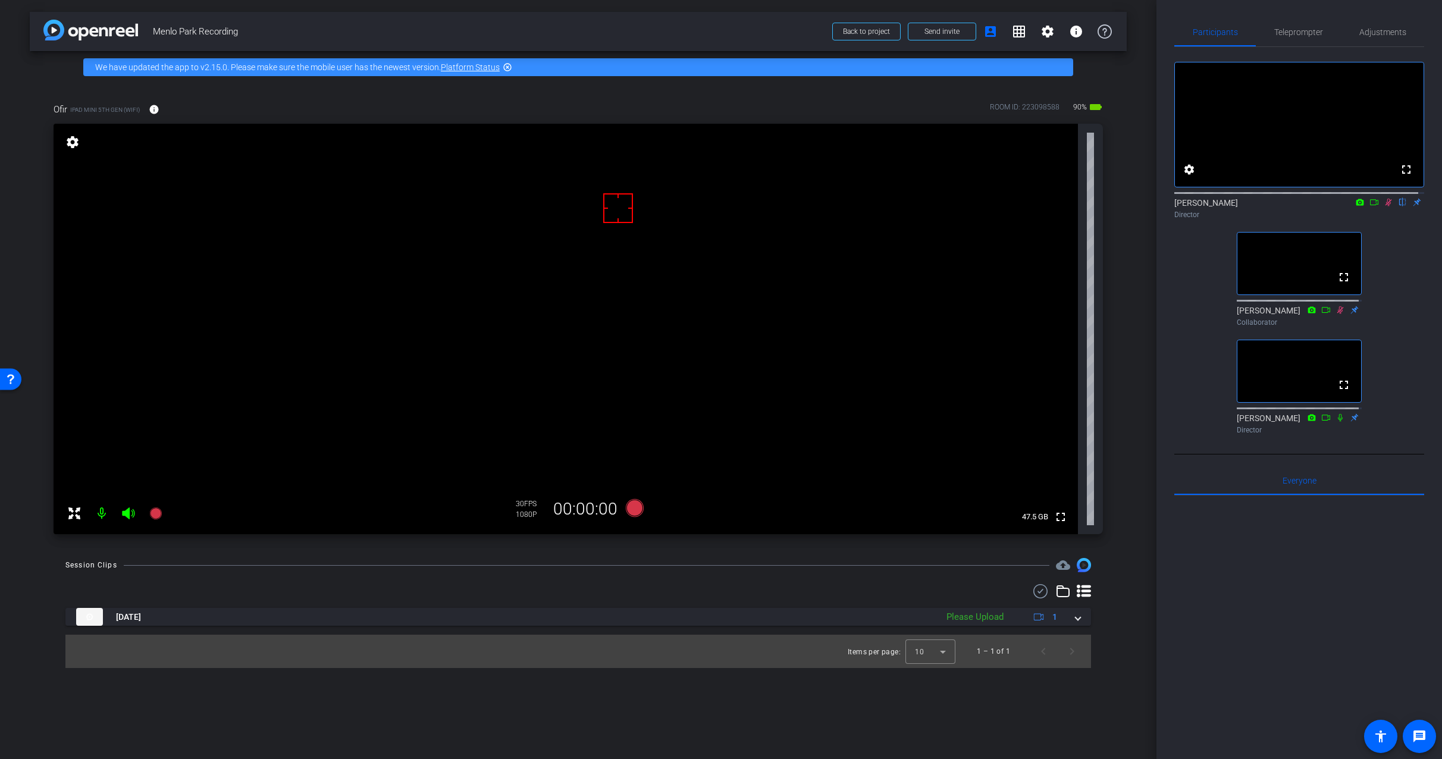
click at [1384, 206] on icon at bounding box center [1389, 202] width 10 height 8
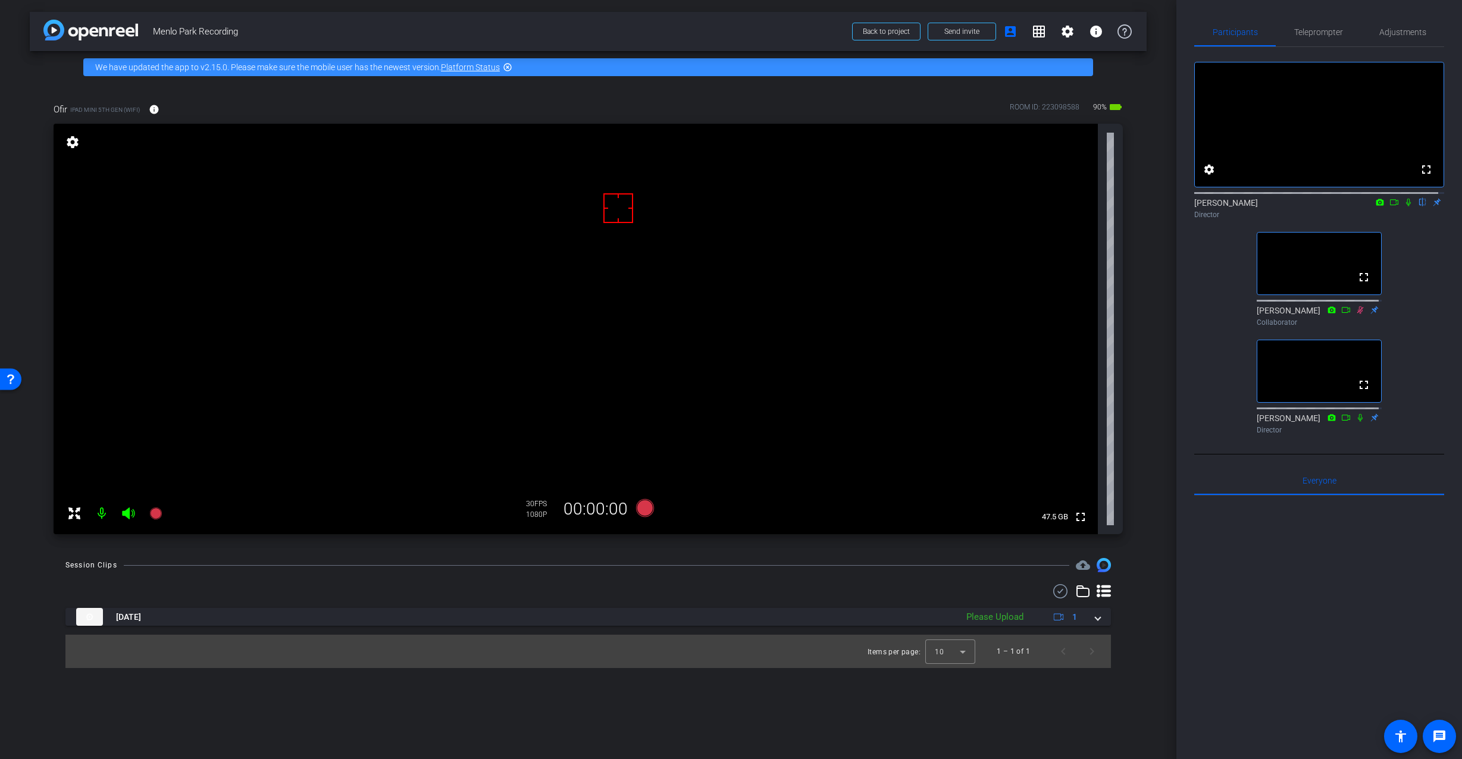
click at [663, 206] on video at bounding box center [576, 329] width 1044 height 410
click at [594, 203] on video at bounding box center [576, 329] width 1044 height 410
click at [1372, 35] on div "Adjustments" at bounding box center [1401, 32] width 83 height 29
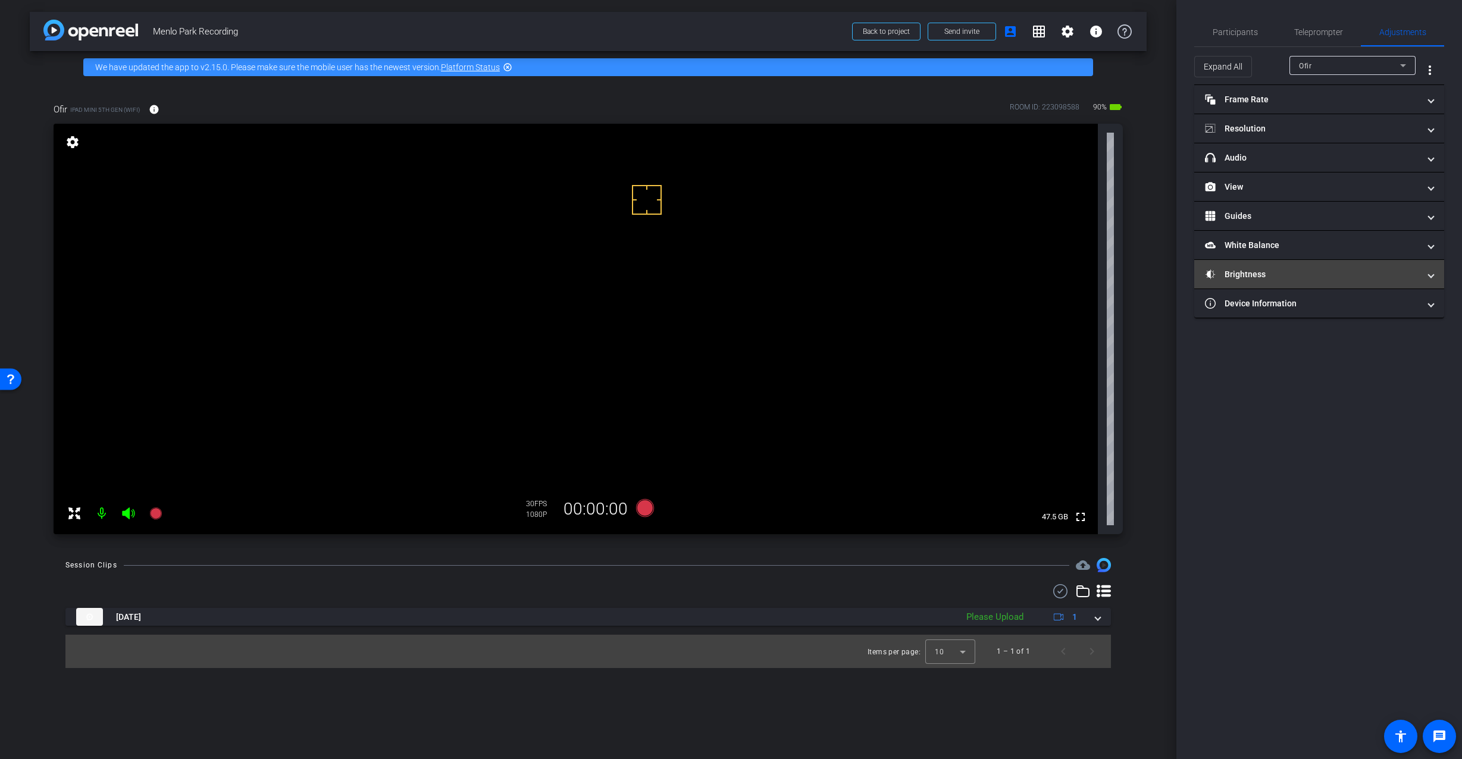
click at [1260, 275] on mat-panel-title "Brightness" at bounding box center [1312, 274] width 214 height 12
click at [596, 210] on video at bounding box center [576, 329] width 1044 height 410
click at [598, 148] on video at bounding box center [576, 329] width 1044 height 410
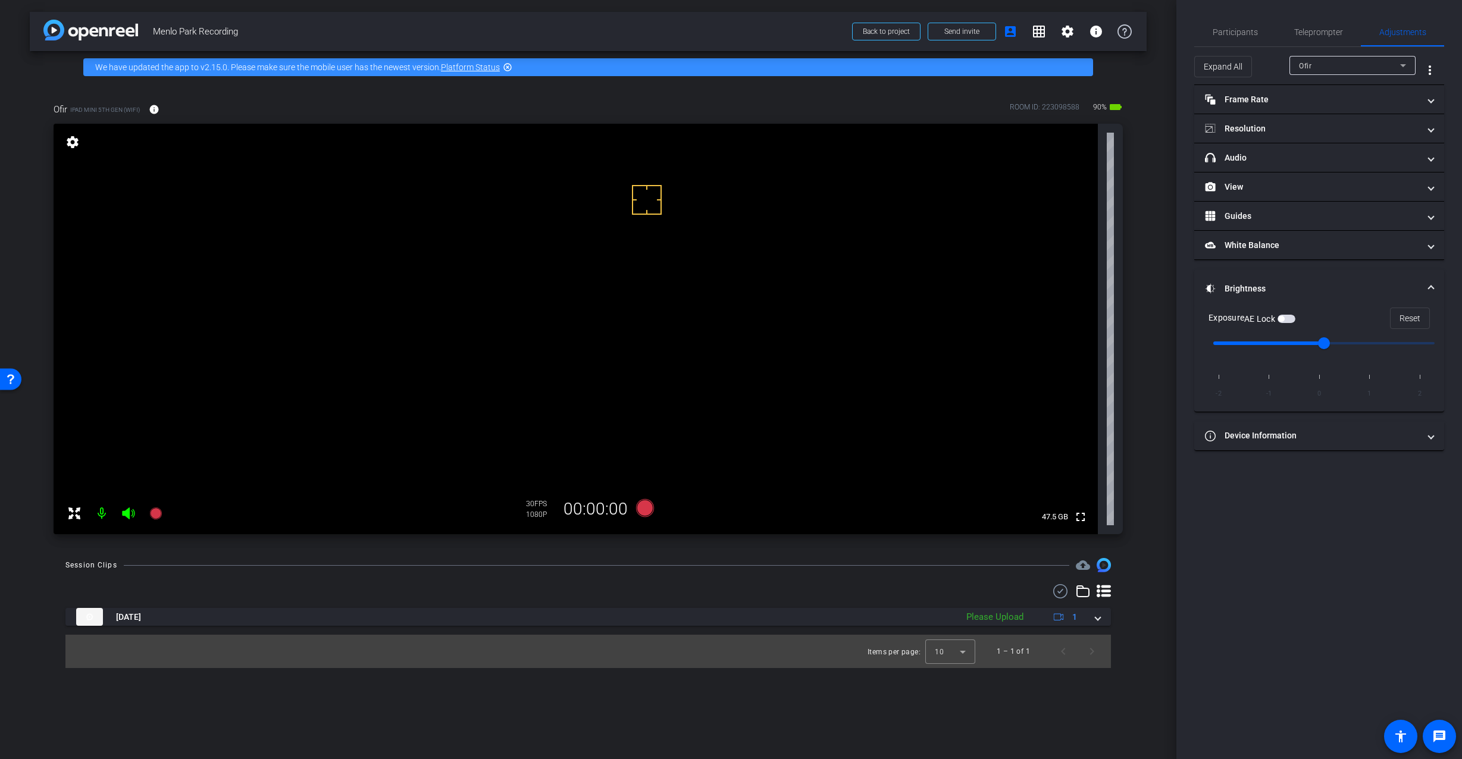
drag, startPoint x: 649, startPoint y: 195, endPoint x: 615, endPoint y: 144, distance: 61.4
click at [1284, 320] on span "button" at bounding box center [1281, 319] width 6 height 6
click at [1222, 32] on span "Participants" at bounding box center [1234, 32] width 45 height 8
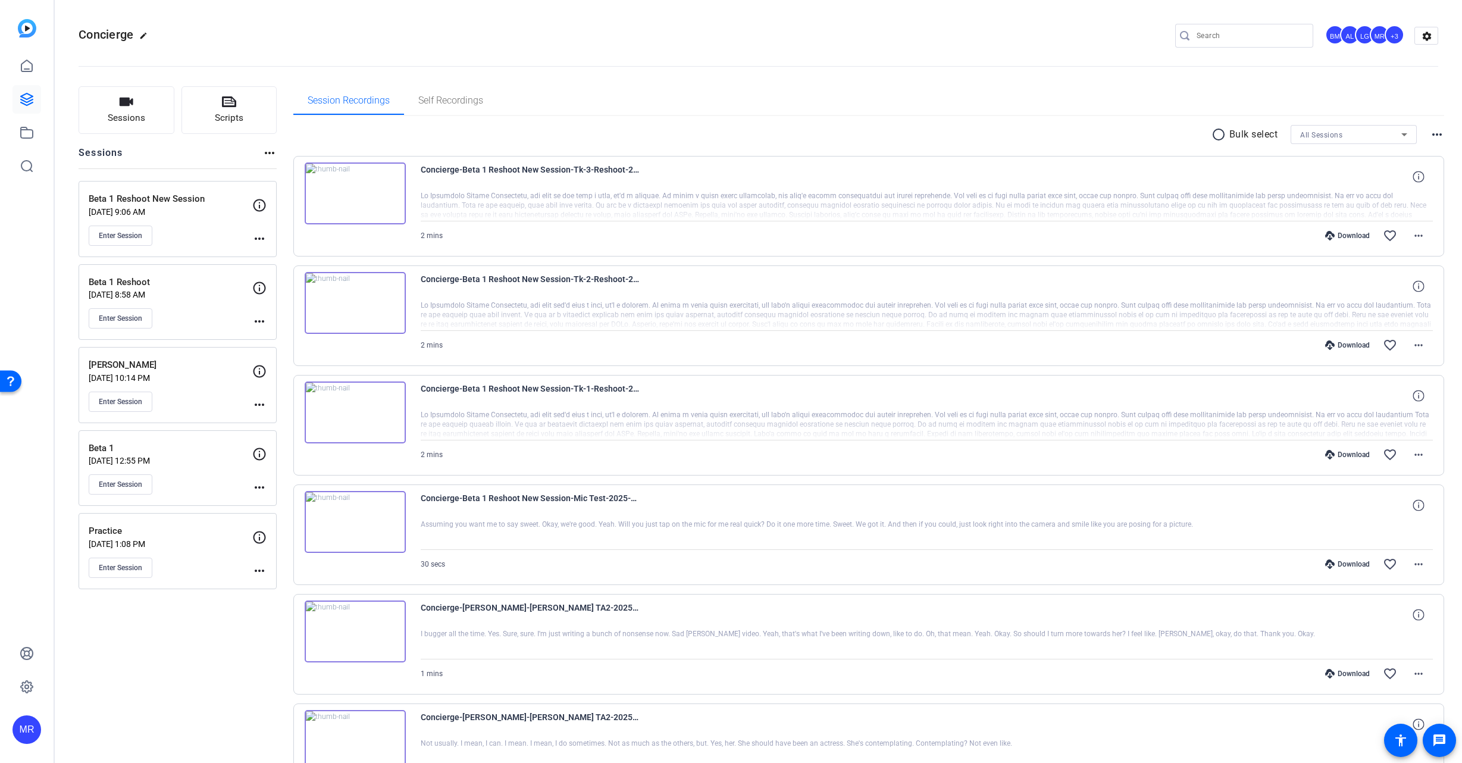
click at [378, 211] on img at bounding box center [355, 193] width 101 height 62
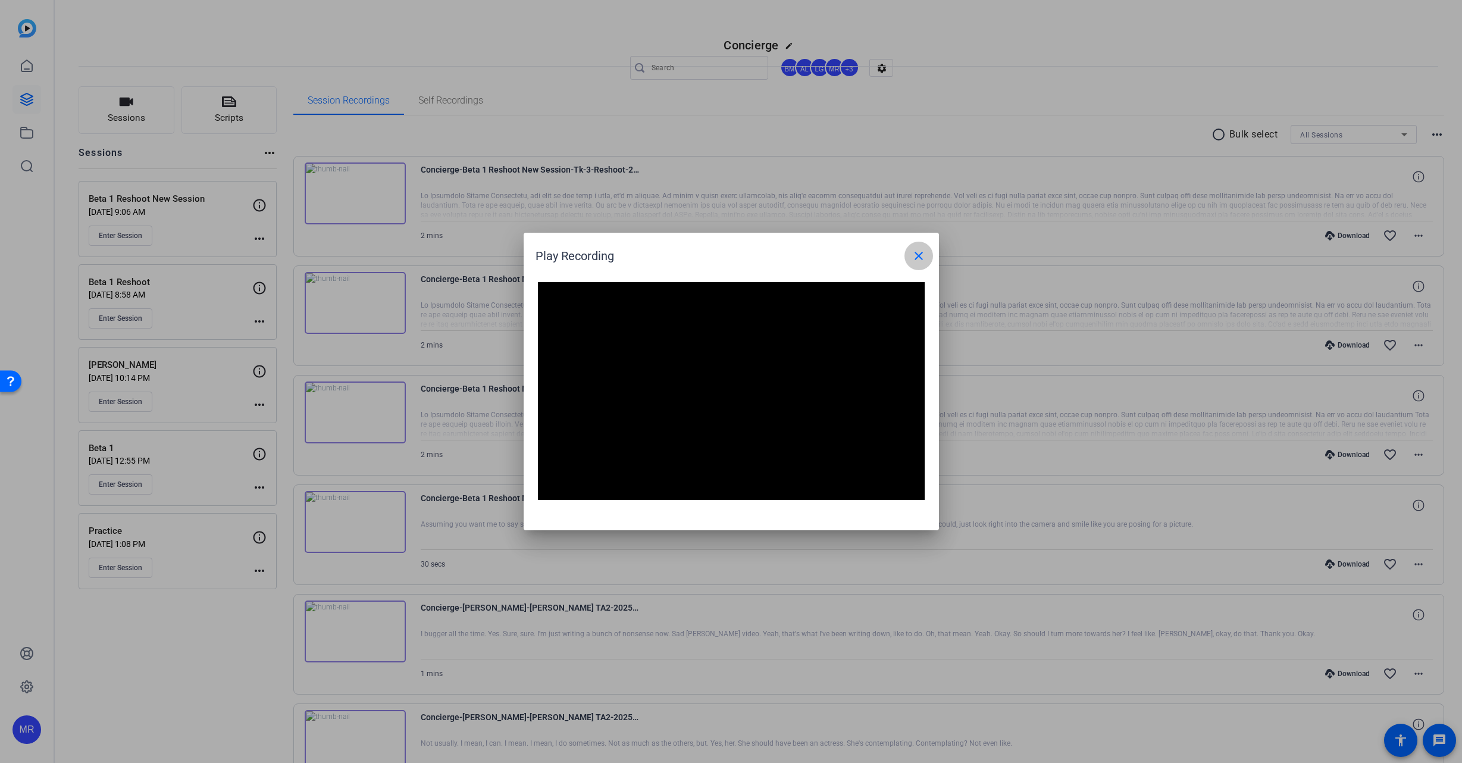
click at [918, 259] on mat-icon "close" at bounding box center [918, 256] width 14 height 14
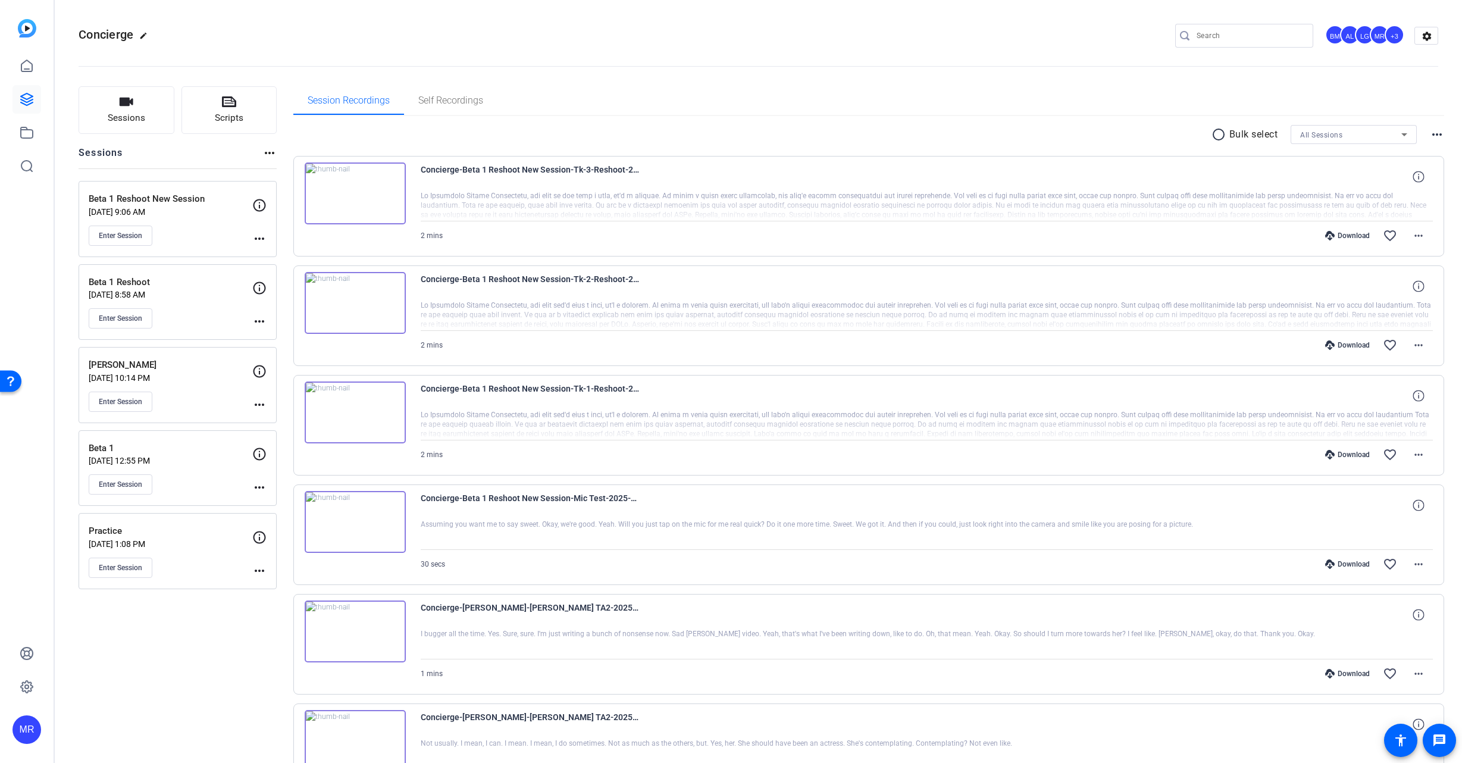
click at [380, 301] on img at bounding box center [355, 303] width 101 height 62
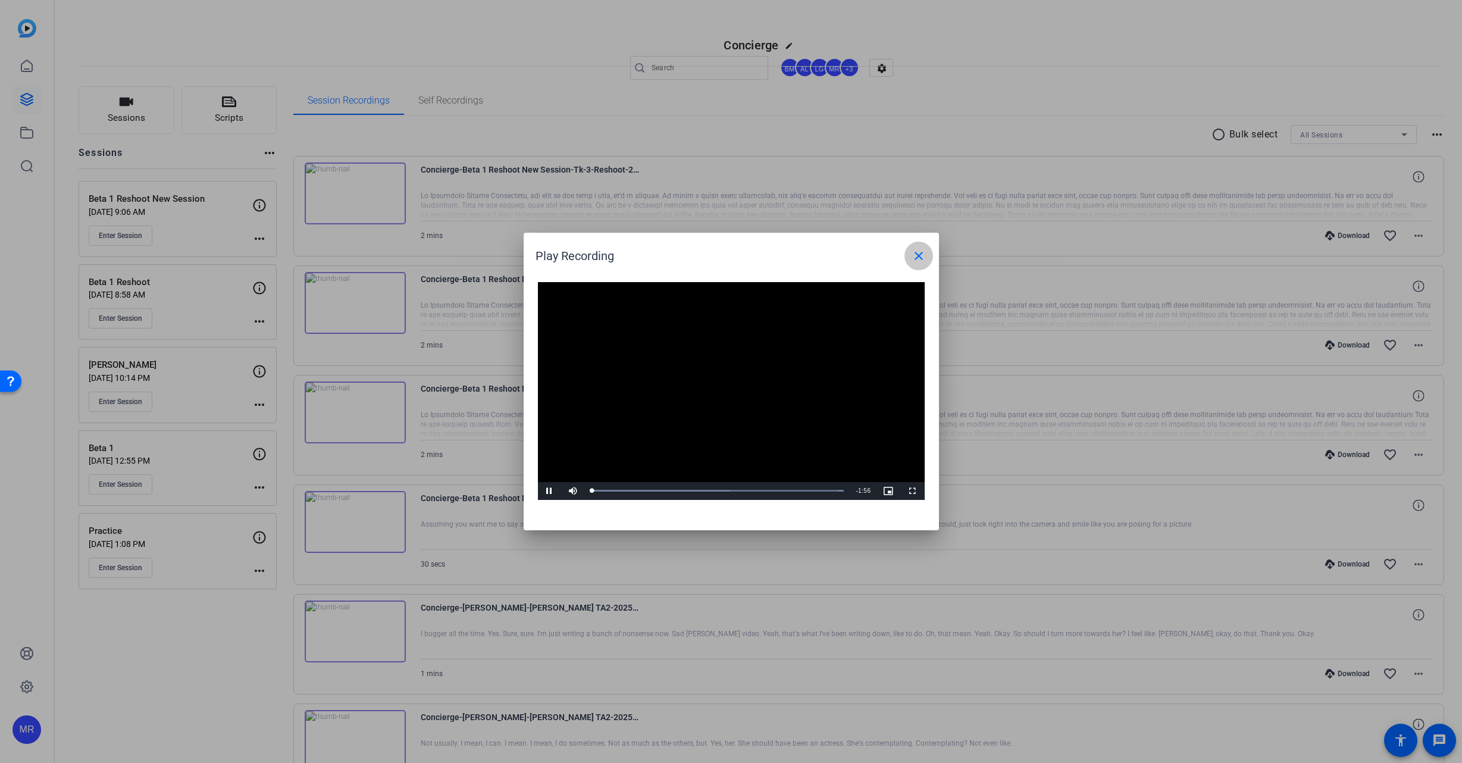
click at [919, 257] on mat-icon "close" at bounding box center [918, 256] width 14 height 14
